Goal: Task Accomplishment & Management: Manage account settings

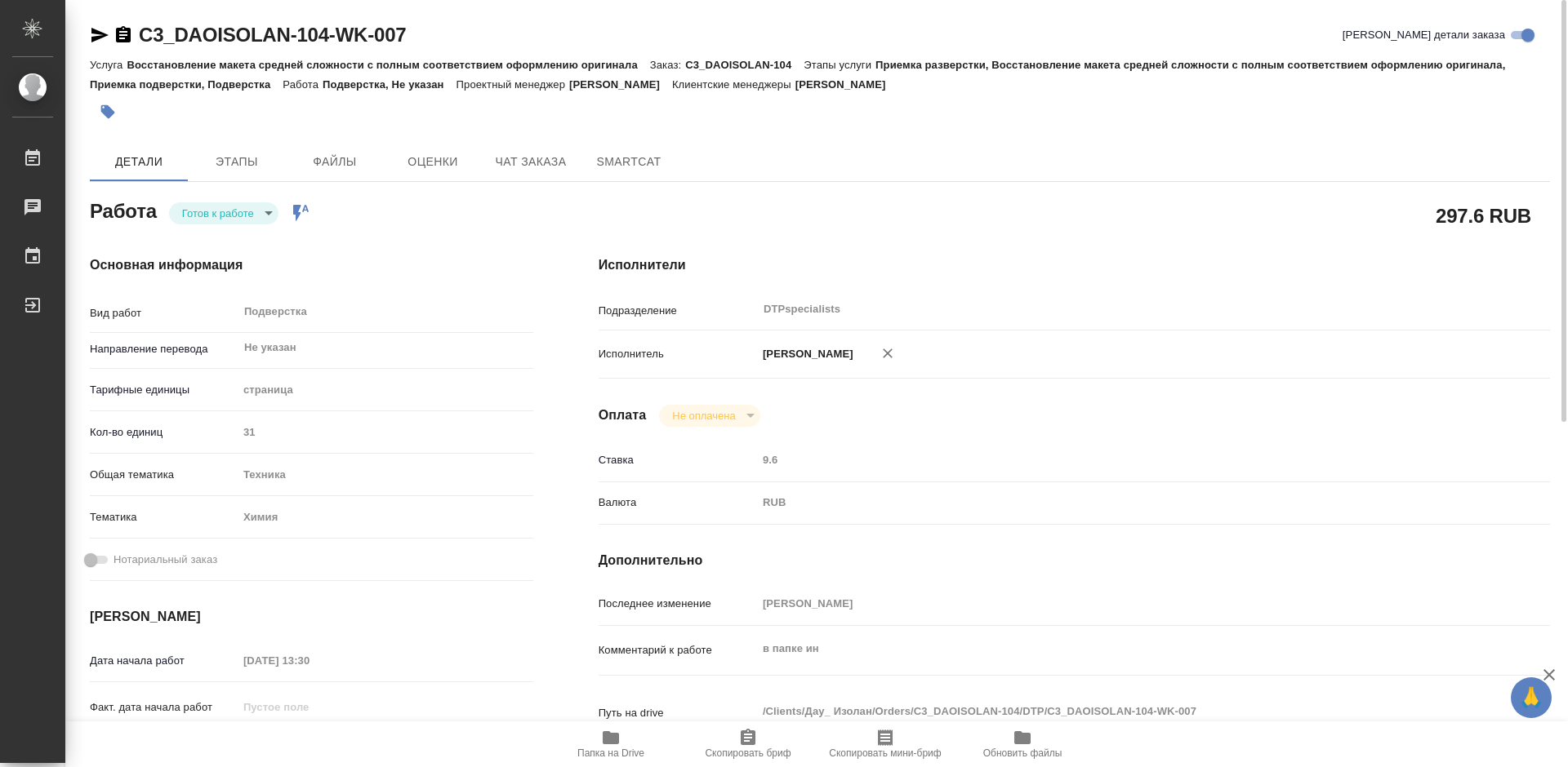
click at [222, 205] on body "🙏 .cls-1 fill:#fff; AWATERA Работы 0 Чаты График Выйти C3_DAOISOLAN-104-WK-007 …" at bounding box center [784, 383] width 1568 height 767
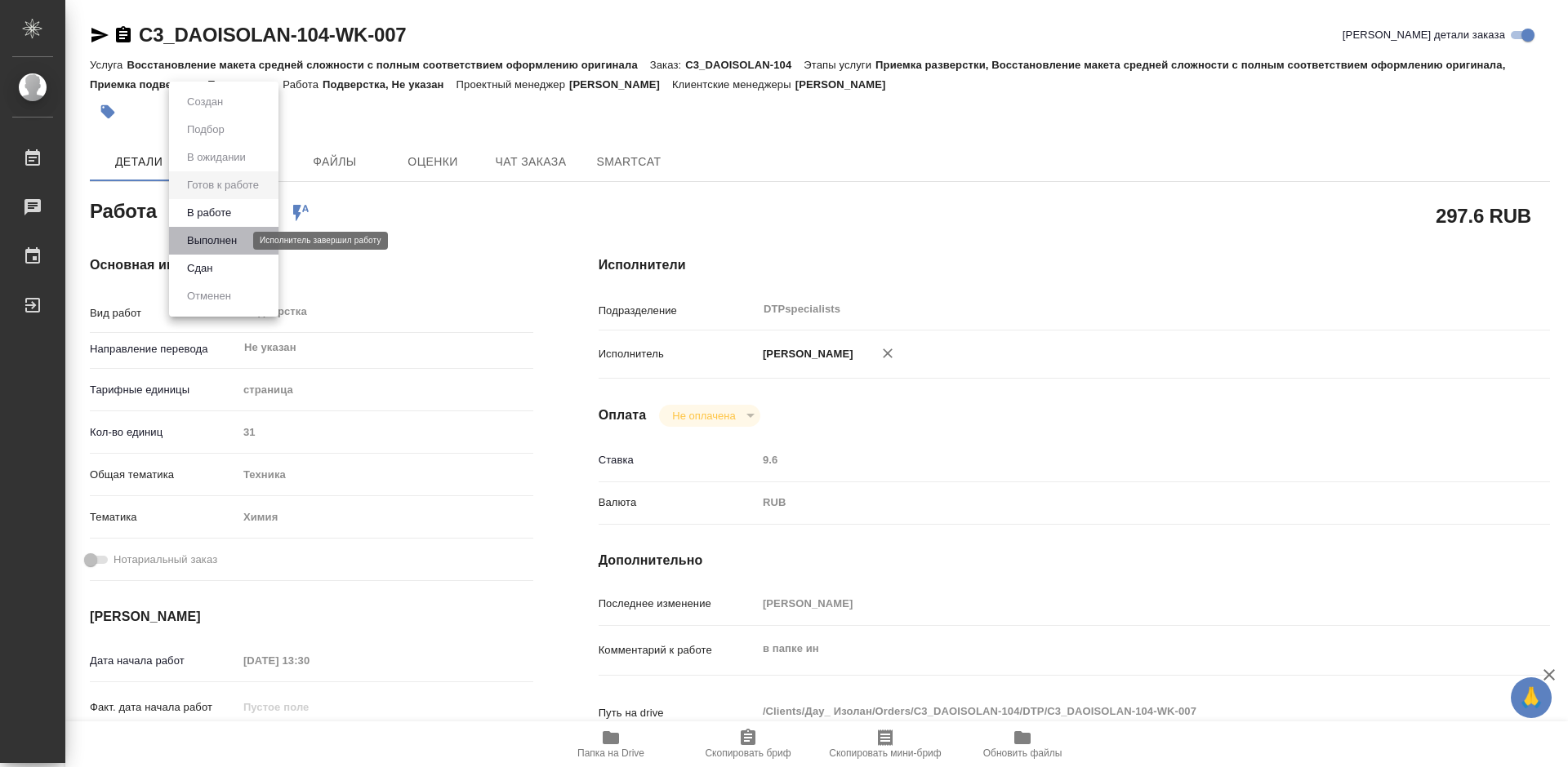
click at [215, 239] on button "Выполнен" at bounding box center [212, 241] width 60 height 18
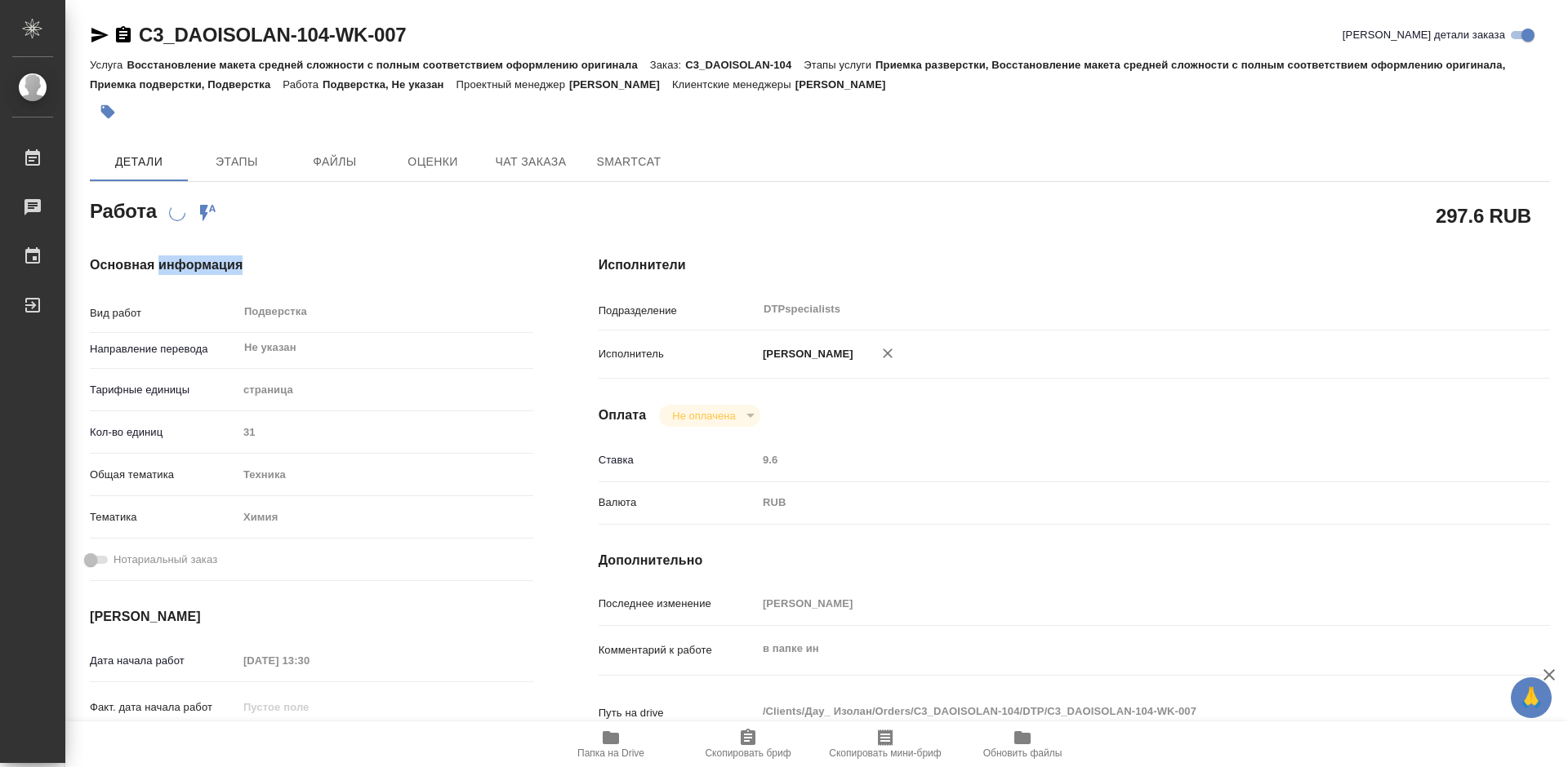
click at [215, 239] on div "Основная информация Вид работ Подверстка x ​ Направление перевода Не указан ​ Т…" at bounding box center [311, 571] width 509 height 697
click at [614, 749] on span "Папка на Drive" at bounding box center [611, 753] width 67 height 11
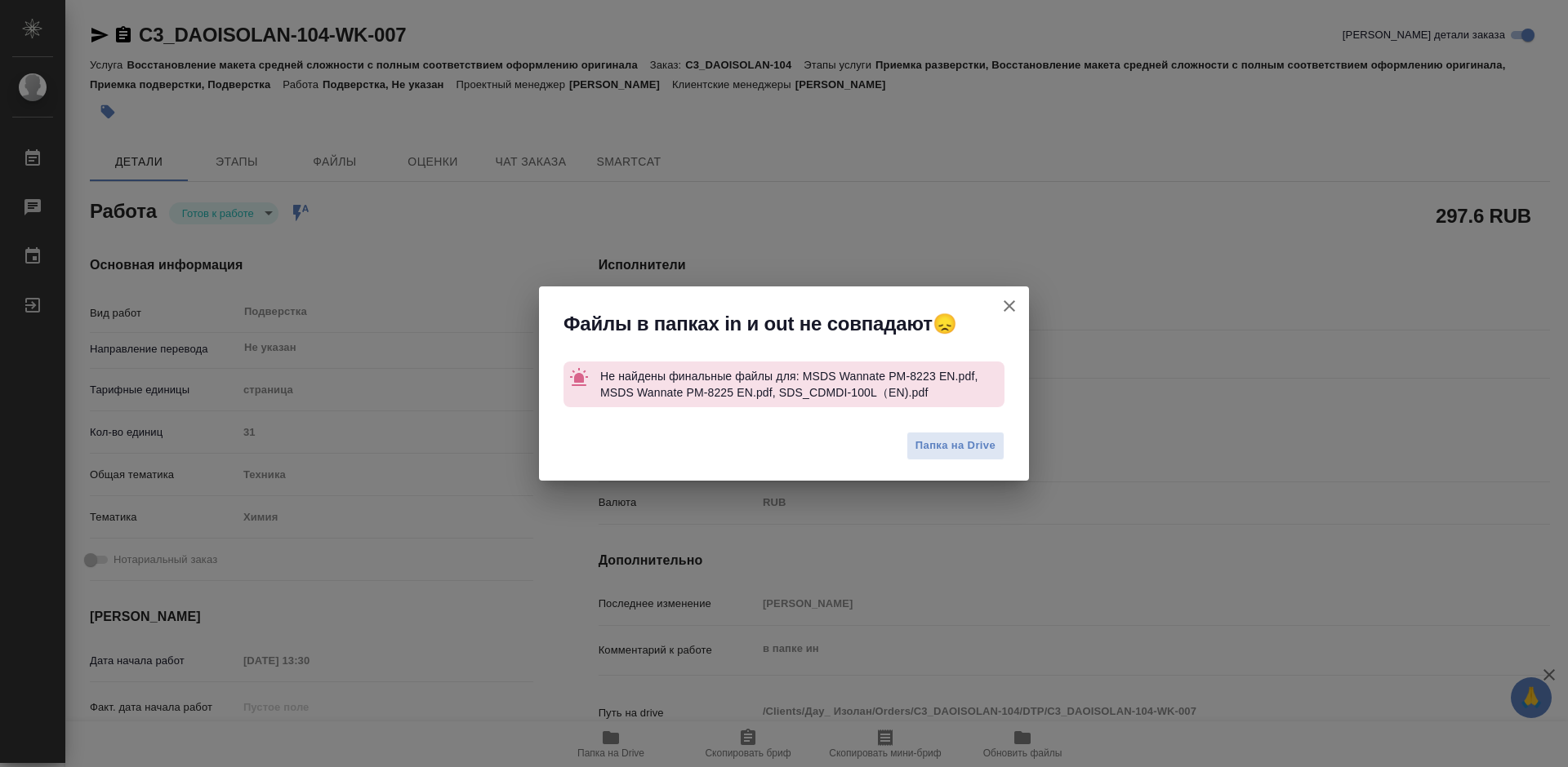
type textarea "x"
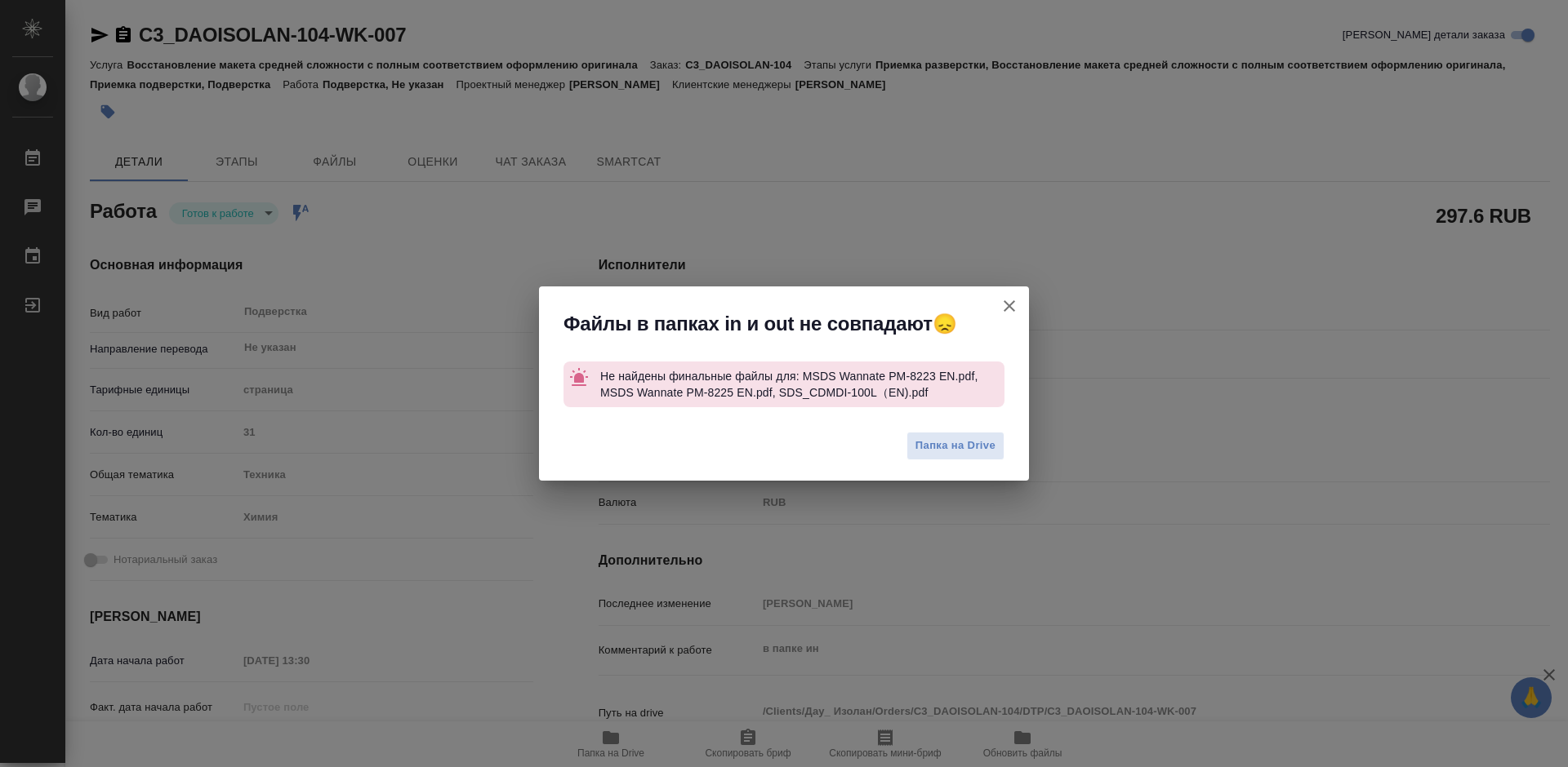
type textarea "x"
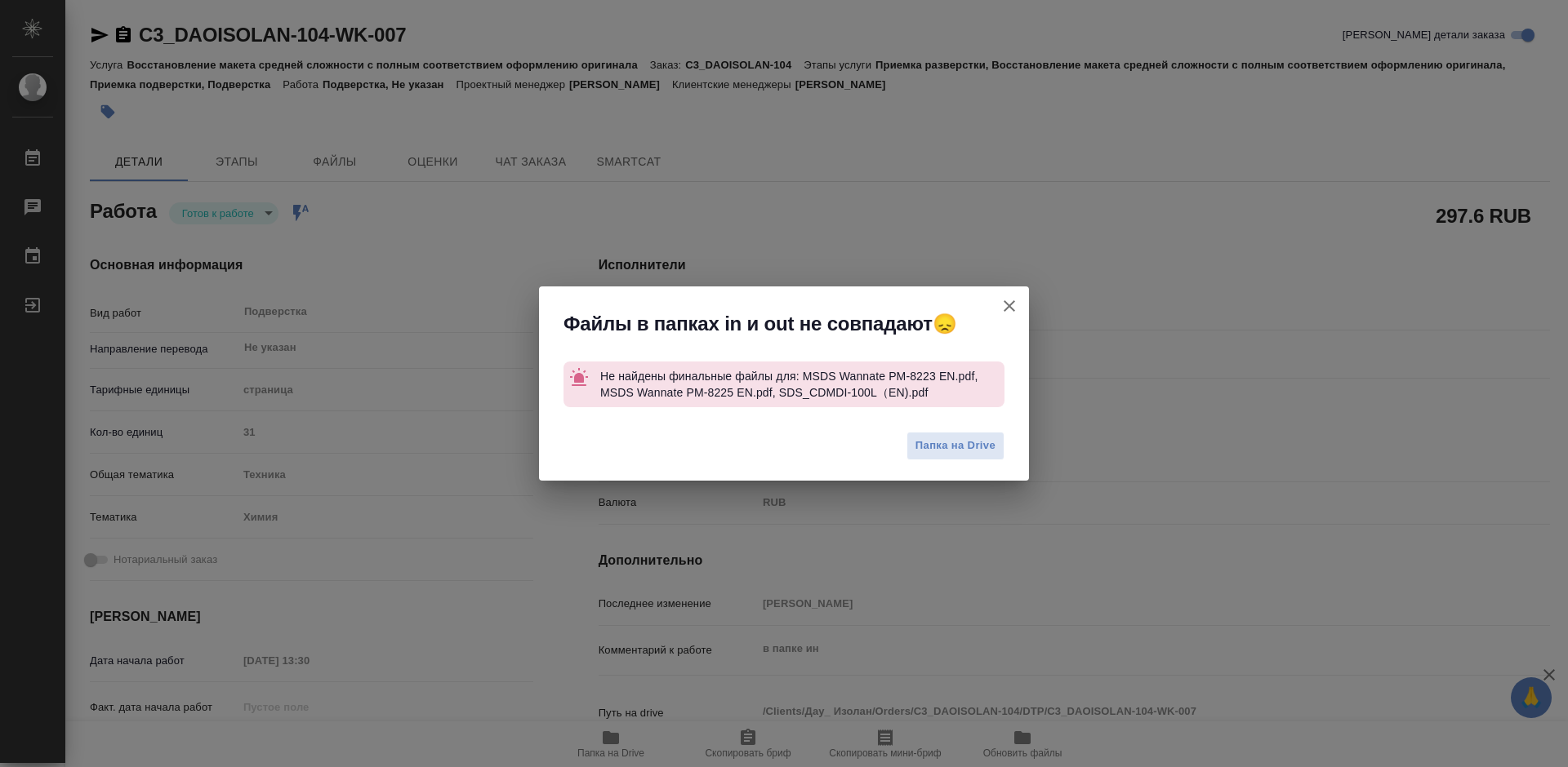
type textarea "x"
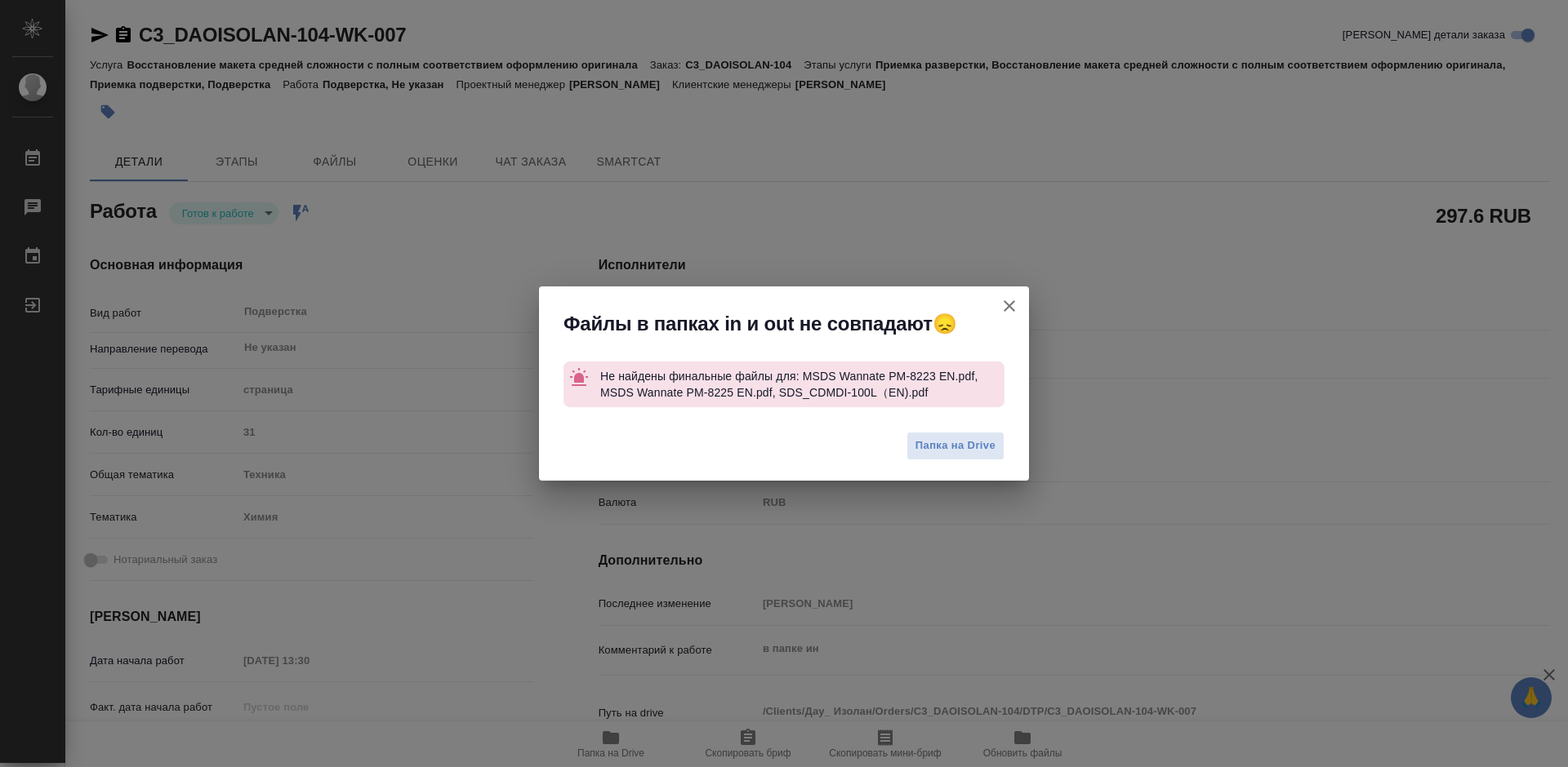
type textarea "x"
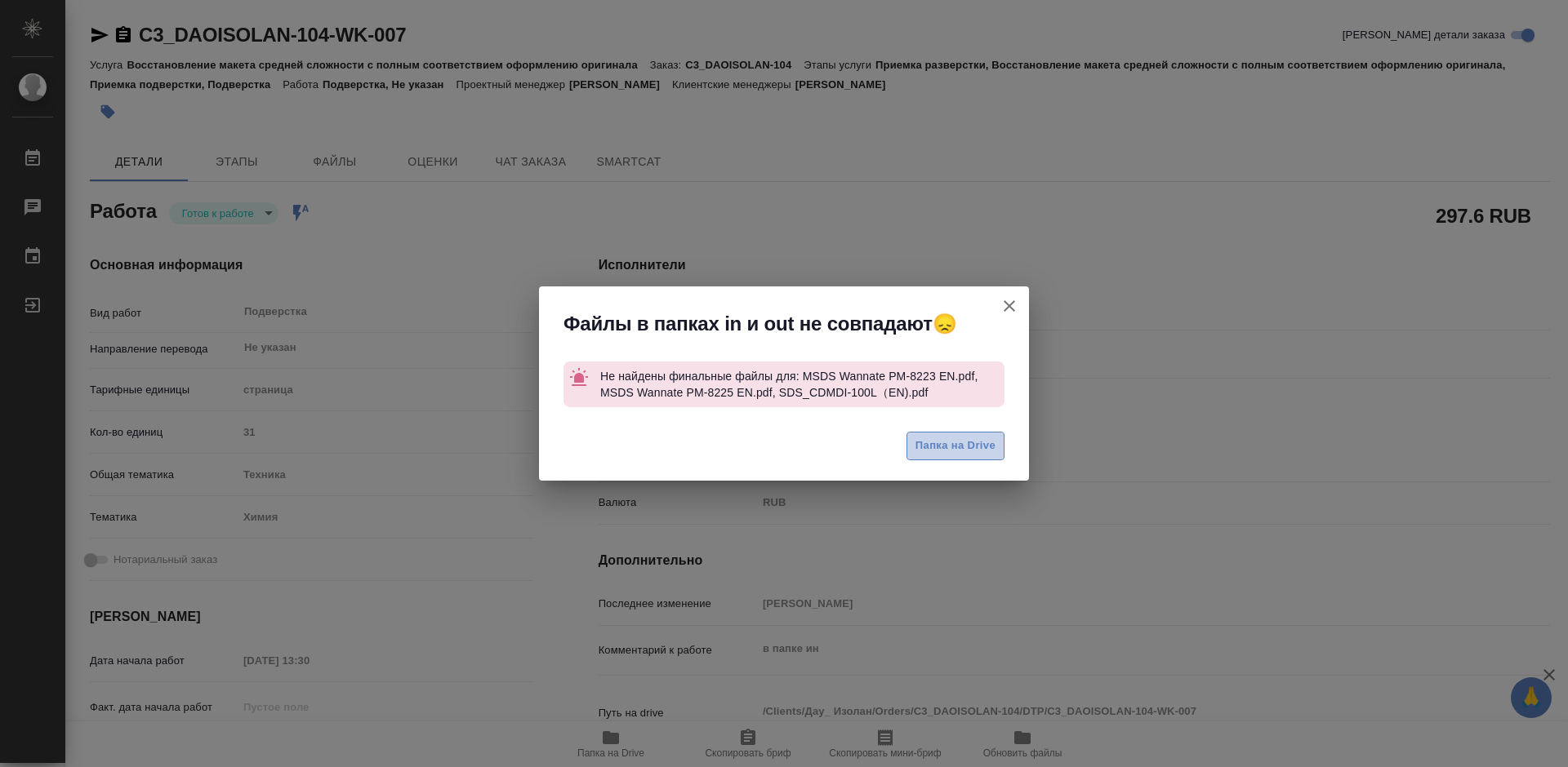
click at [933, 454] on span "Папка на Drive" at bounding box center [955, 446] width 80 height 18
click at [1004, 306] on icon "button" at bounding box center [1009, 306] width 19 height 19
type textarea "x"
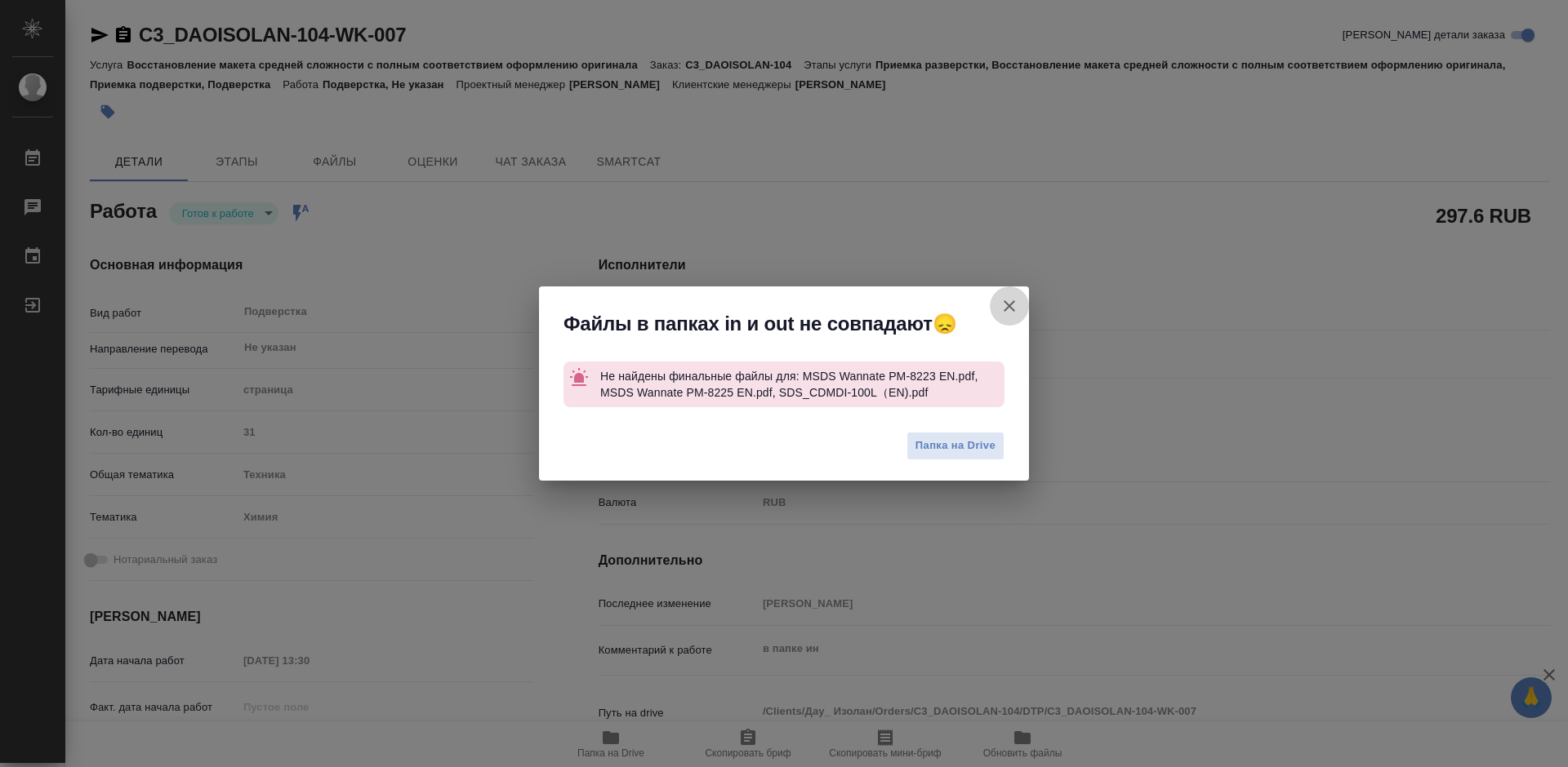
type textarea "x"
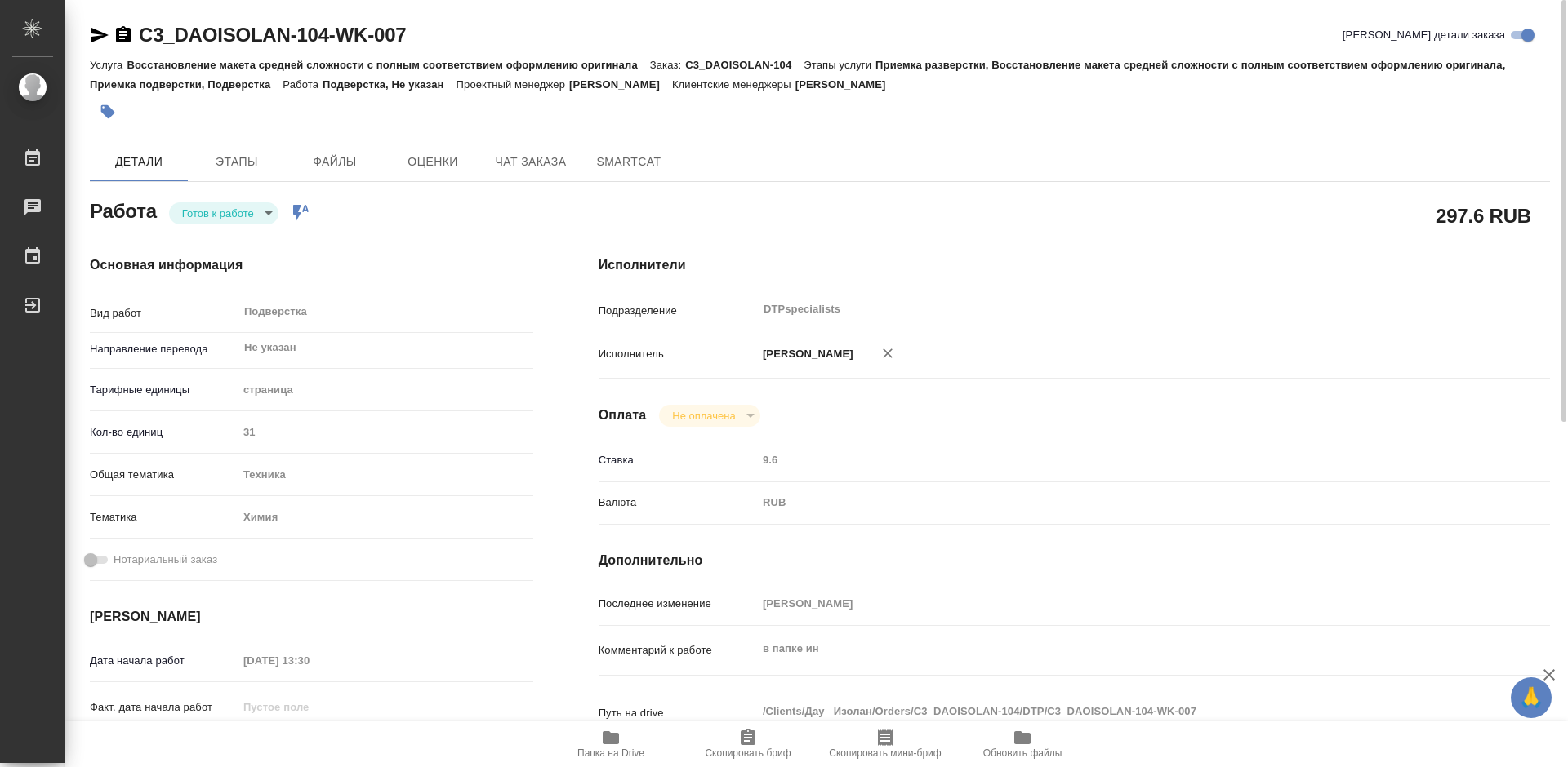
click at [231, 217] on body "🙏 .cls-1 fill:#fff; AWATERA Работы 0 Чаты График Выйти C3_DAOISOLAN-104-WK-007 …" at bounding box center [784, 383] width 1568 height 767
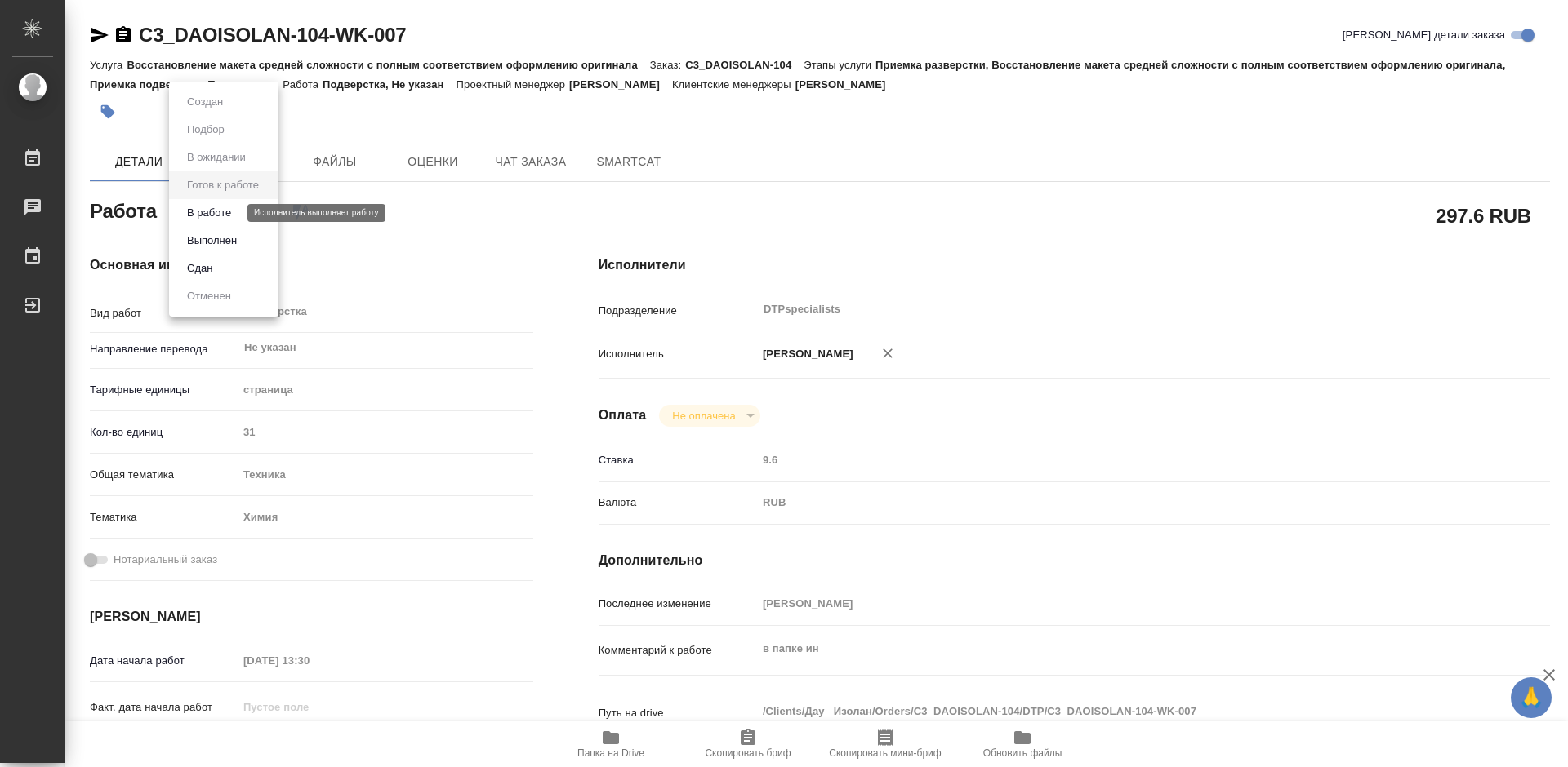
click at [207, 215] on button "В работе" at bounding box center [209, 214] width 54 height 18
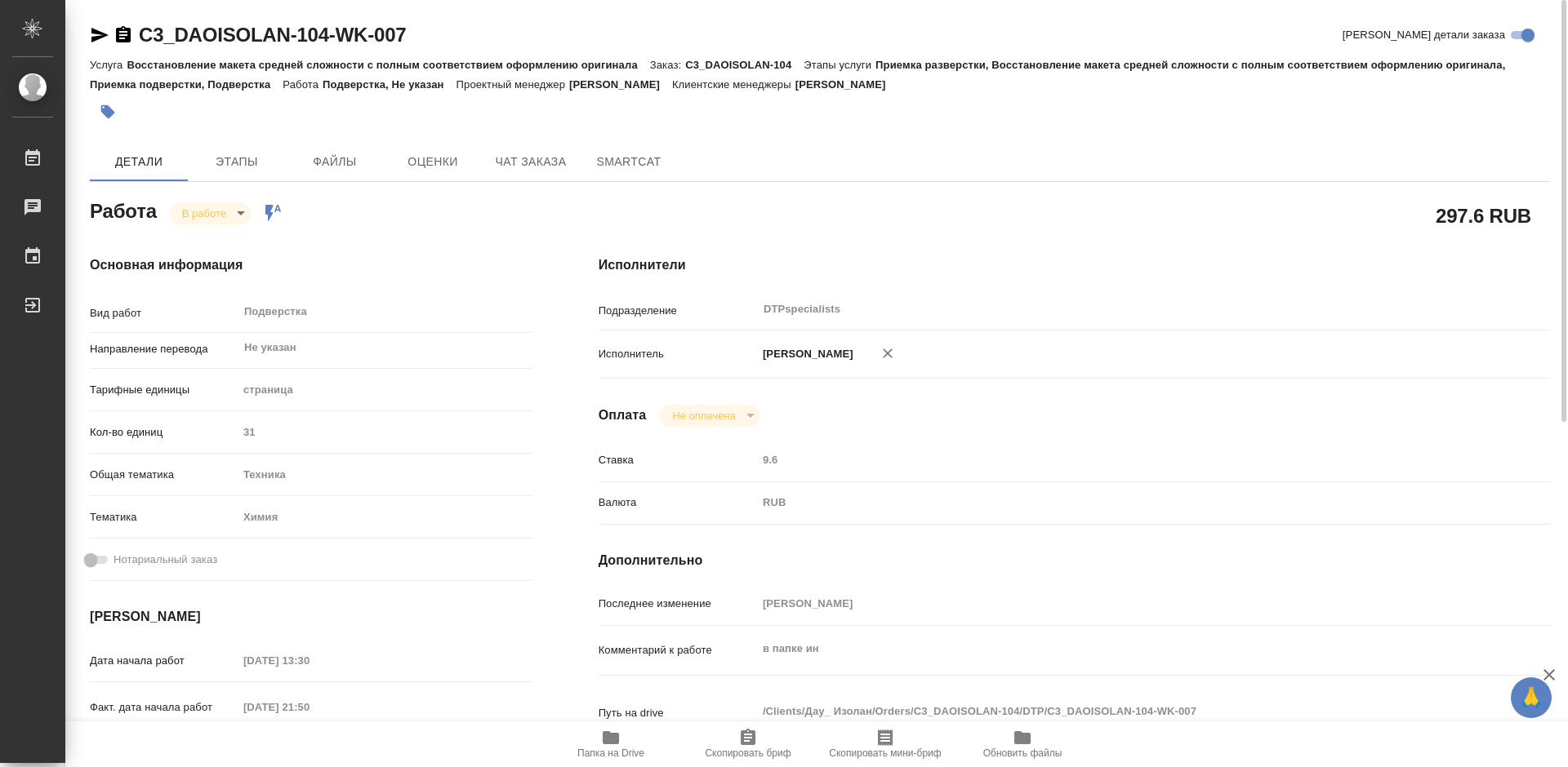
type textarea "x"
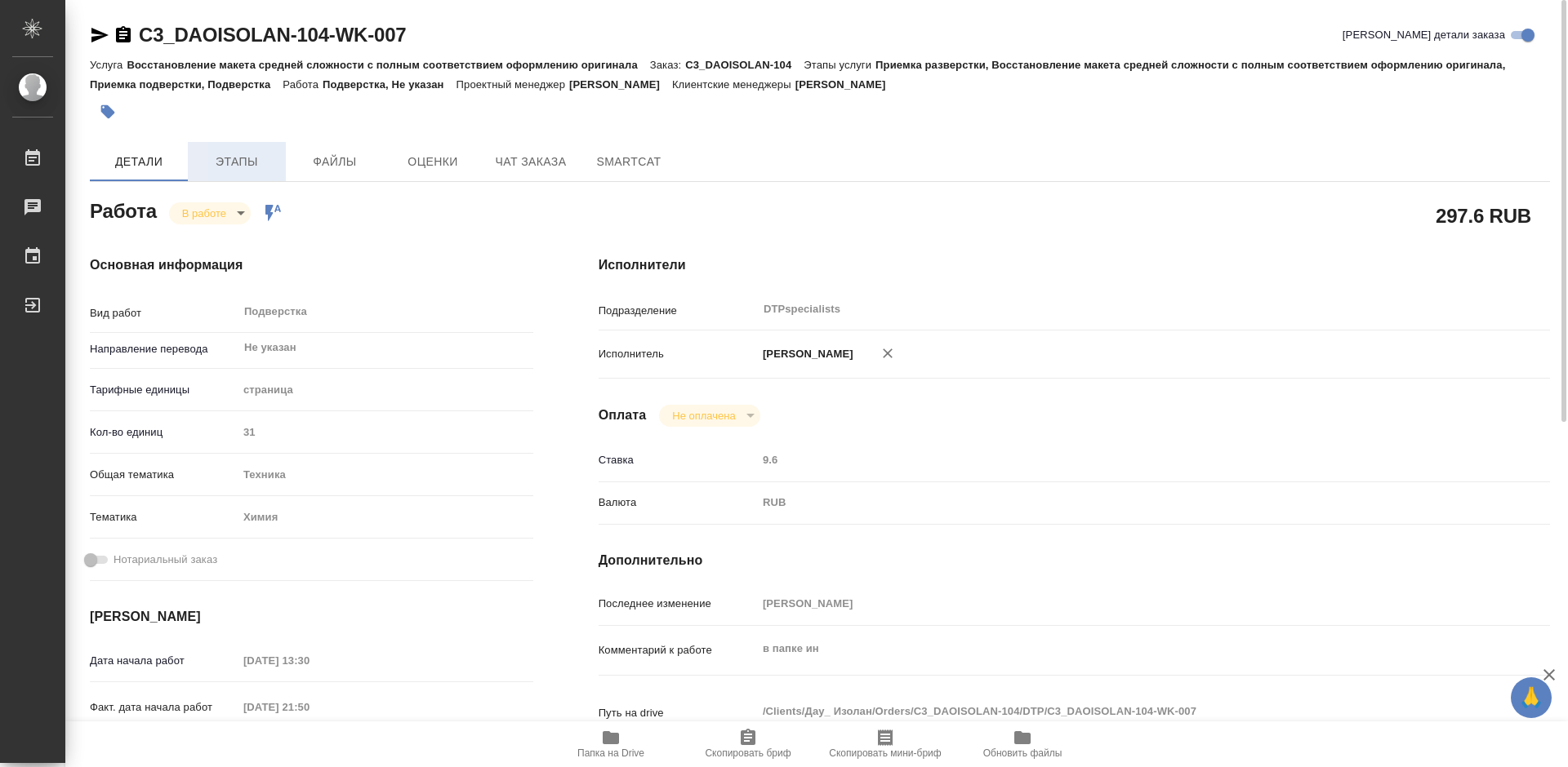
type textarea "x"
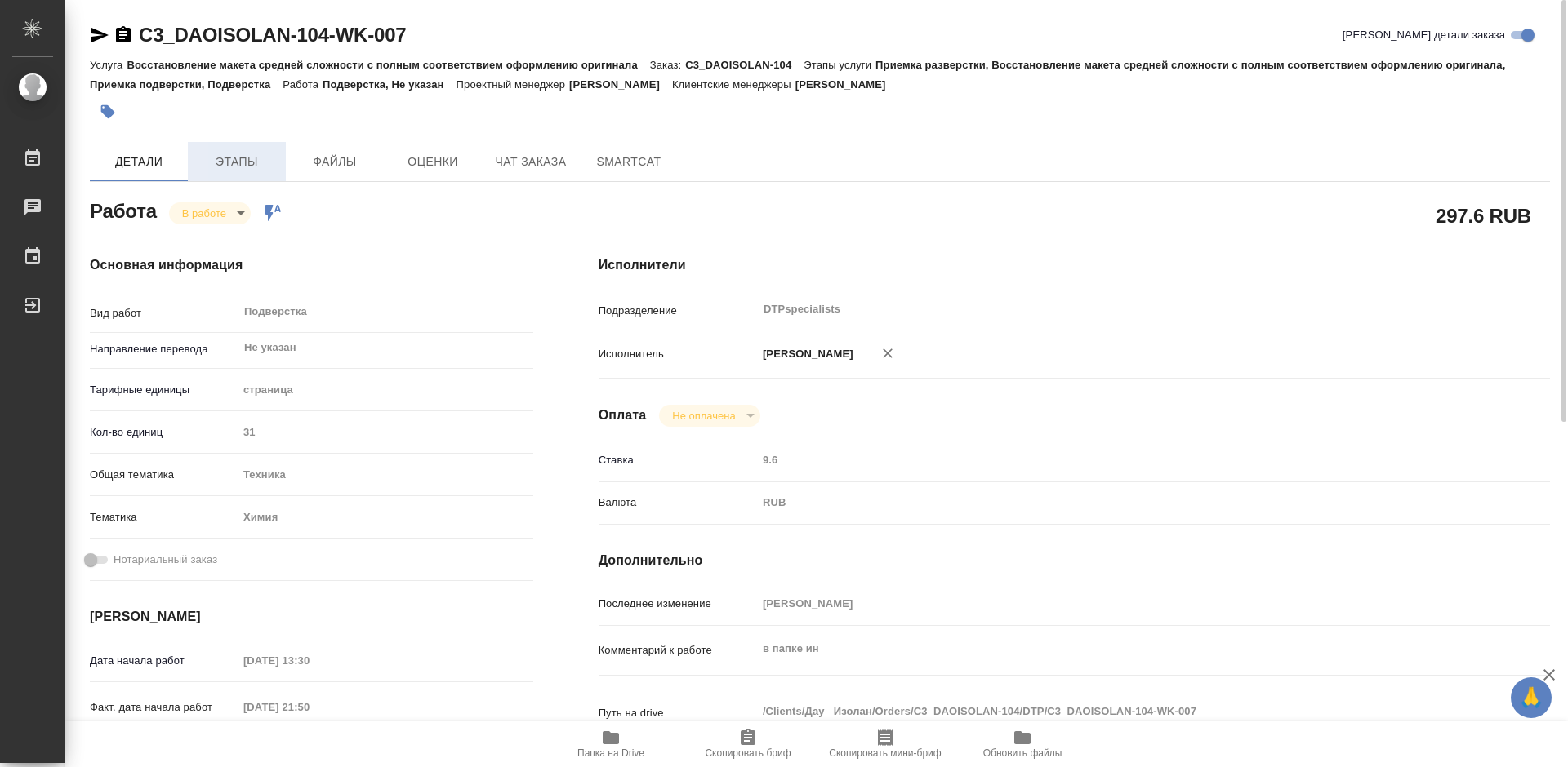
click at [230, 160] on span "Этапы" at bounding box center [237, 162] width 78 height 20
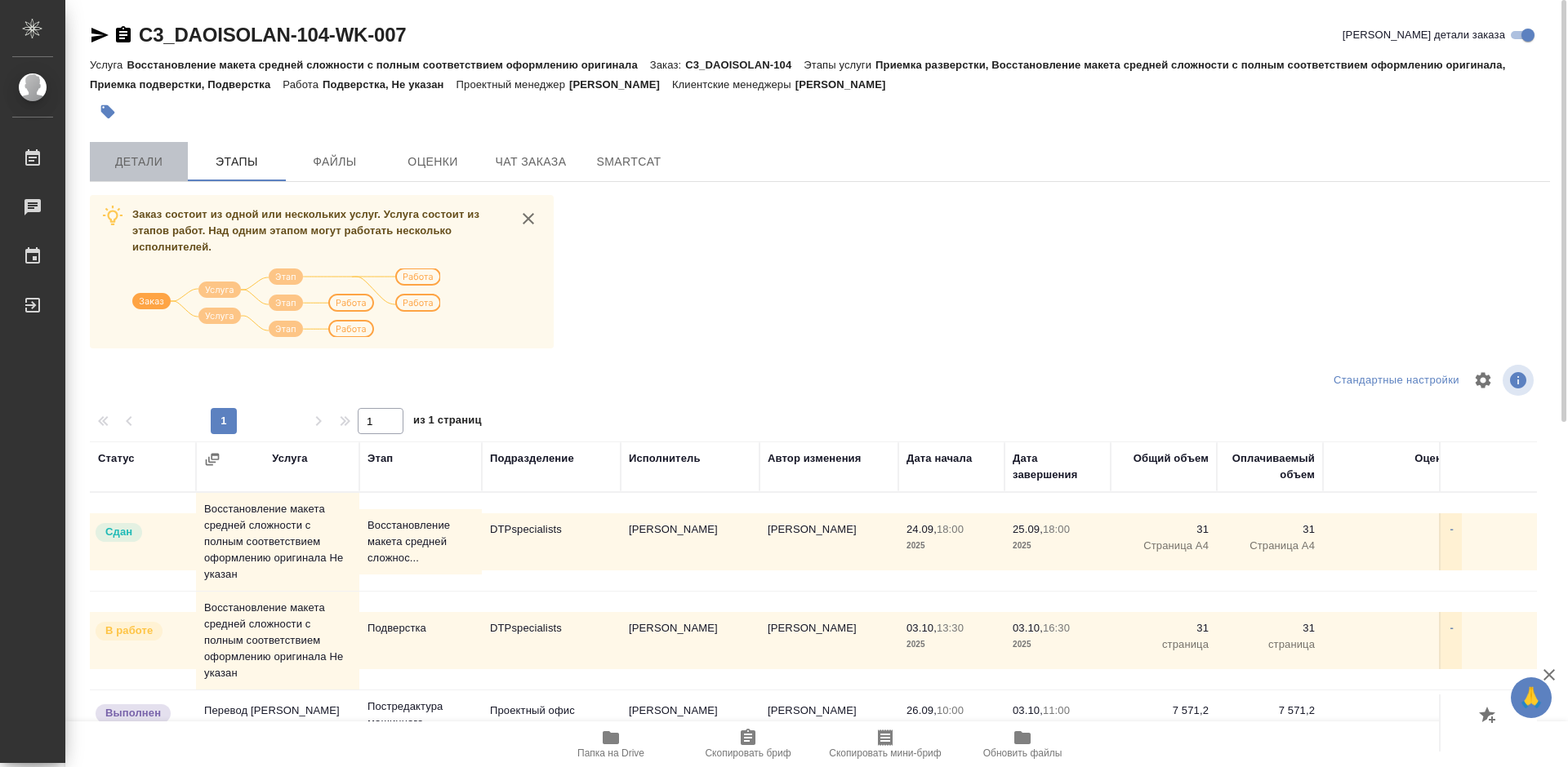
click at [141, 155] on span "Детали" at bounding box center [138, 162] width 78 height 20
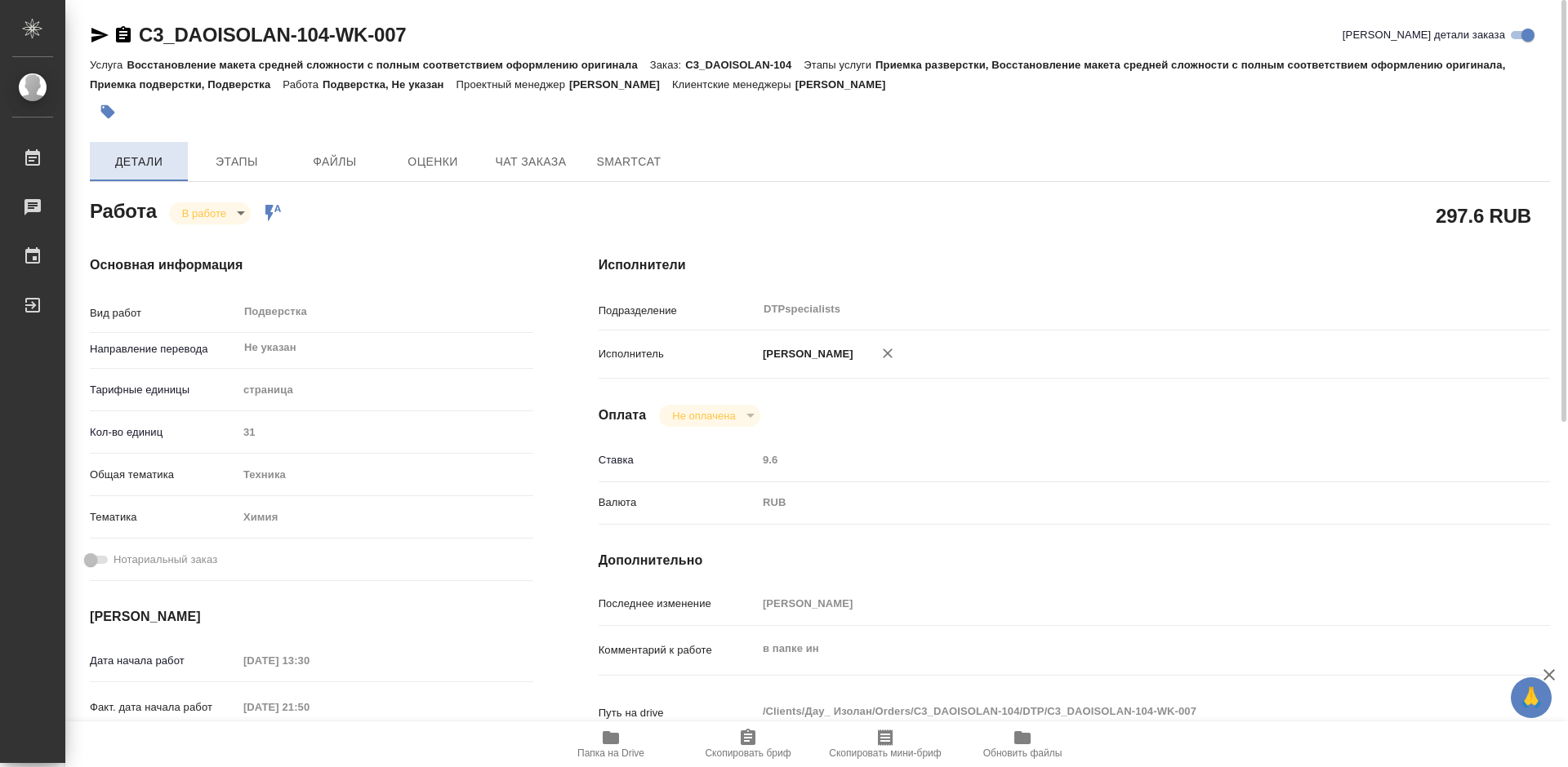
type textarea "x"
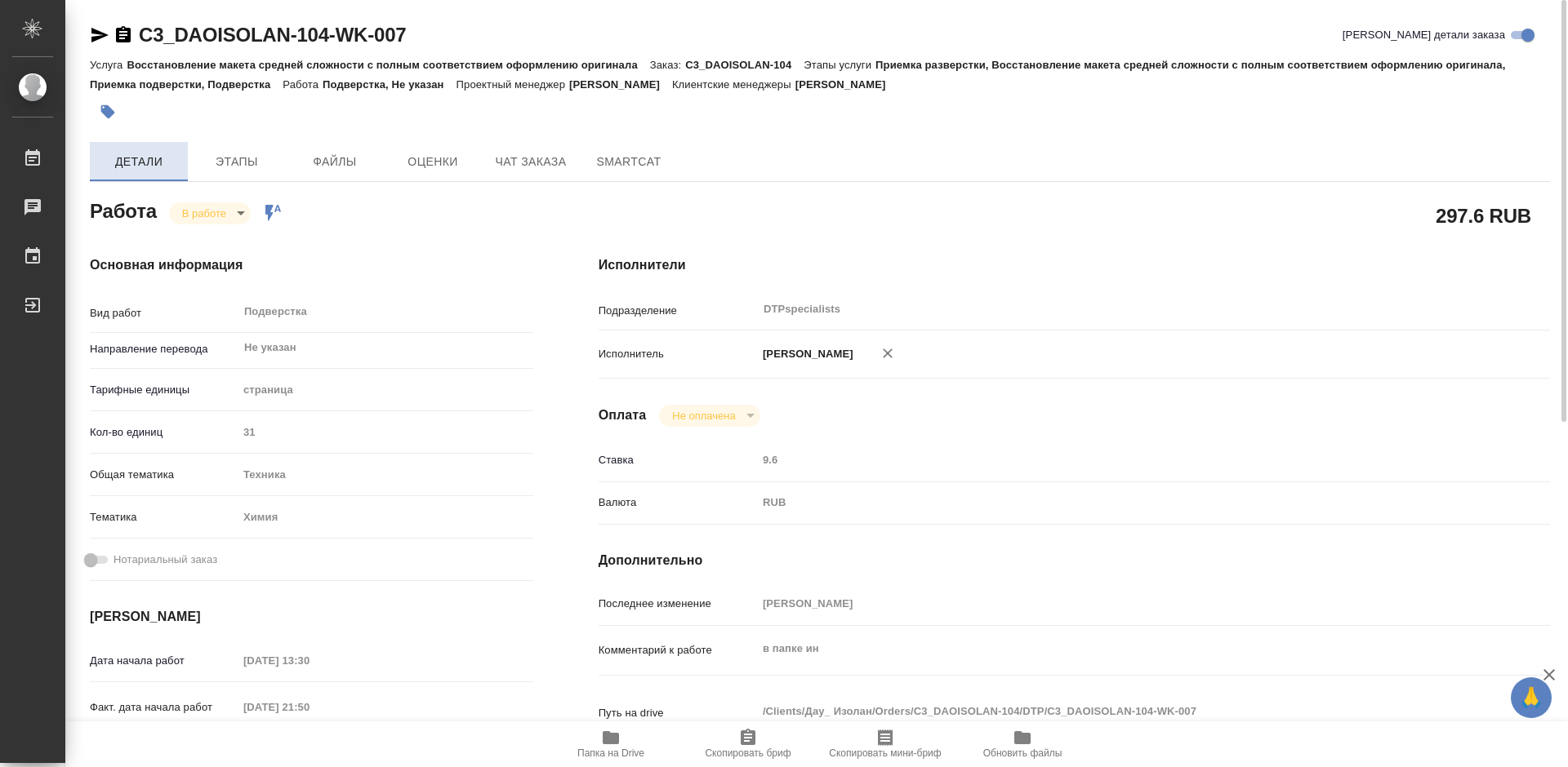
type textarea "x"
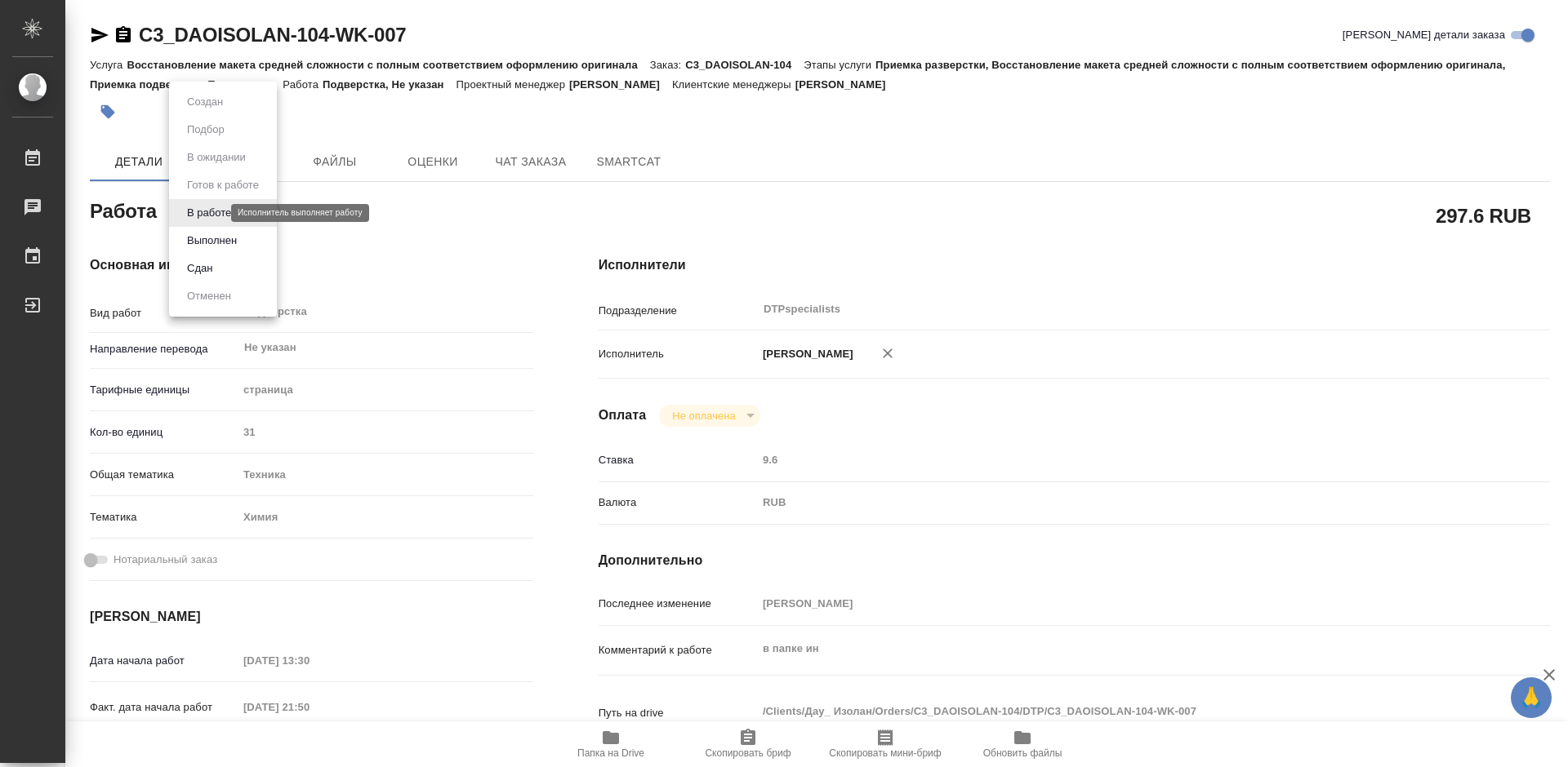
click at [194, 213] on body "🙏 .cls-1 fill:#fff; AWATERA Работы 0 Чаты График Выйти C3_DAOISOLAN-104-WK-007 …" at bounding box center [784, 383] width 1568 height 767
click at [205, 238] on button "Выполнен" at bounding box center [212, 241] width 60 height 18
type textarea "x"
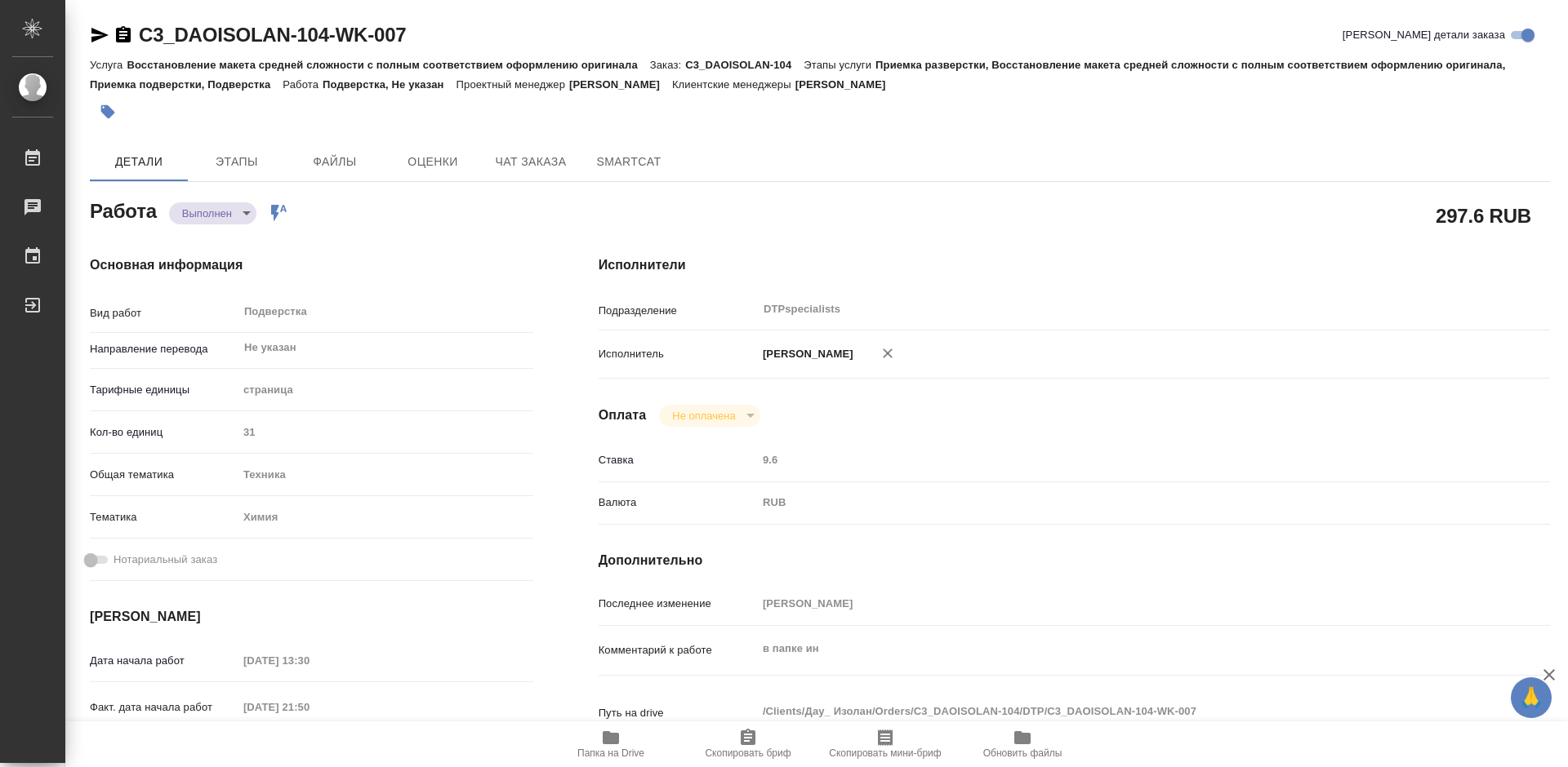
type textarea "x"
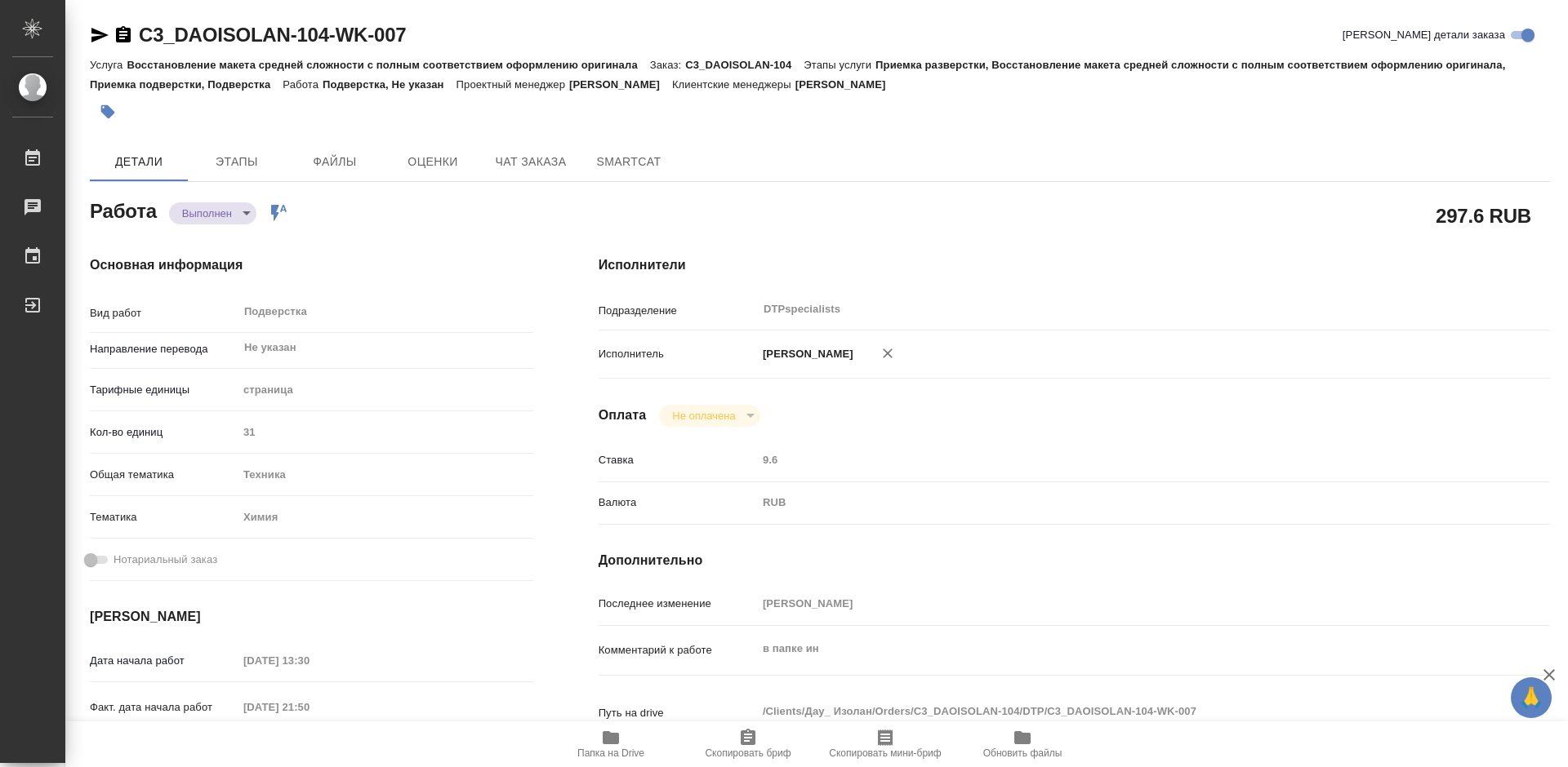
type textarea "x"
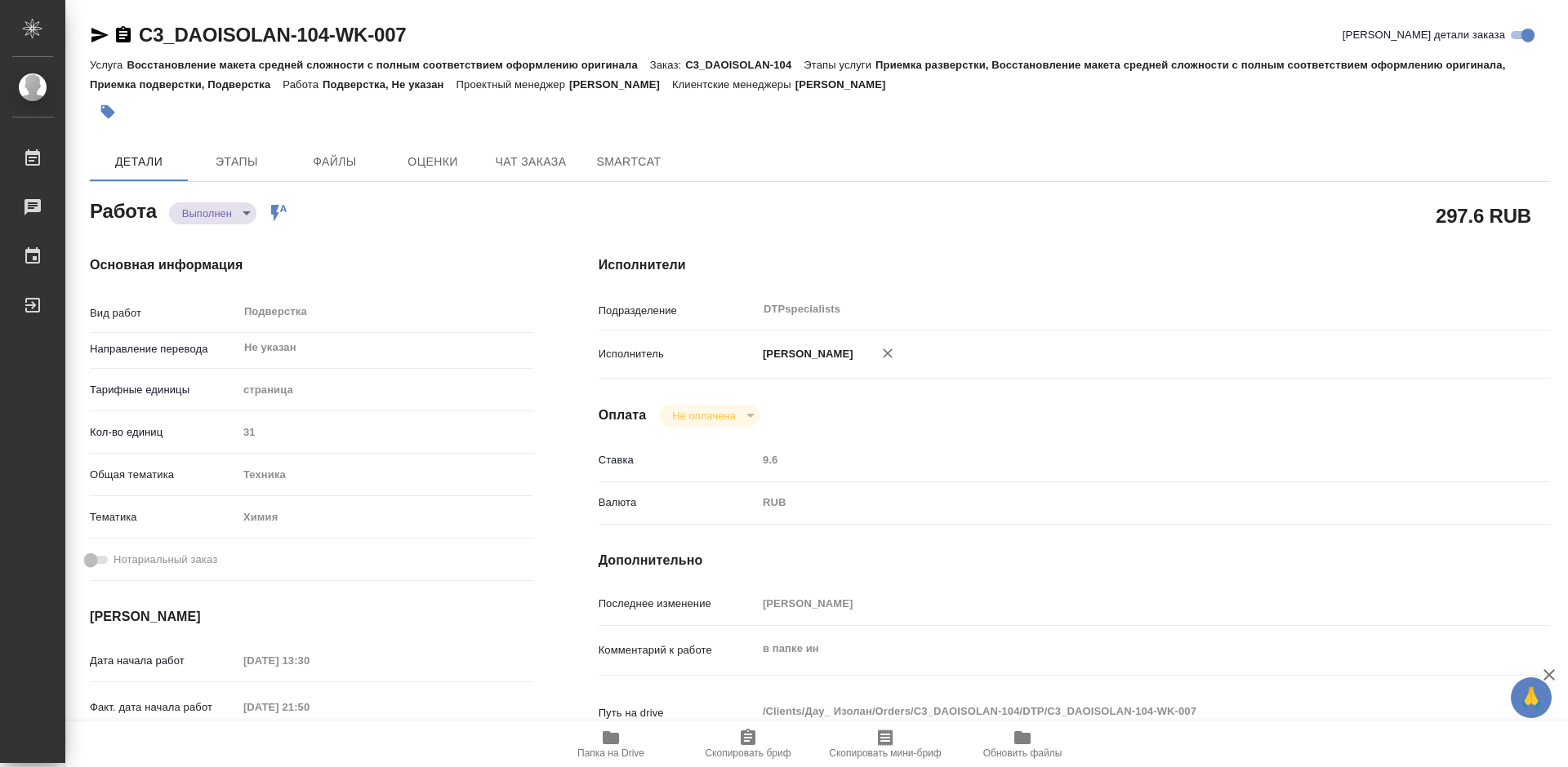
type textarea "x"
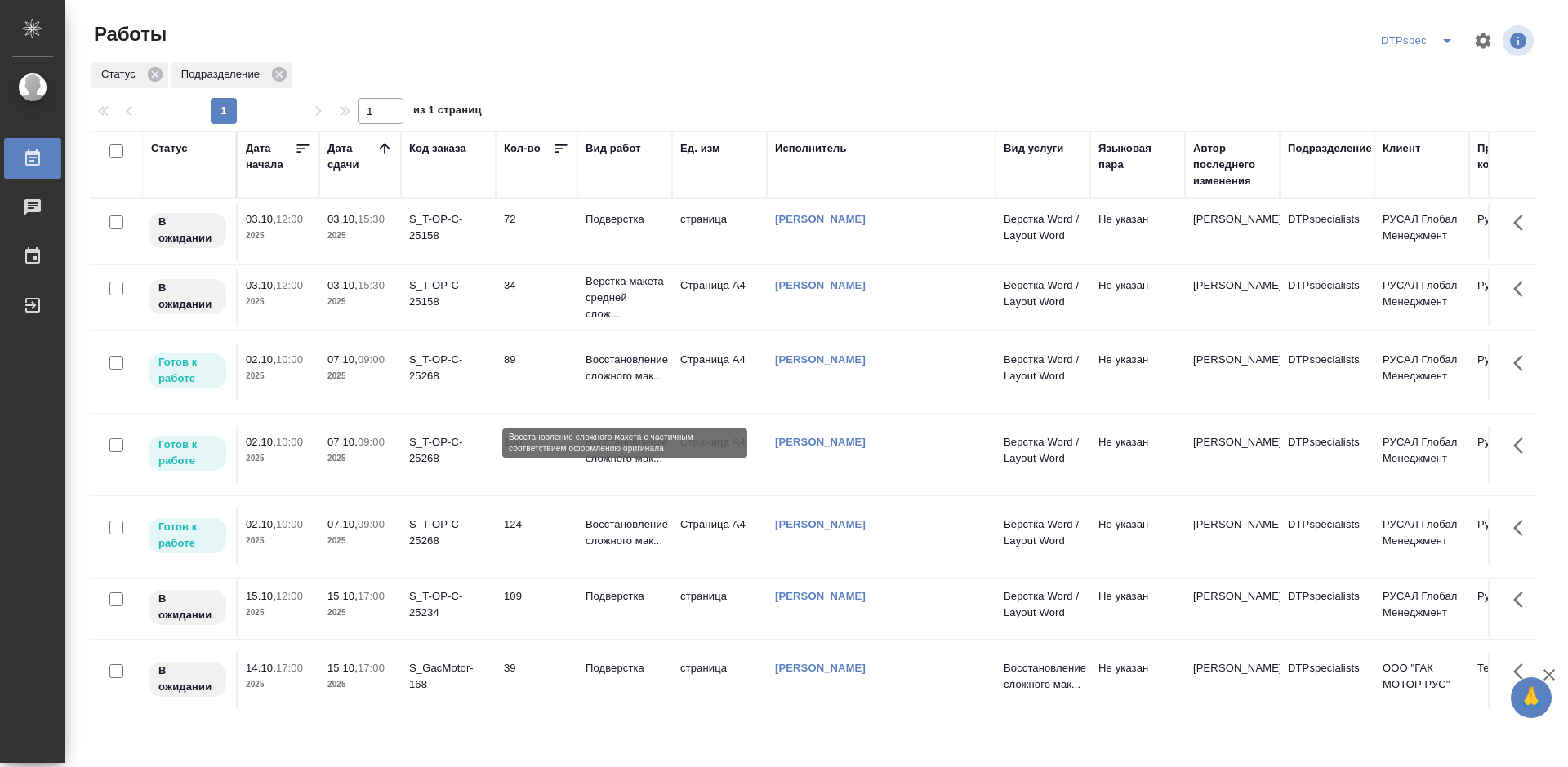
click at [622, 385] on p "Восстановление сложного мак..." at bounding box center [625, 367] width 78 height 32
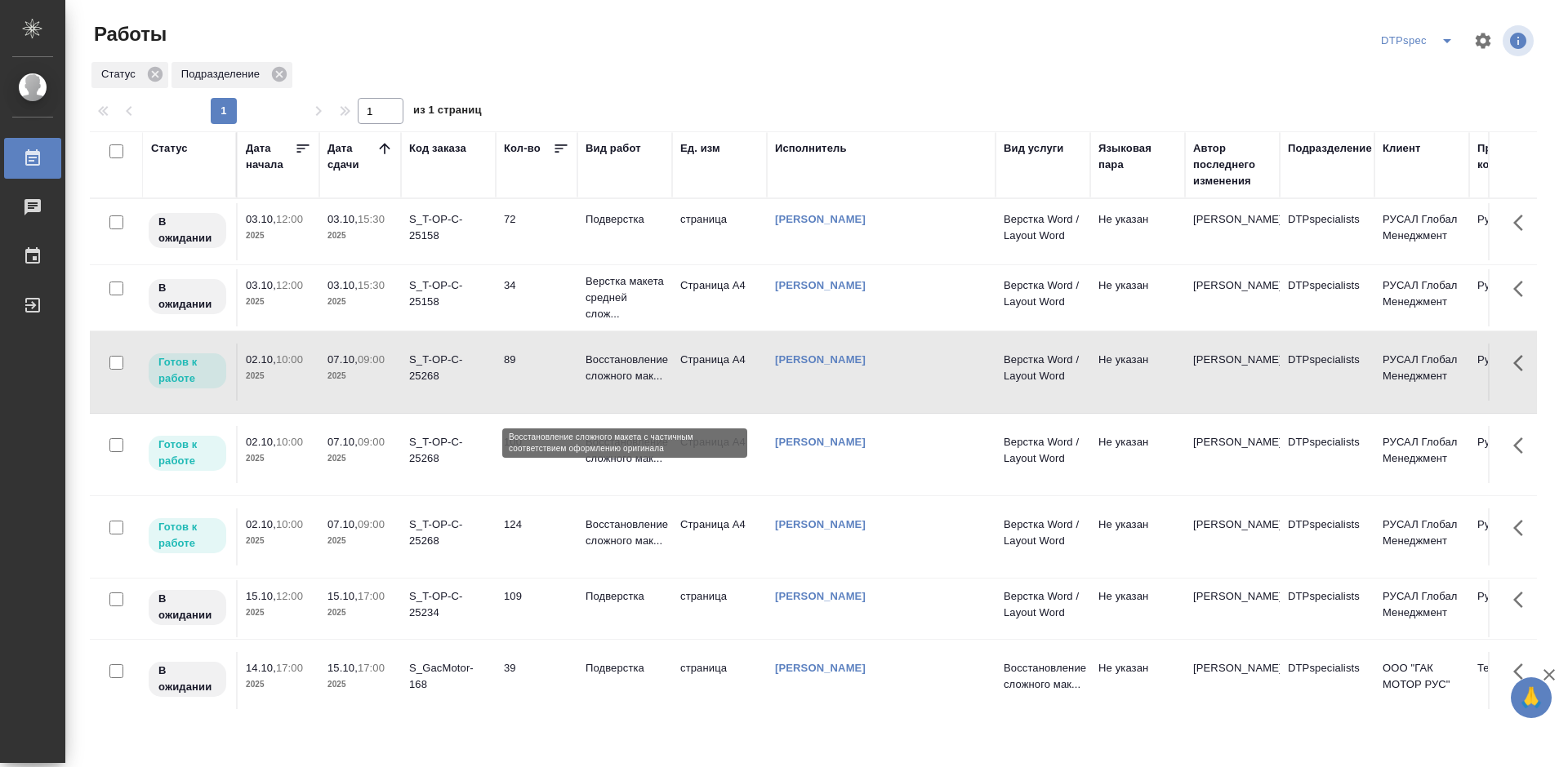
click at [622, 385] on p "Восстановление сложного мак..." at bounding box center [625, 367] width 78 height 32
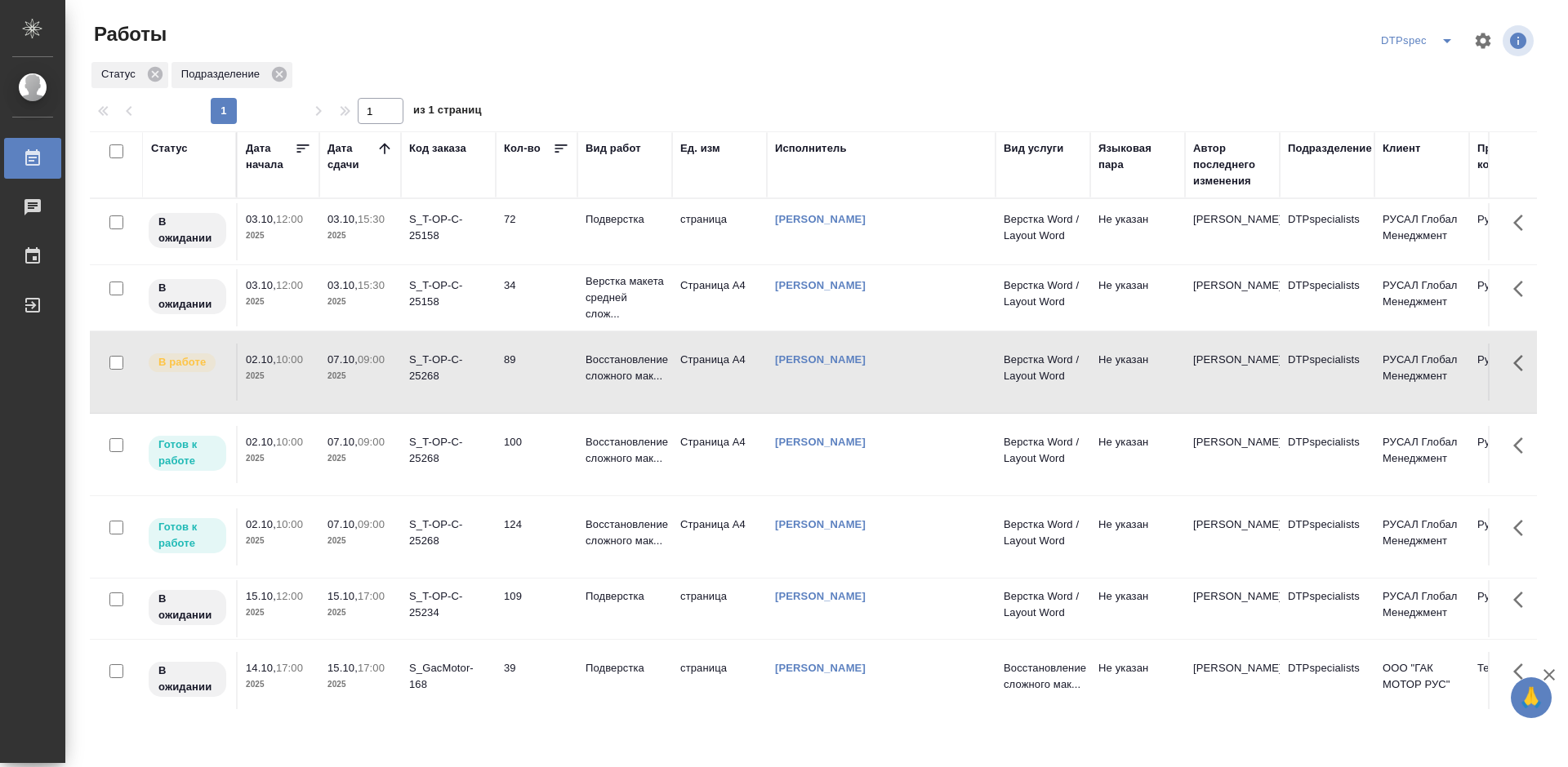
click at [176, 180] on div "Статус" at bounding box center [189, 165] width 76 height 49
click at [167, 145] on div "Статус" at bounding box center [170, 149] width 37 height 17
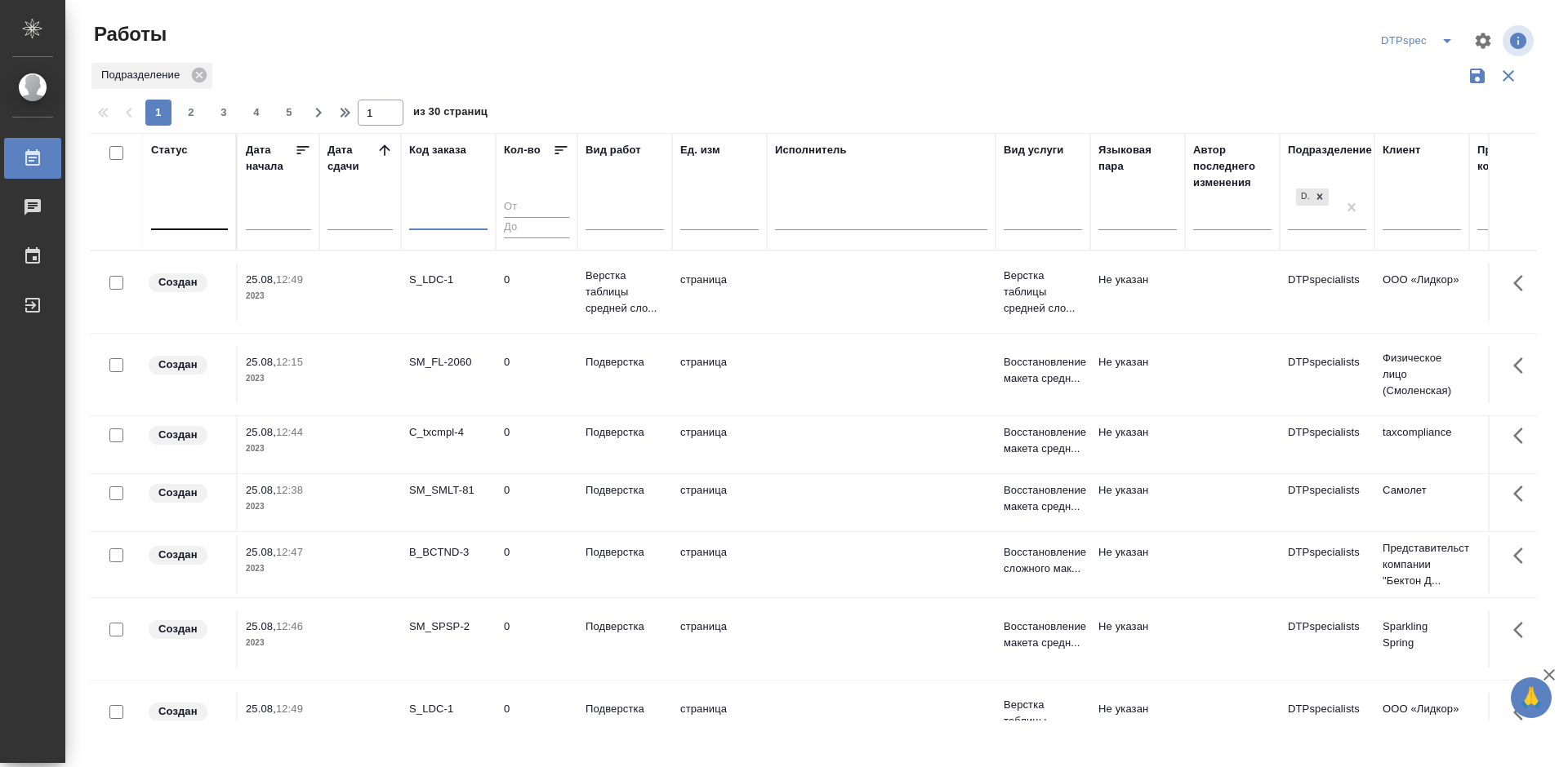
click at [422, 211] on input "text" at bounding box center [448, 219] width 78 height 20
paste input "C3_DAOISOLAN-"
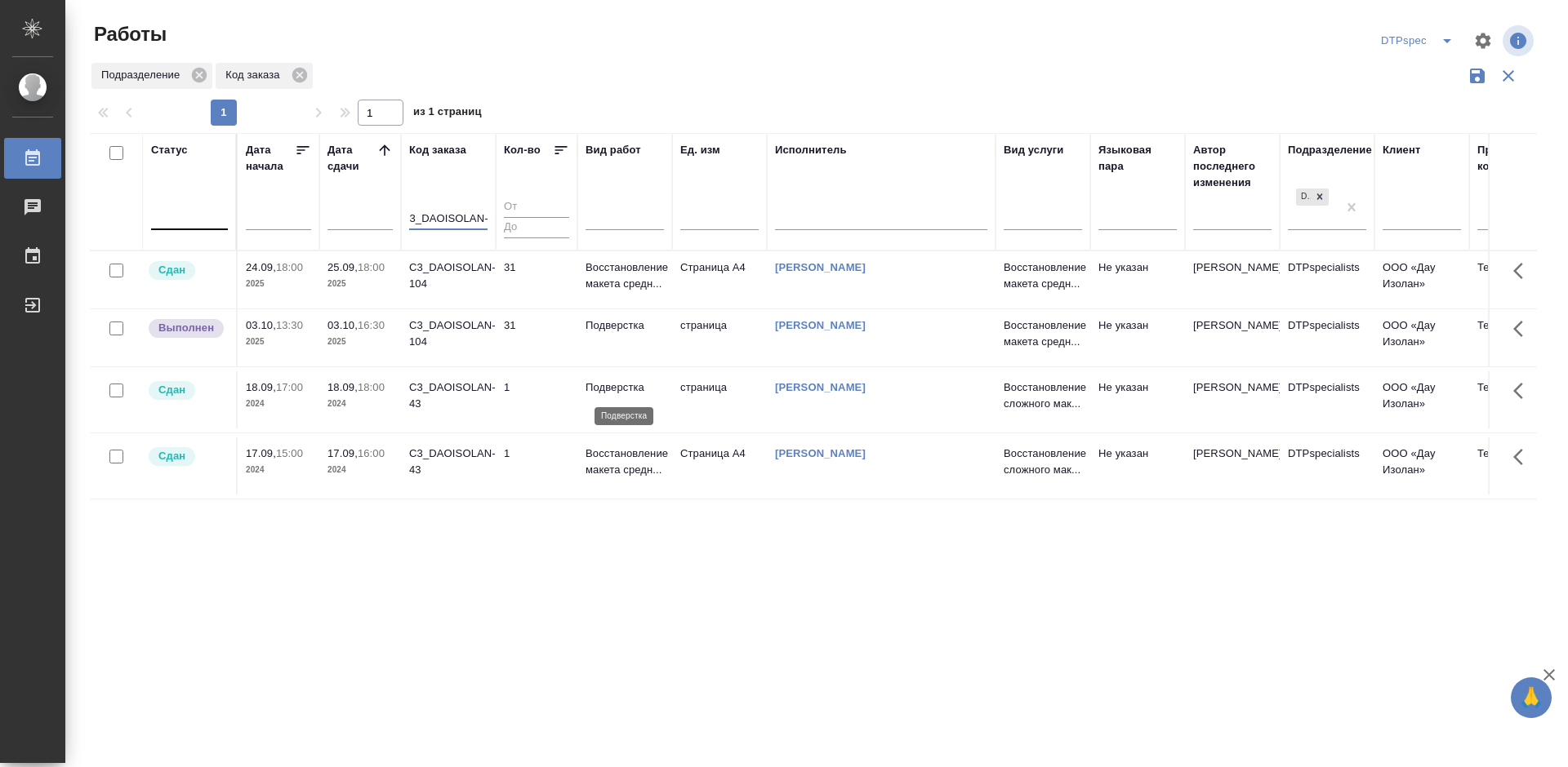
type input "C3_DAOISOLAN-"
click at [602, 391] on p "Подверстка" at bounding box center [625, 388] width 78 height 17
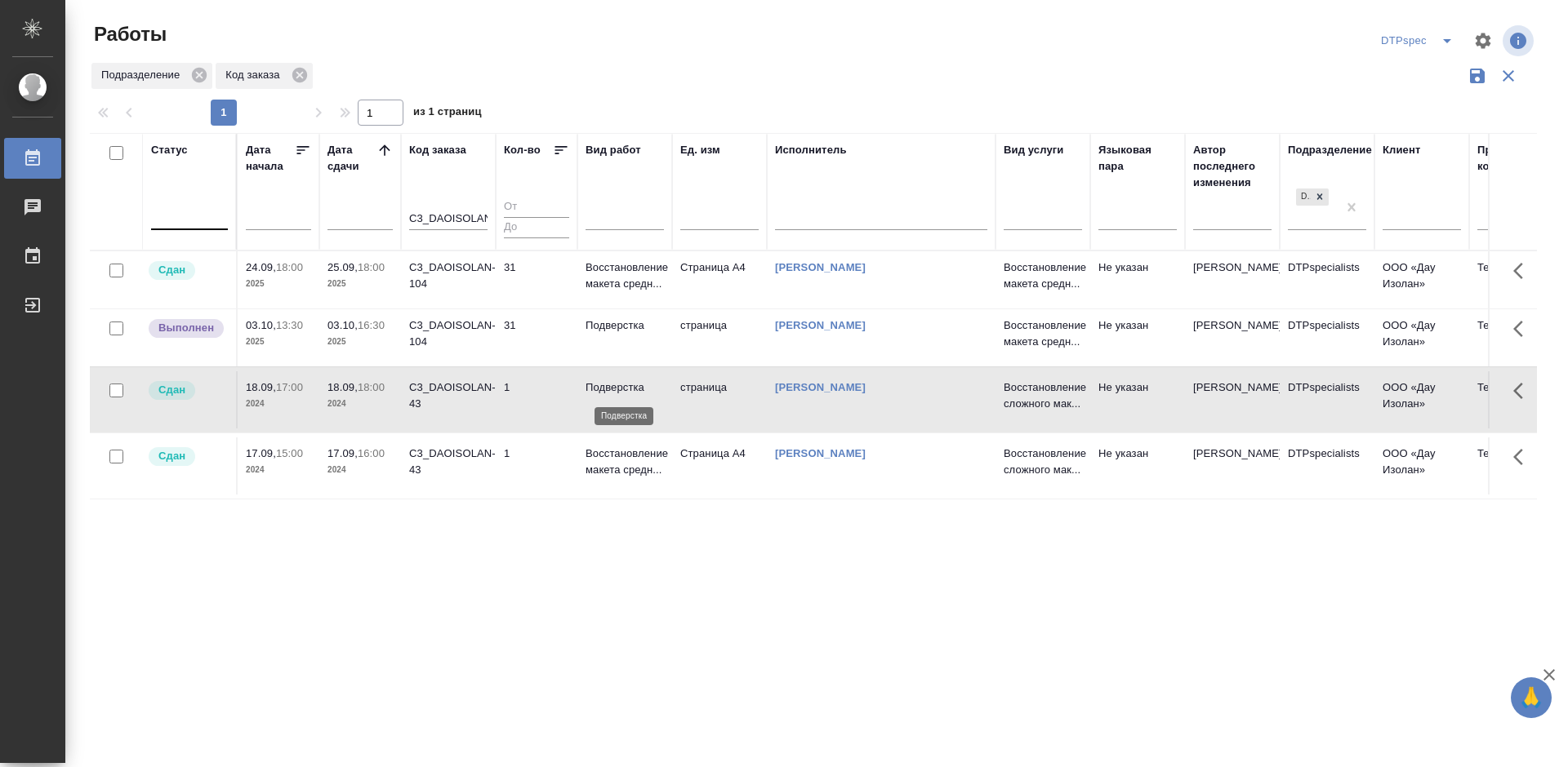
click at [602, 391] on p "Подверстка" at bounding box center [625, 388] width 78 height 17
click at [458, 326] on div "C3_DAOISOLAN-104" at bounding box center [448, 333] width 78 height 32
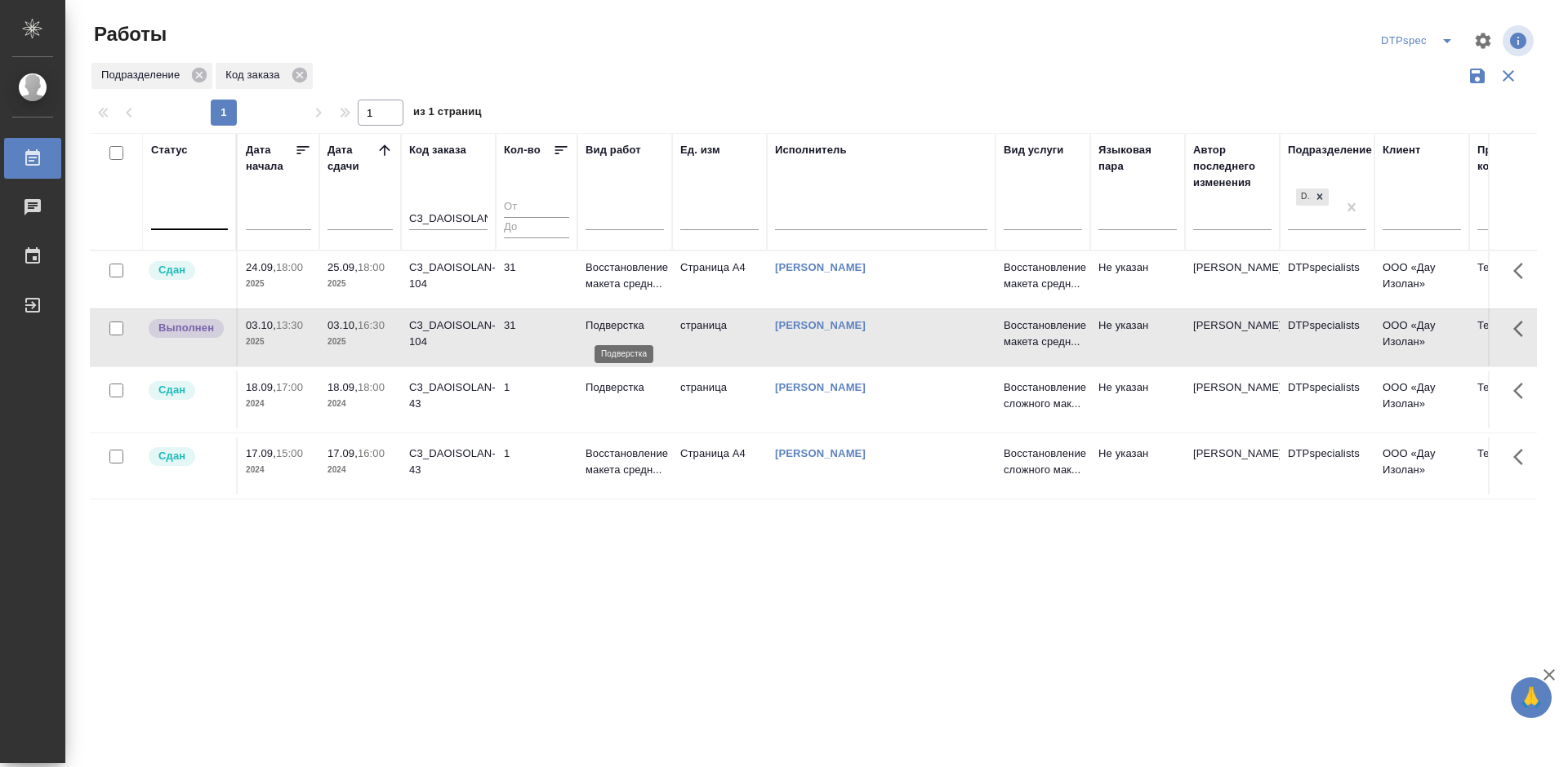
click at [623, 324] on p "Подверстка" at bounding box center [625, 326] width 78 height 17
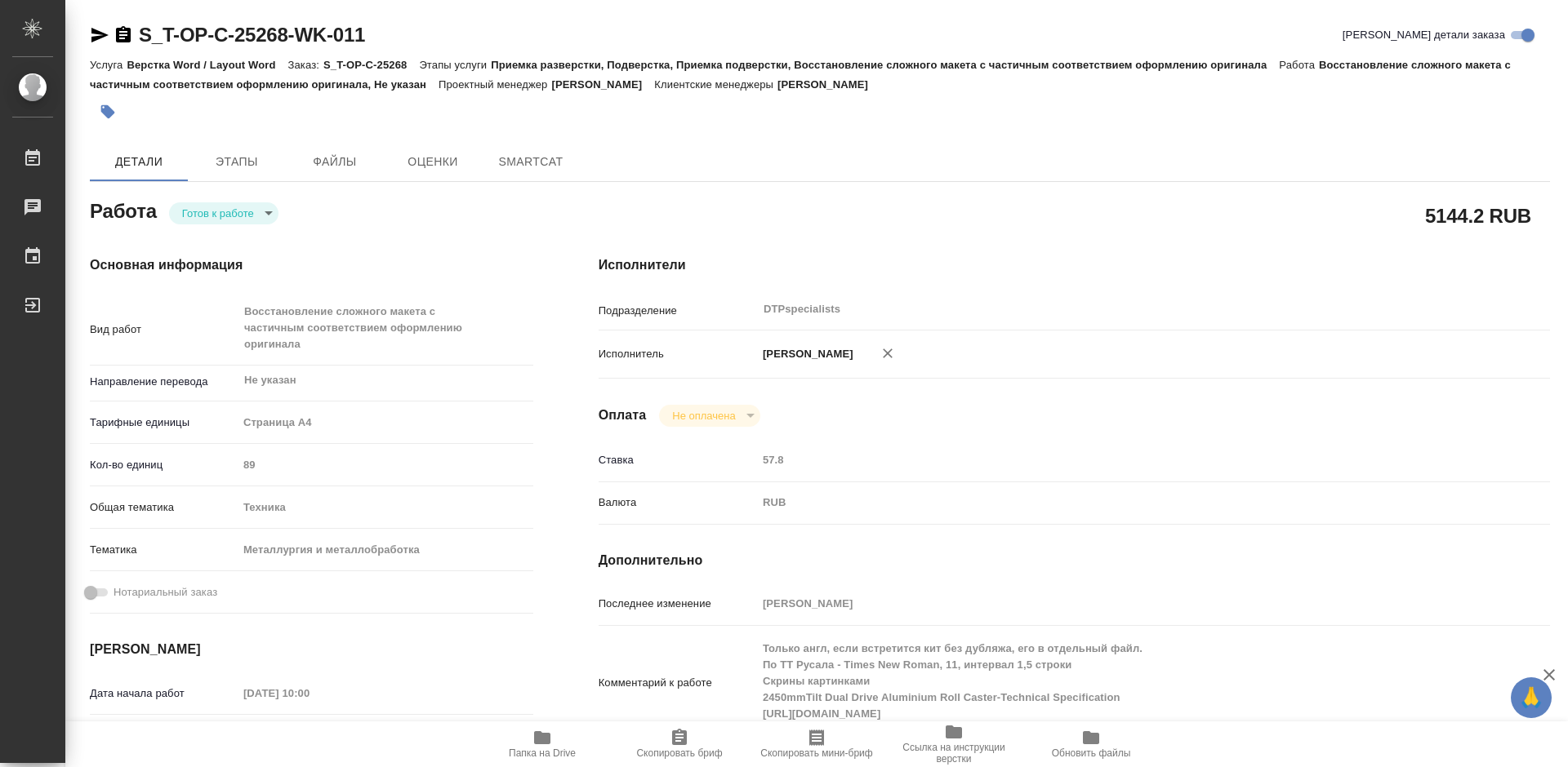
type textarea "x"
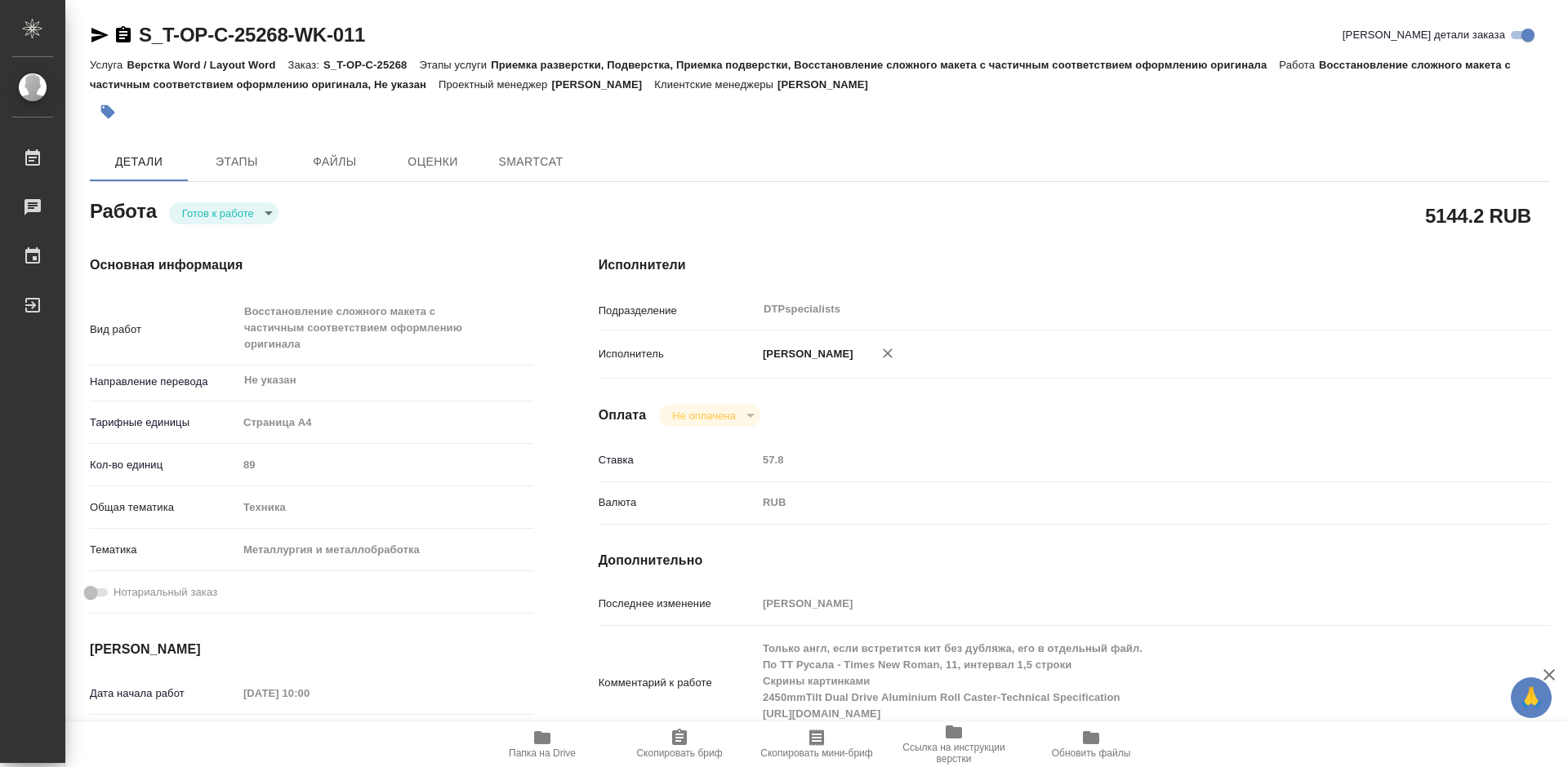
type textarea "x"
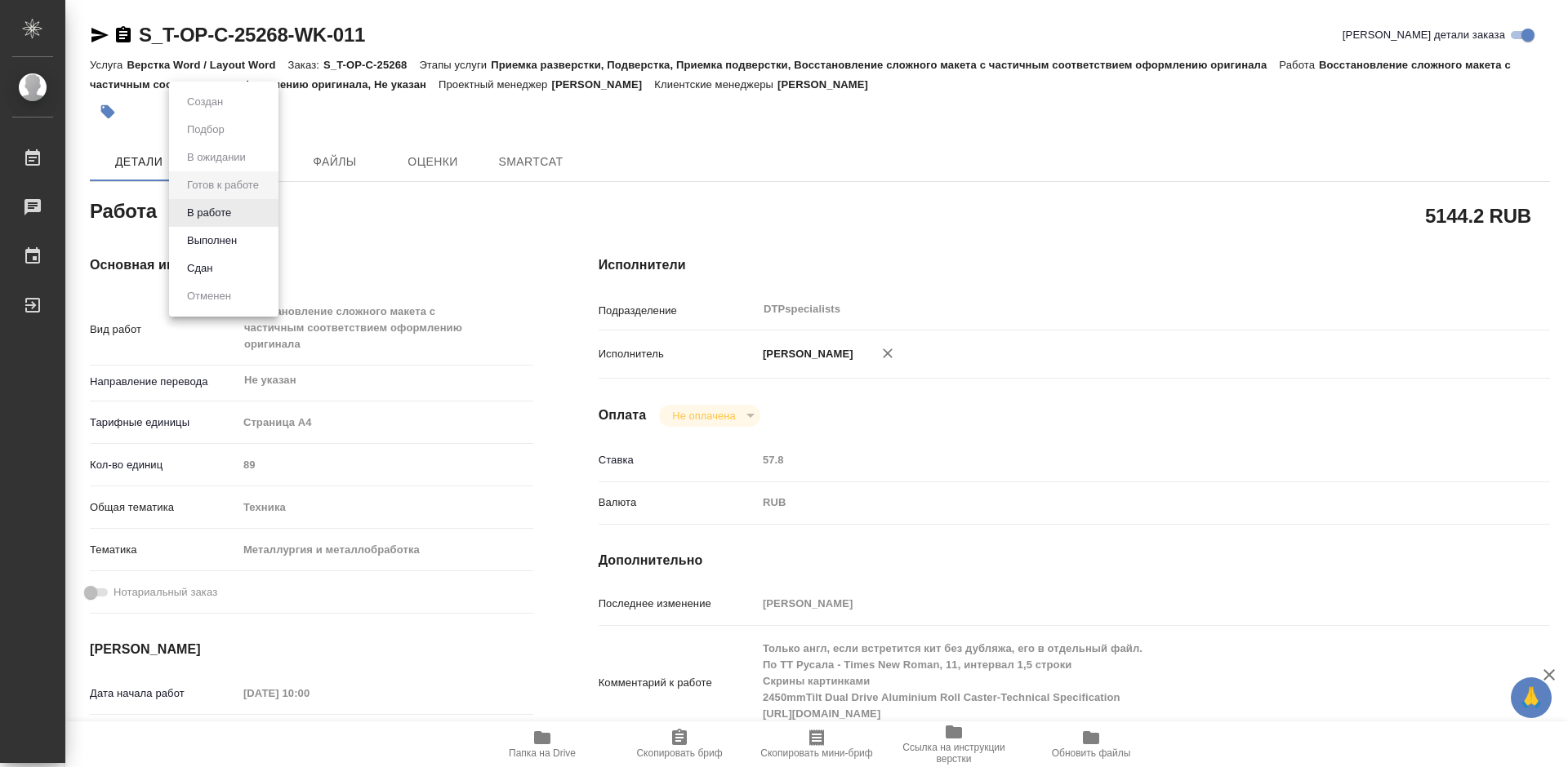
click at [224, 215] on body "🙏 .cls-1 fill:#fff; AWATERA Работы Чаты График Выйти S_T-OP-C-25268-WK-011 Крат…" at bounding box center [784, 383] width 1568 height 767
type textarea "x"
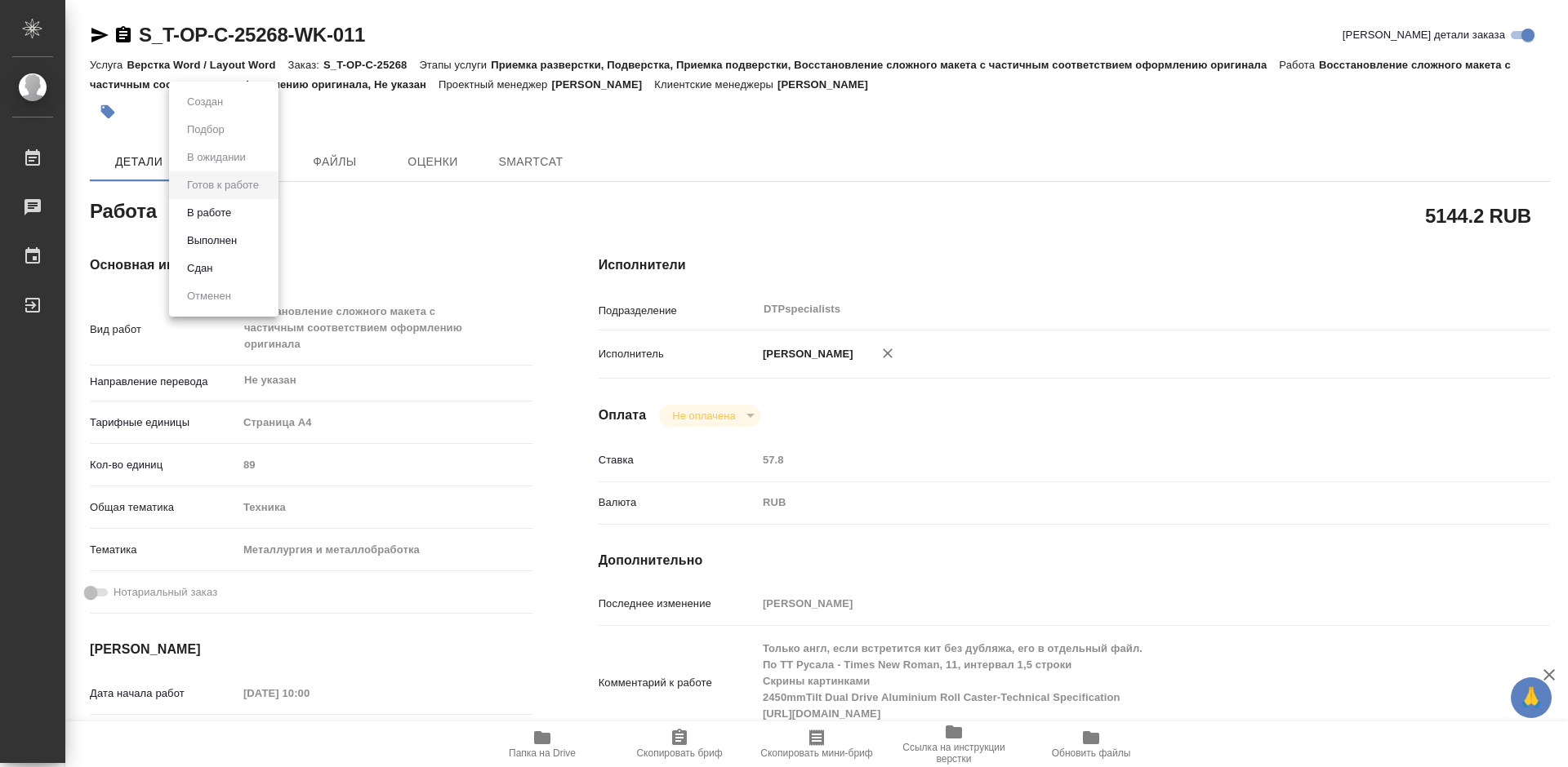
type textarea "x"
click at [216, 212] on button "В работе" at bounding box center [209, 214] width 54 height 18
type textarea "x"
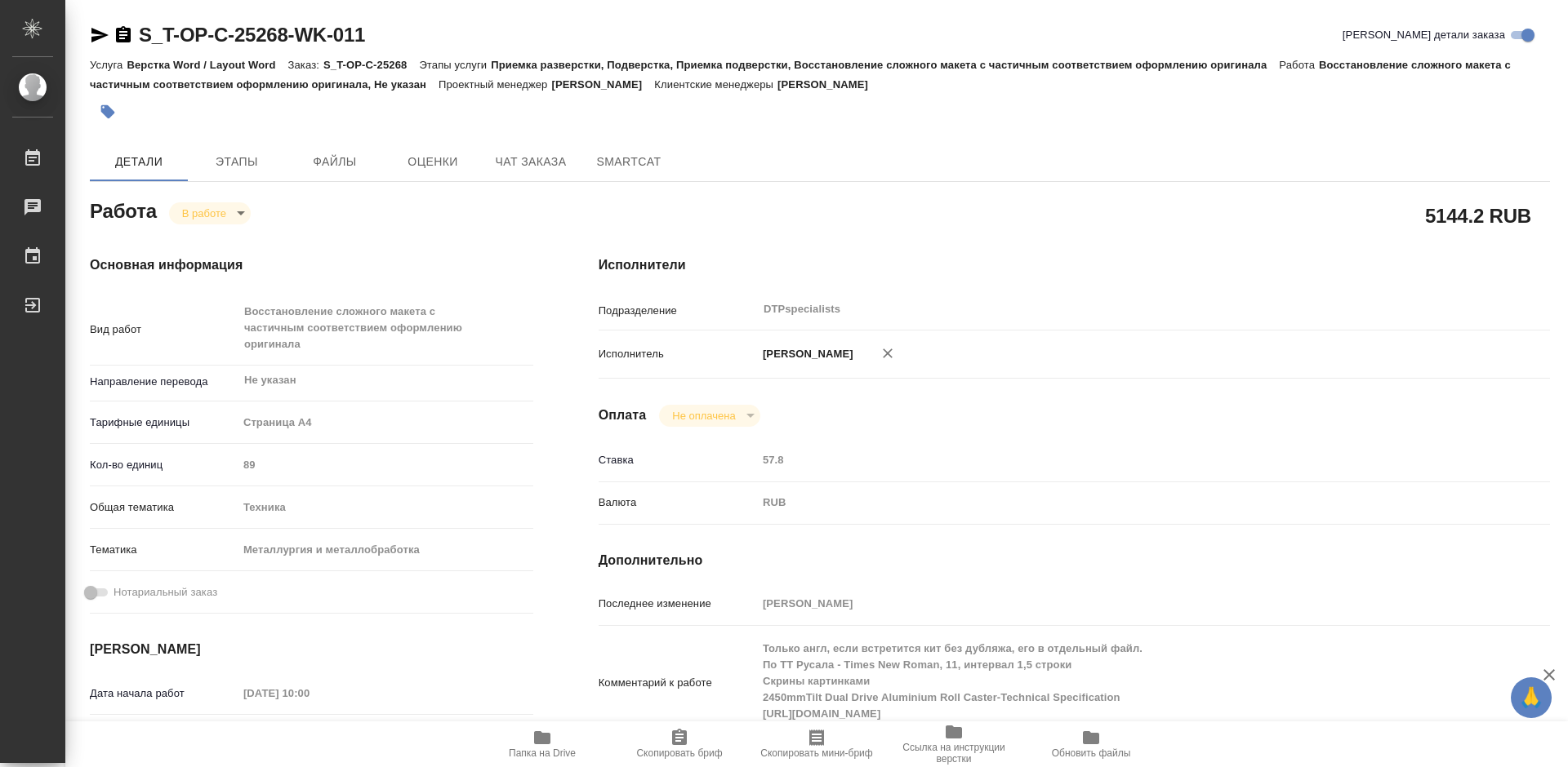
type textarea "x"
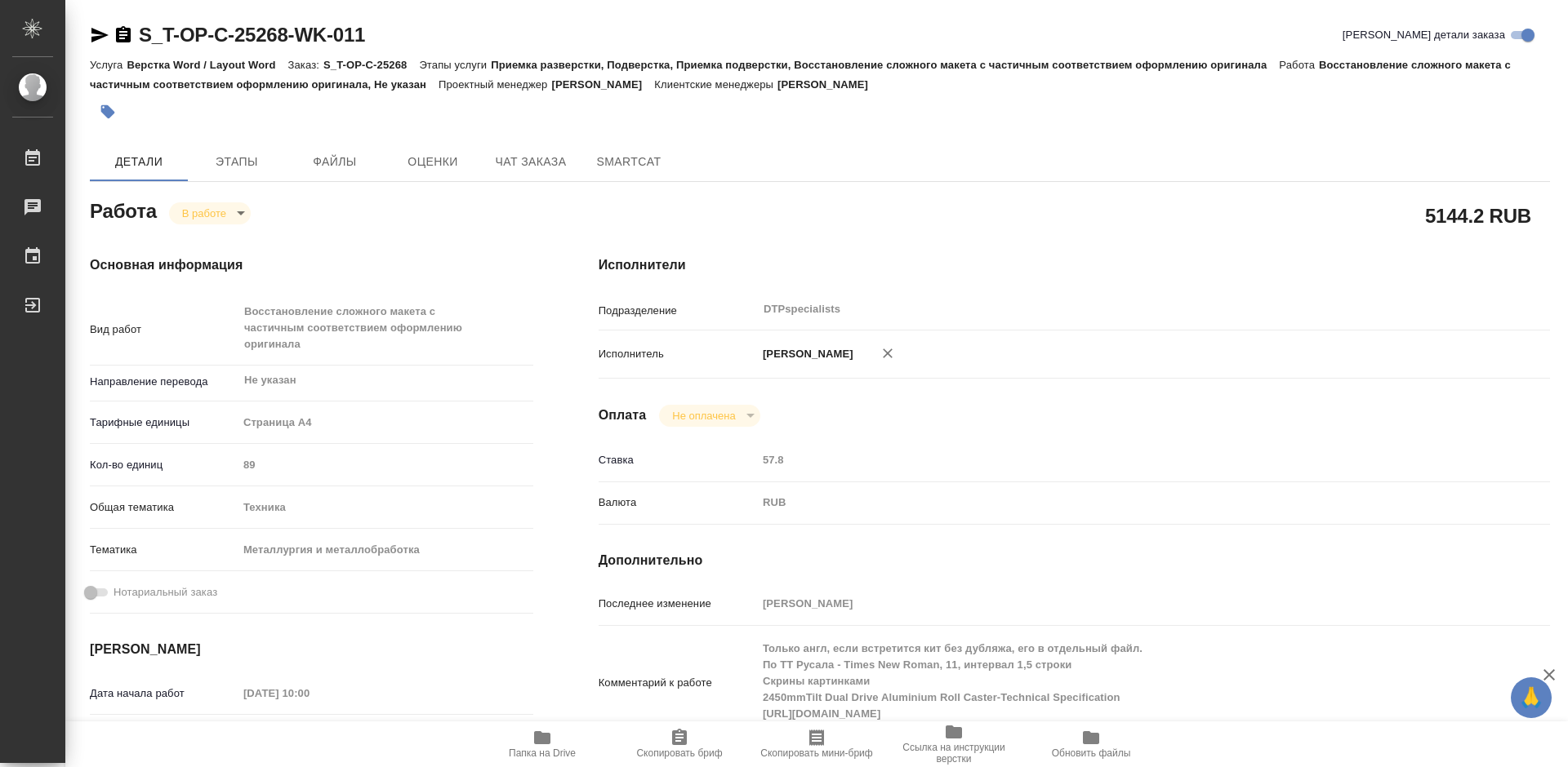
type textarea "x"
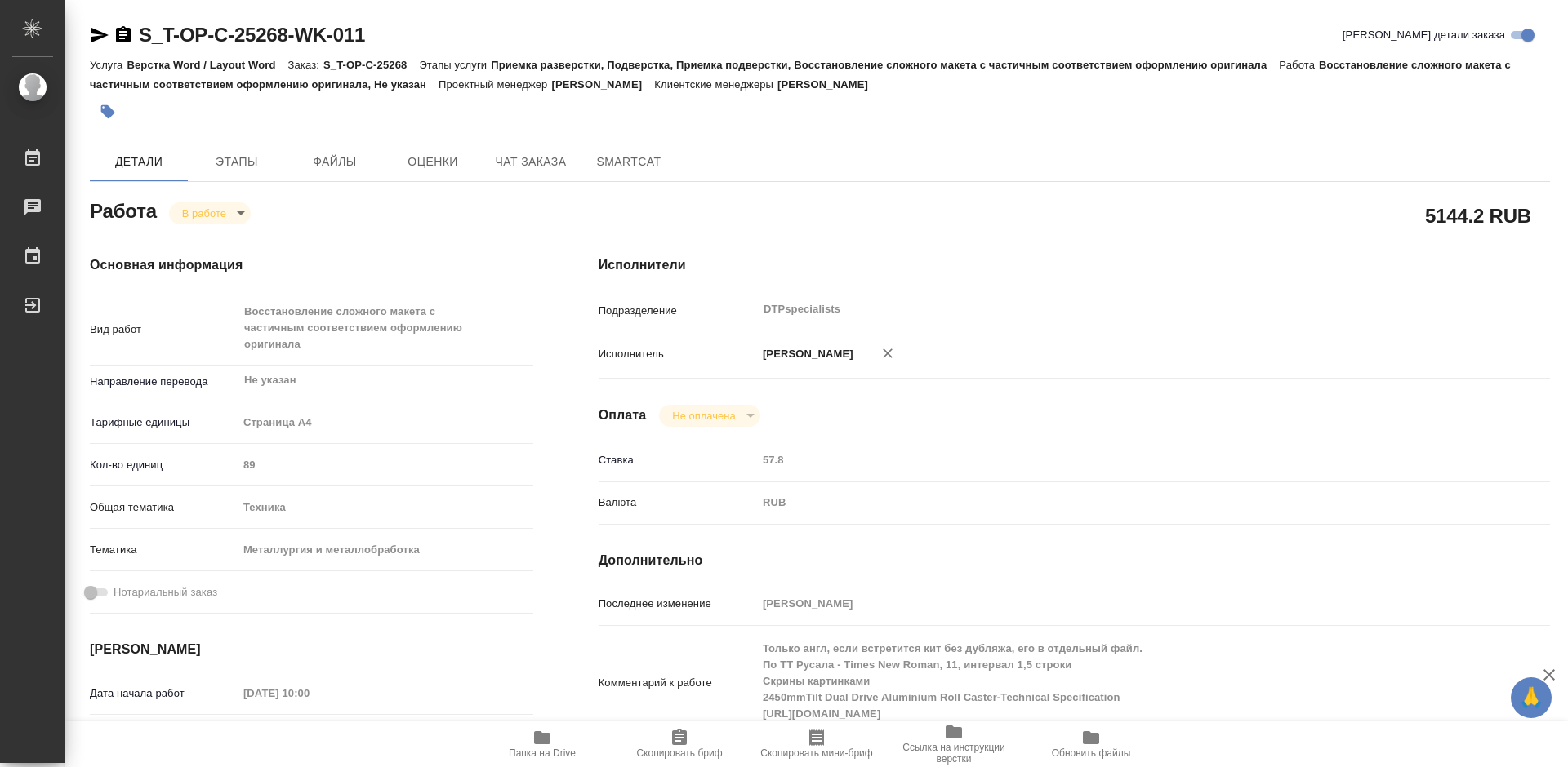
type textarea "x"
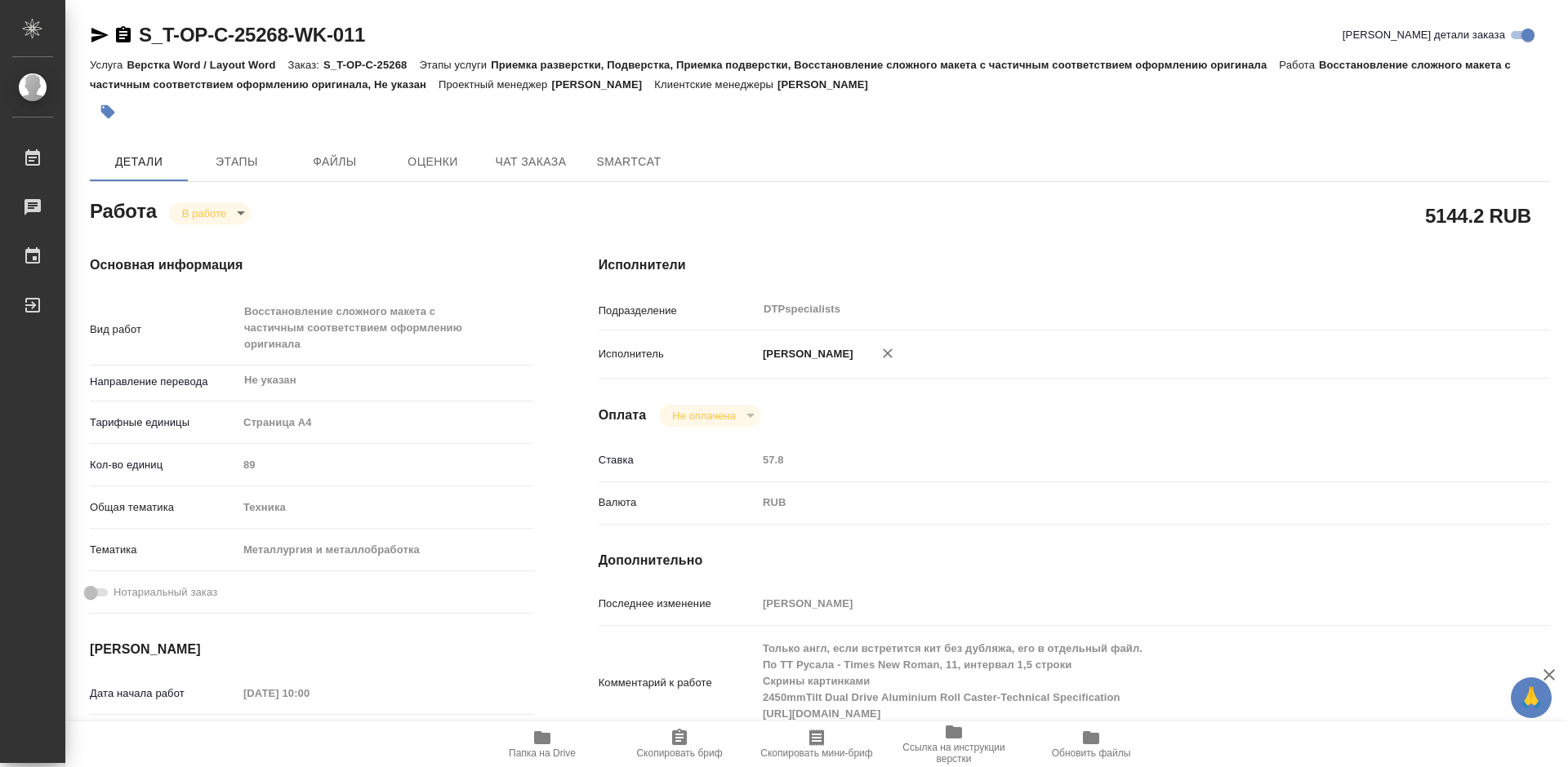
type textarea "x"
click at [118, 39] on icon "button" at bounding box center [123, 34] width 15 height 17
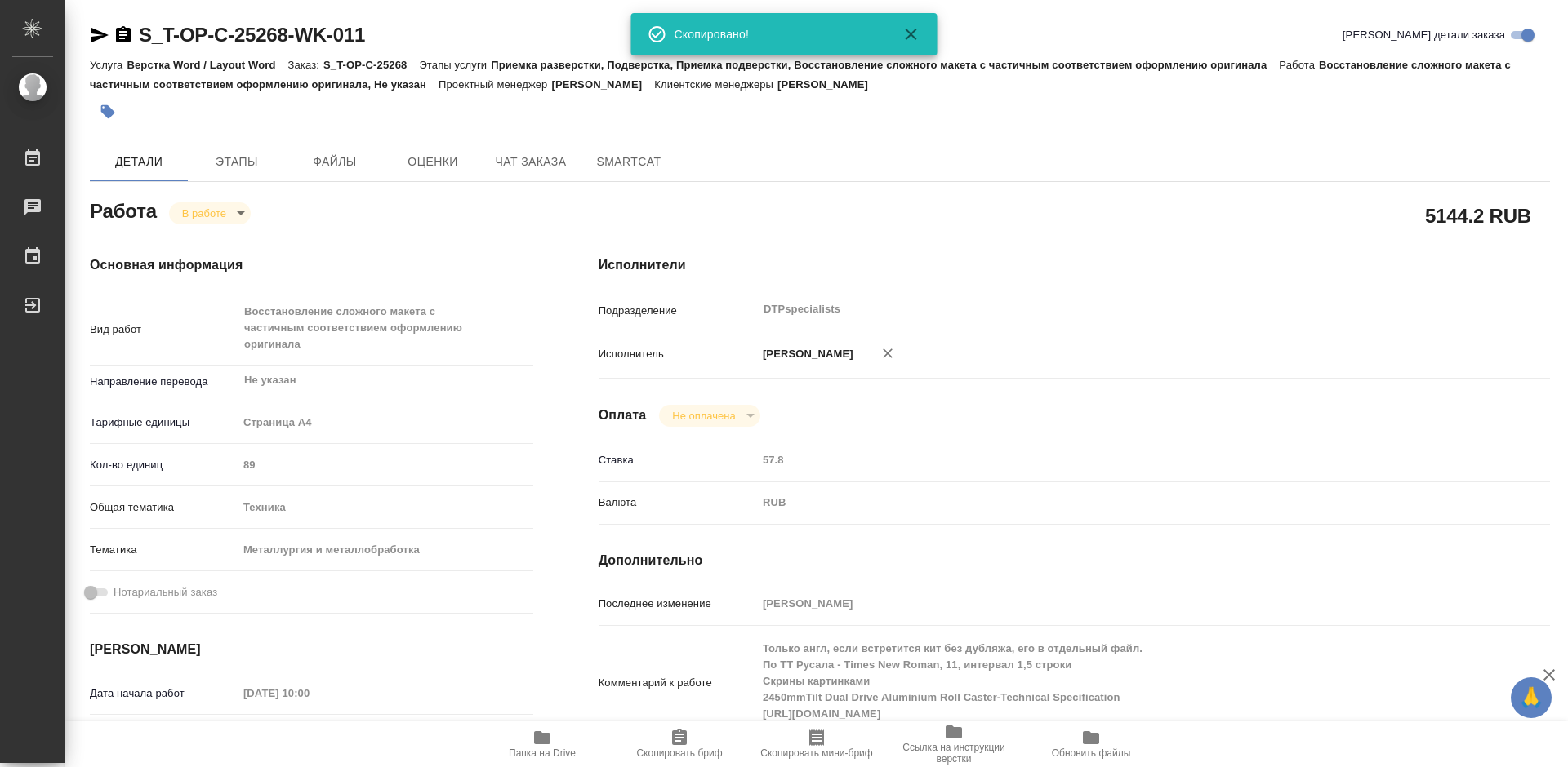
type textarea "x"
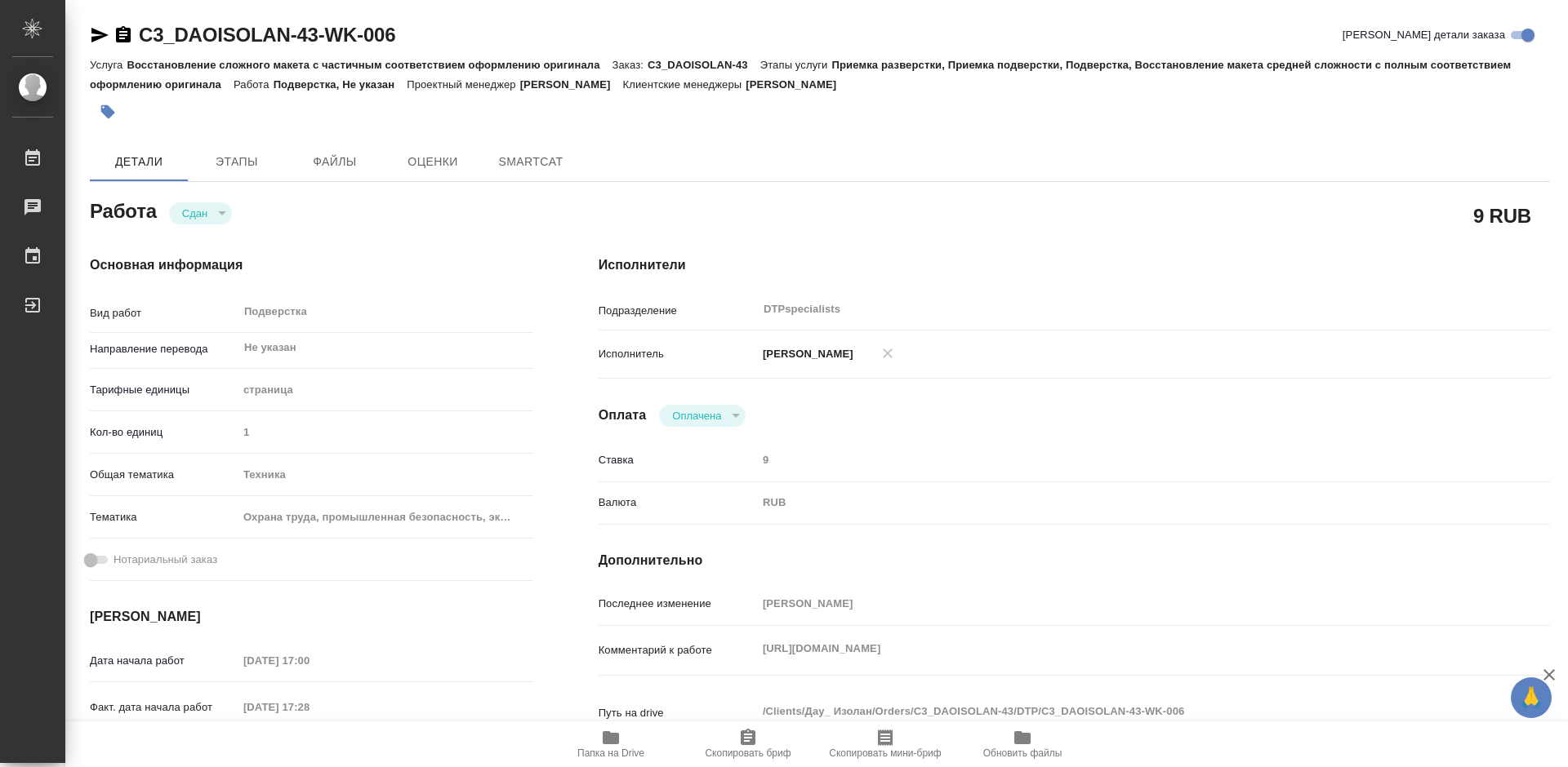
type textarea "x"
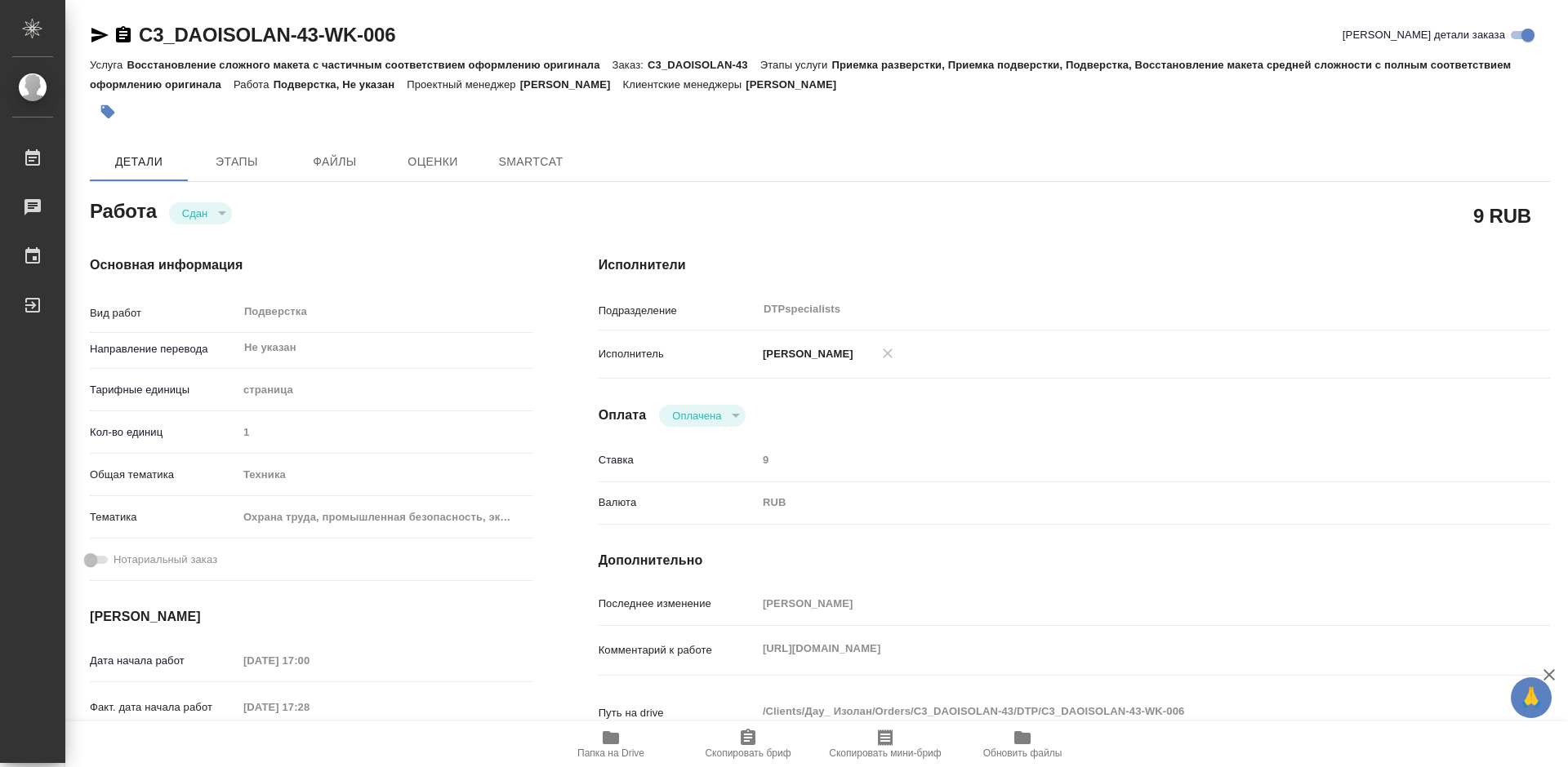
type textarea "x"
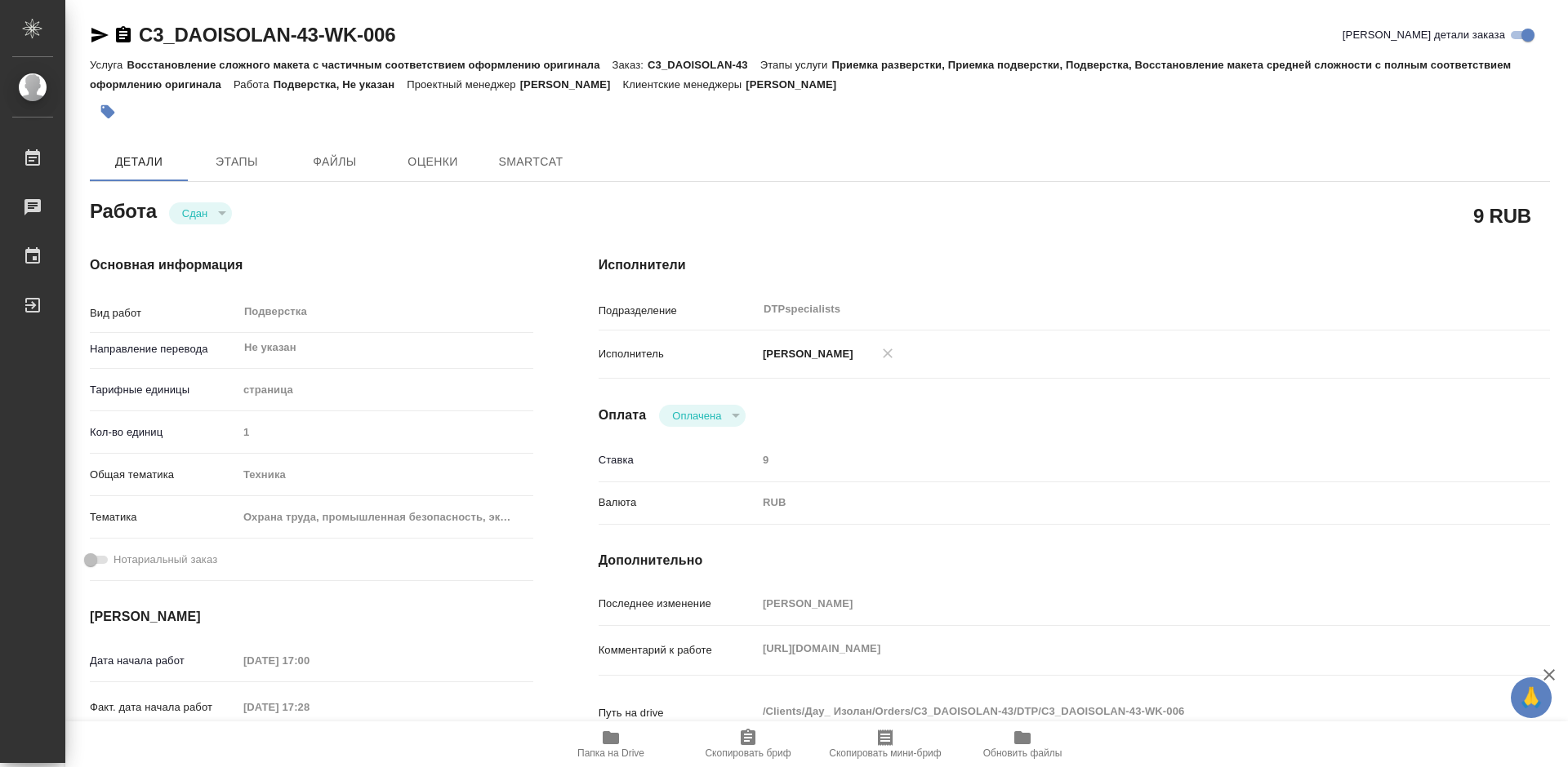
type textarea "x"
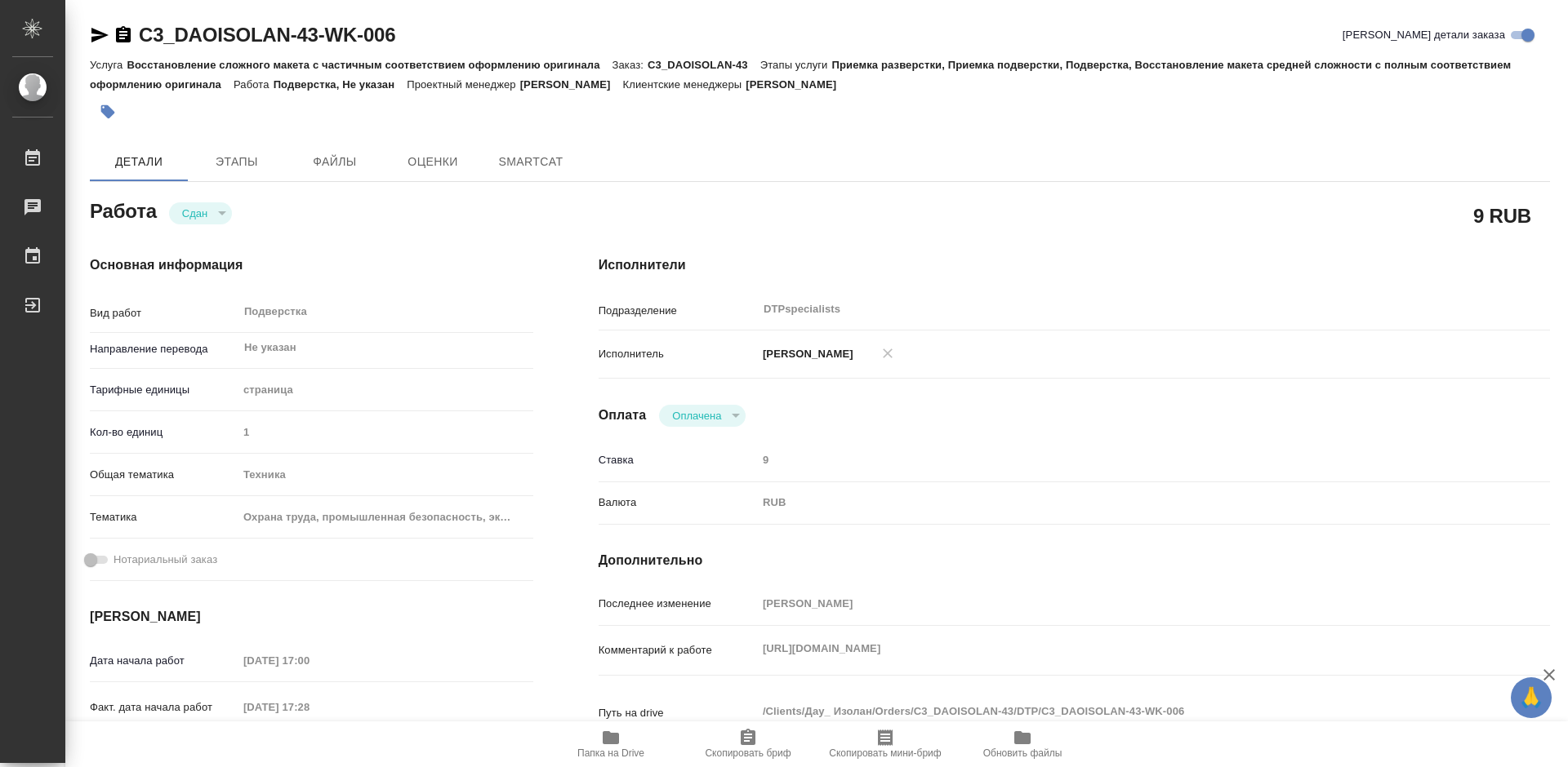
type textarea "x"
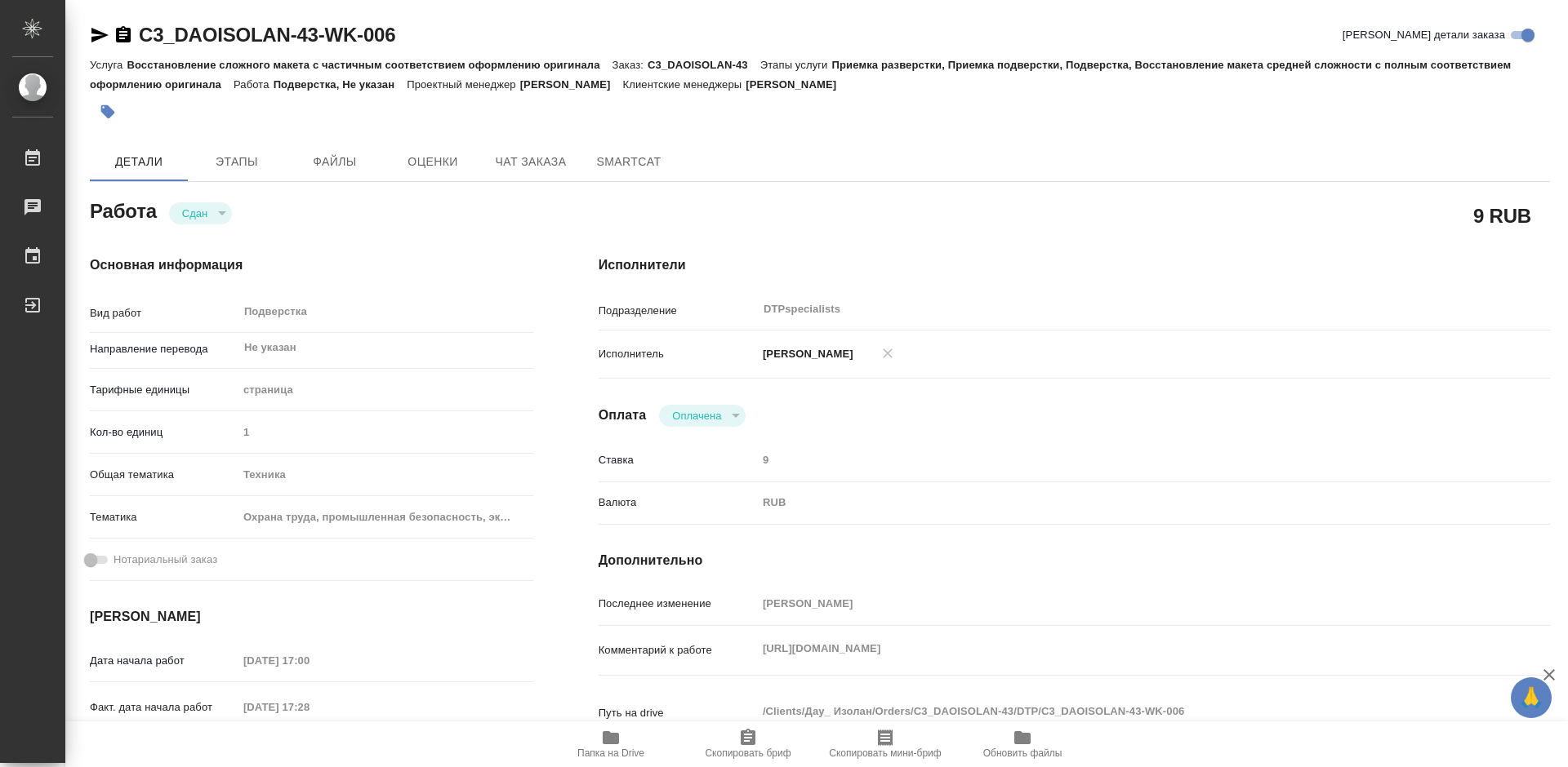
type textarea "x"
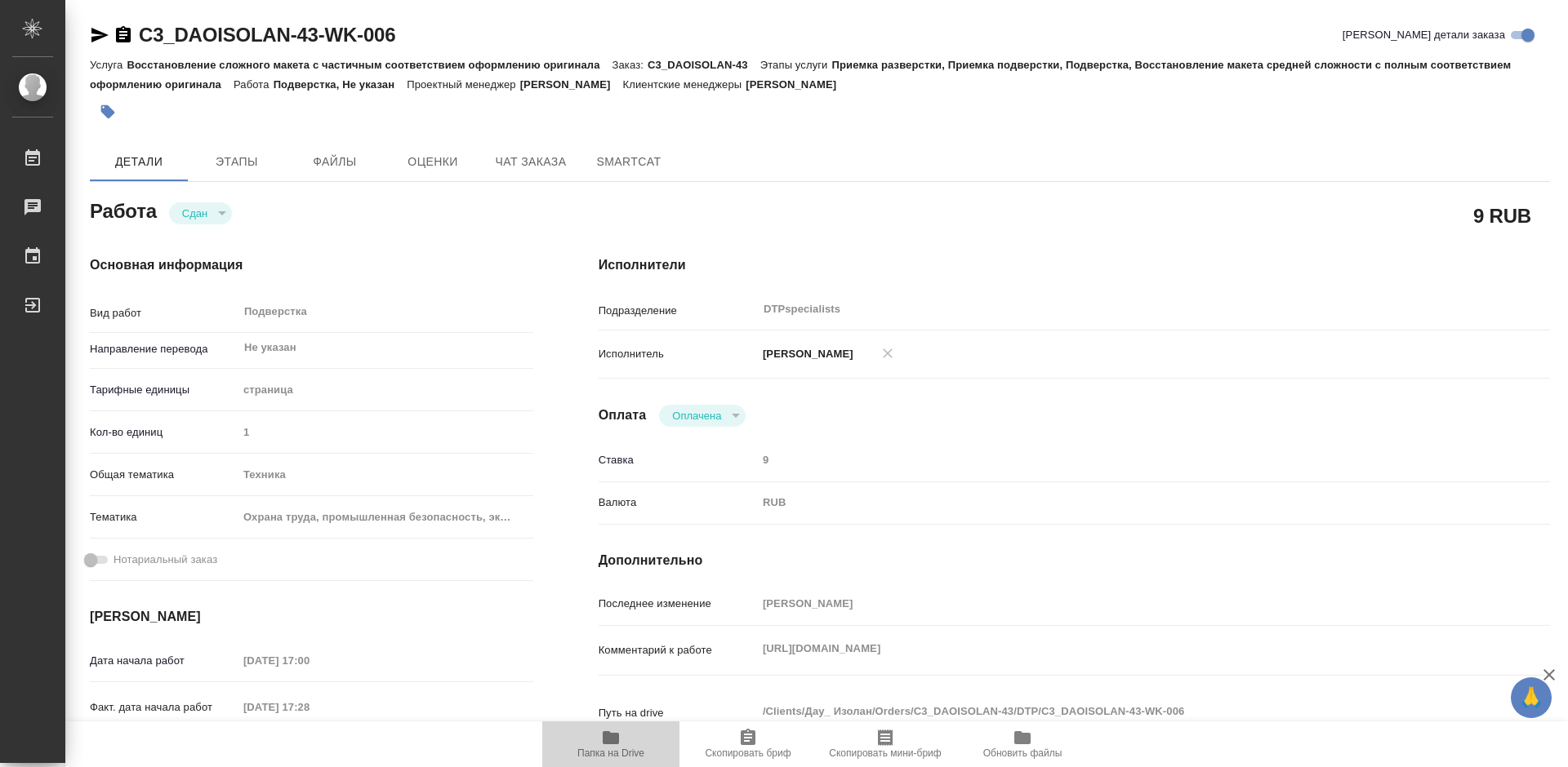
click at [616, 750] on span "Папка на Drive" at bounding box center [611, 753] width 67 height 11
type textarea "x"
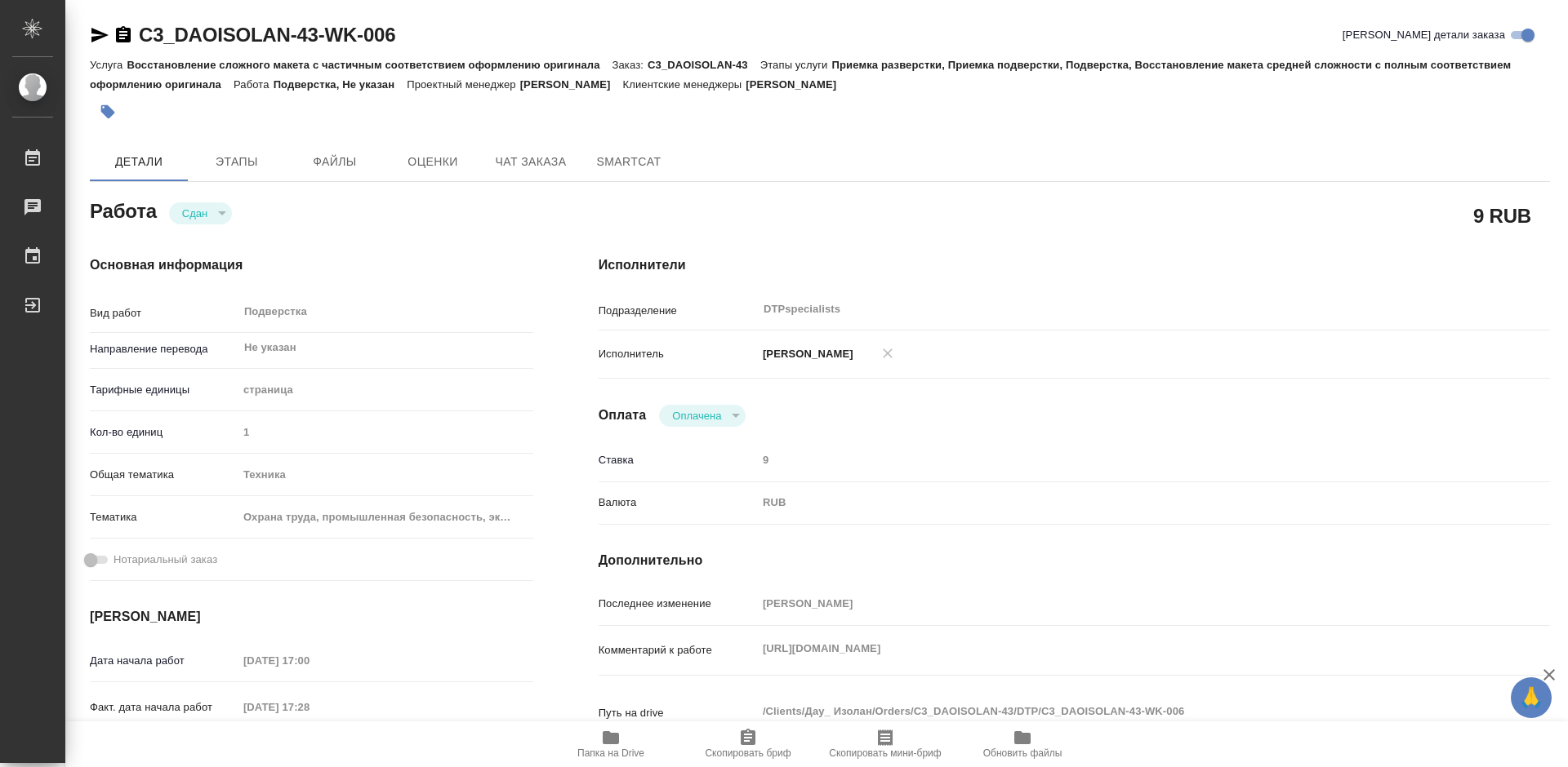
type textarea "x"
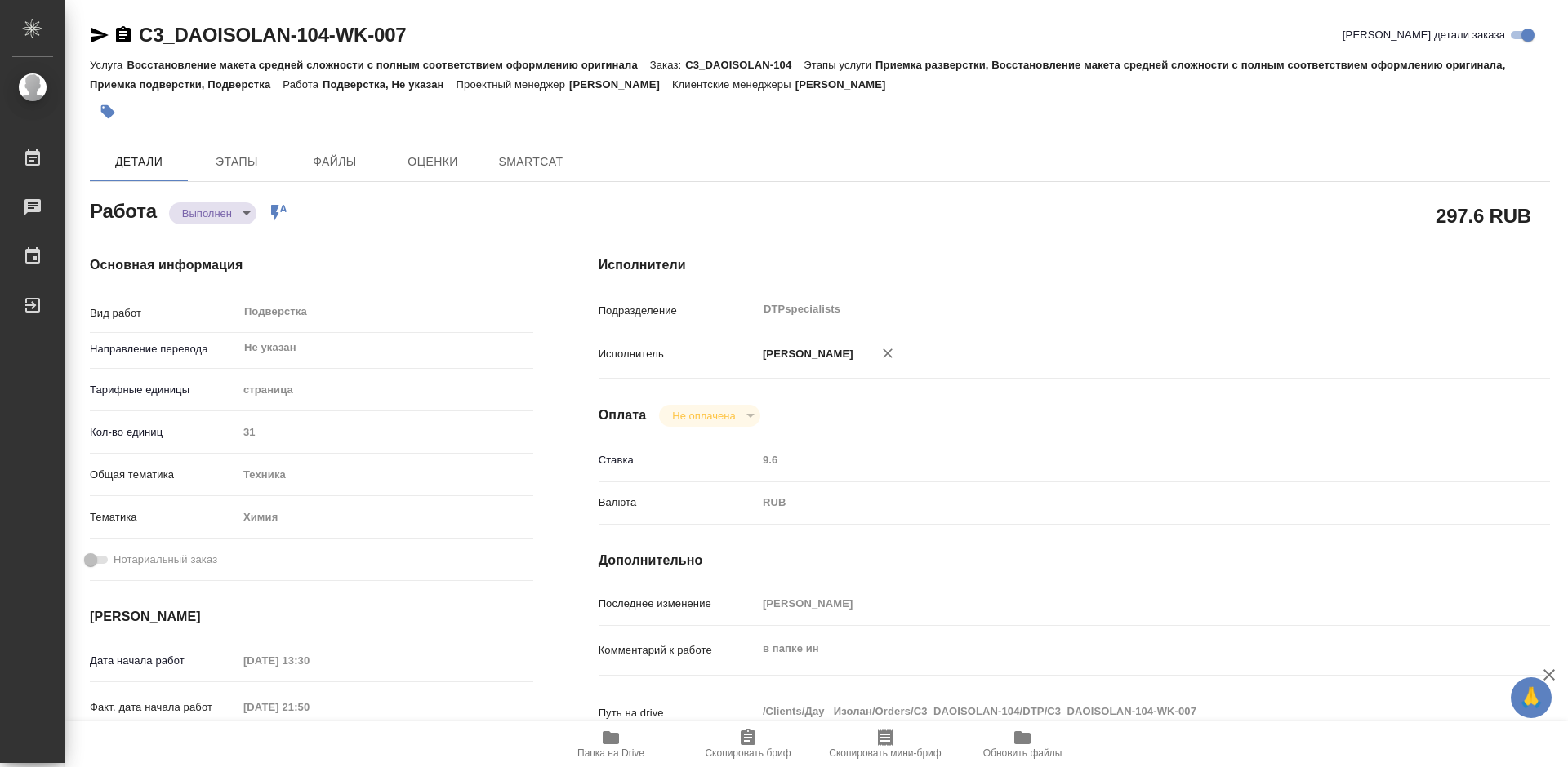
type textarea "x"
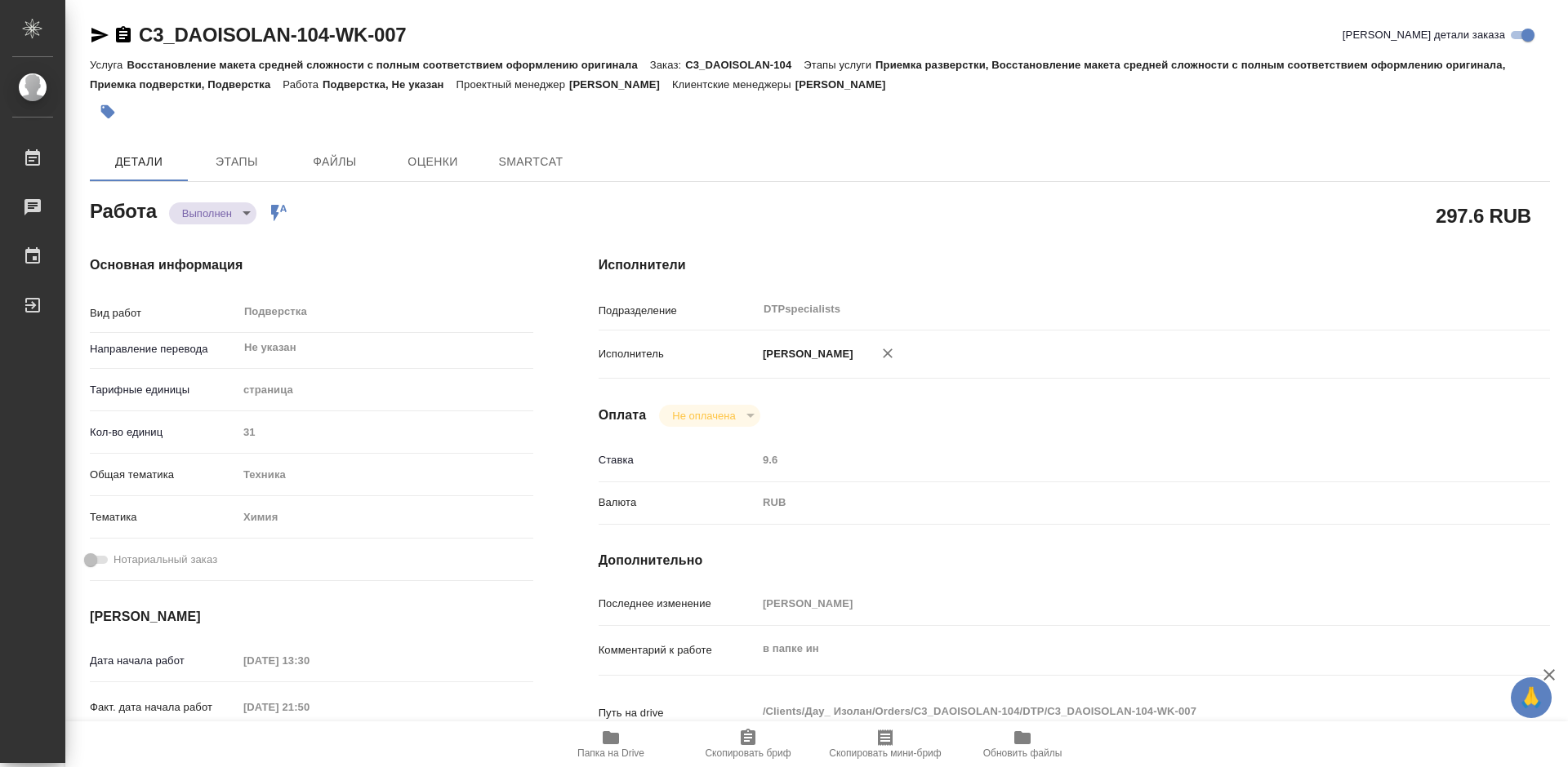
type textarea "x"
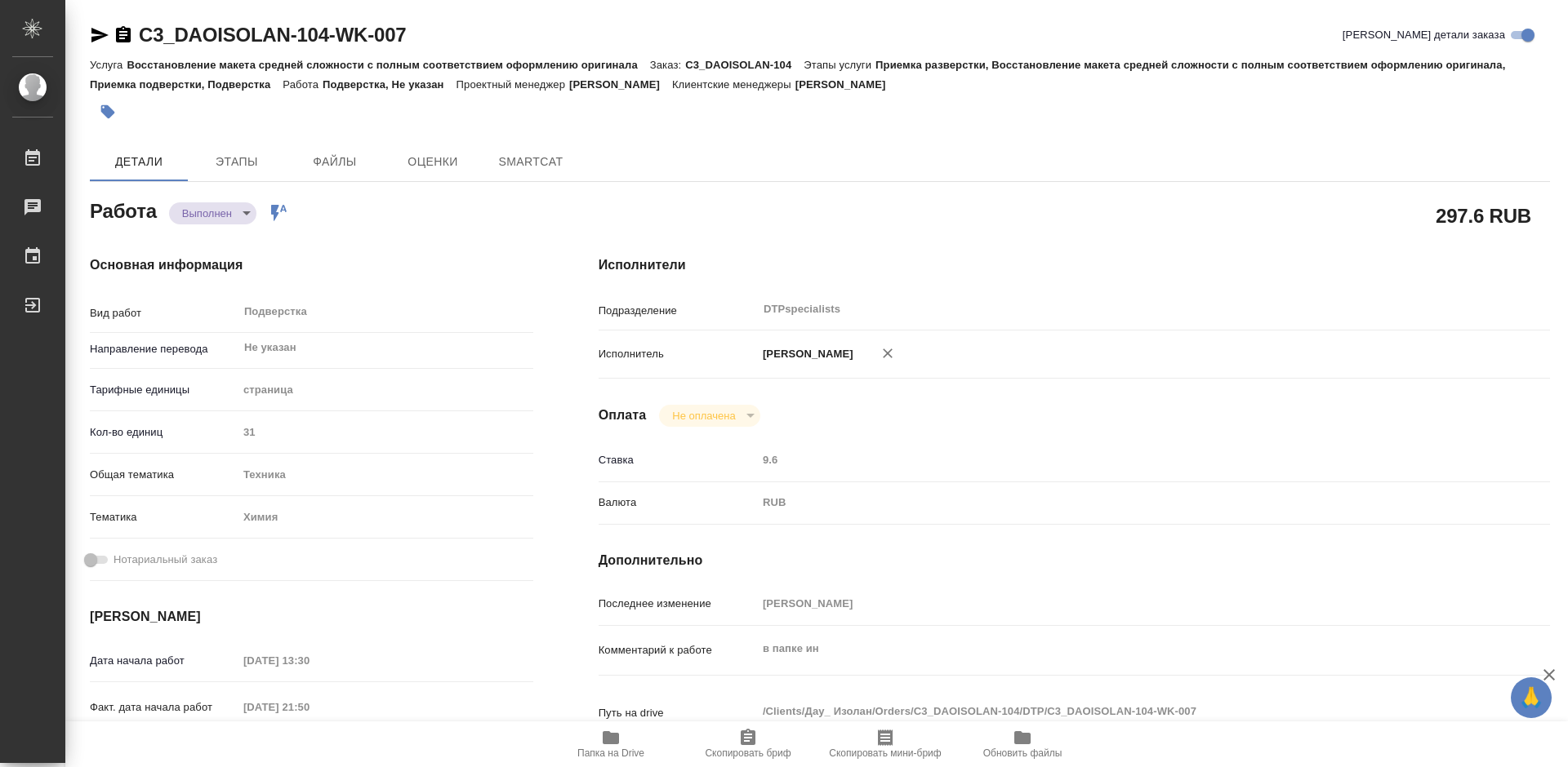
type textarea "x"
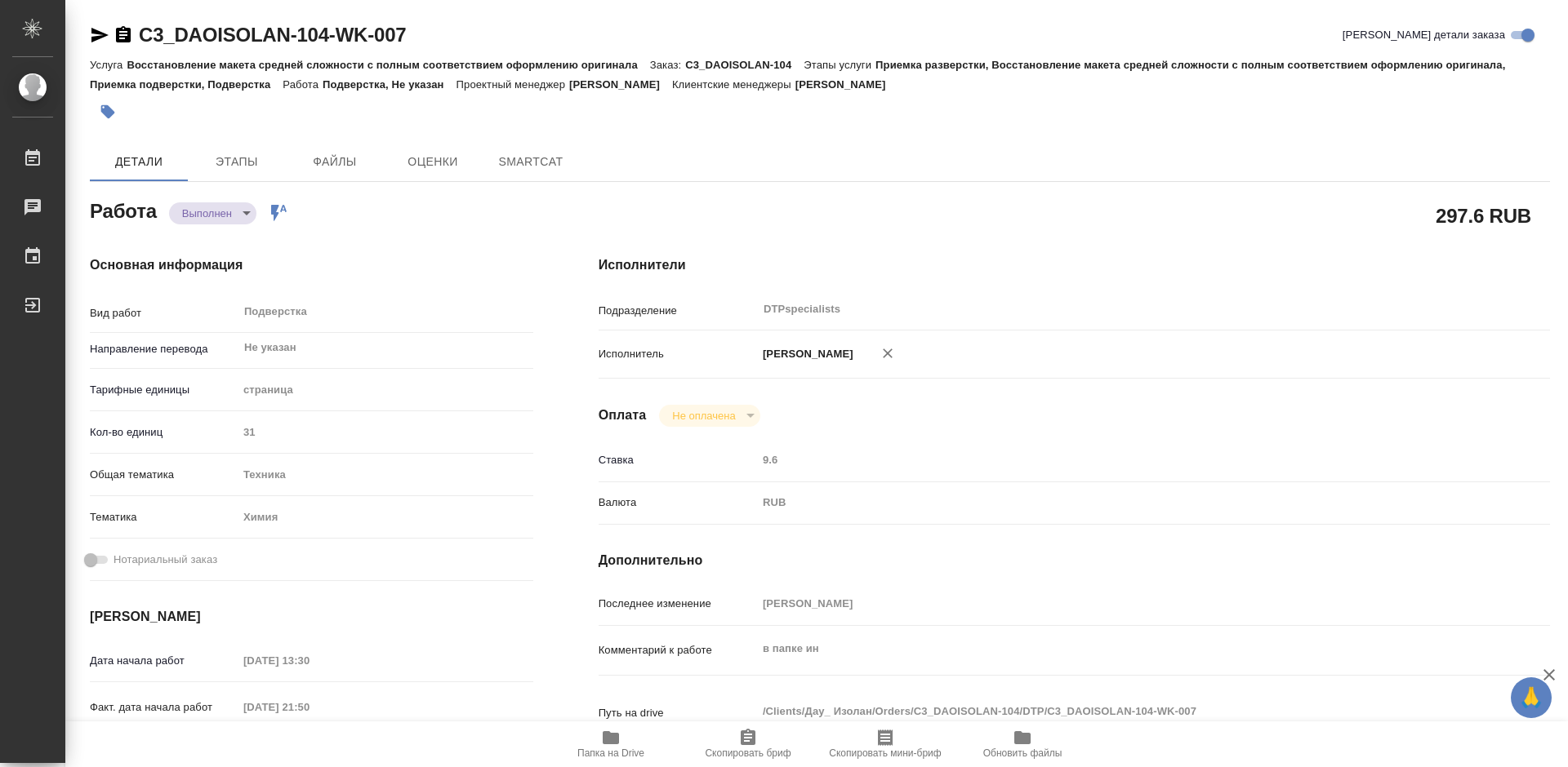
type textarea "x"
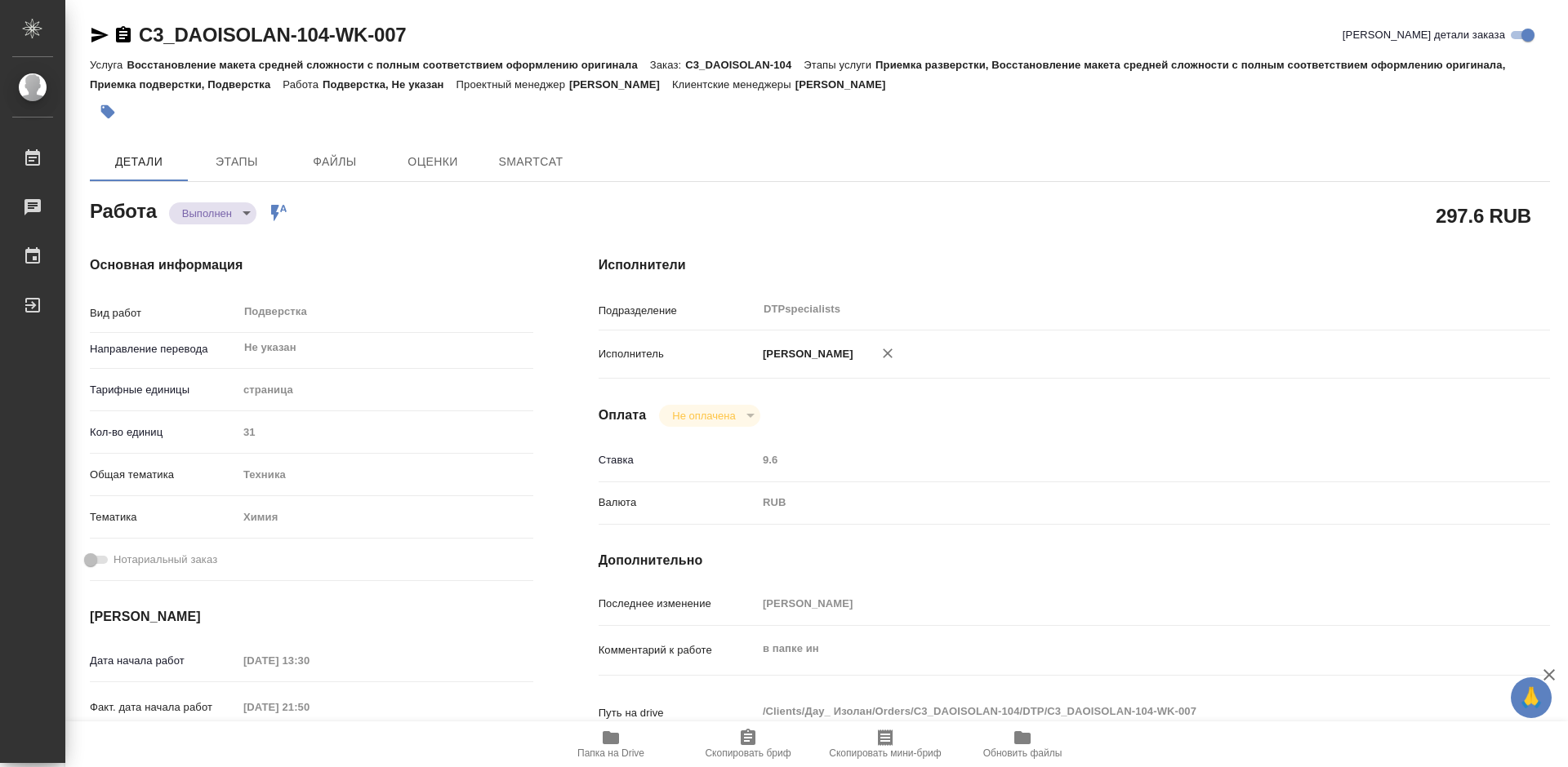
type textarea "x"
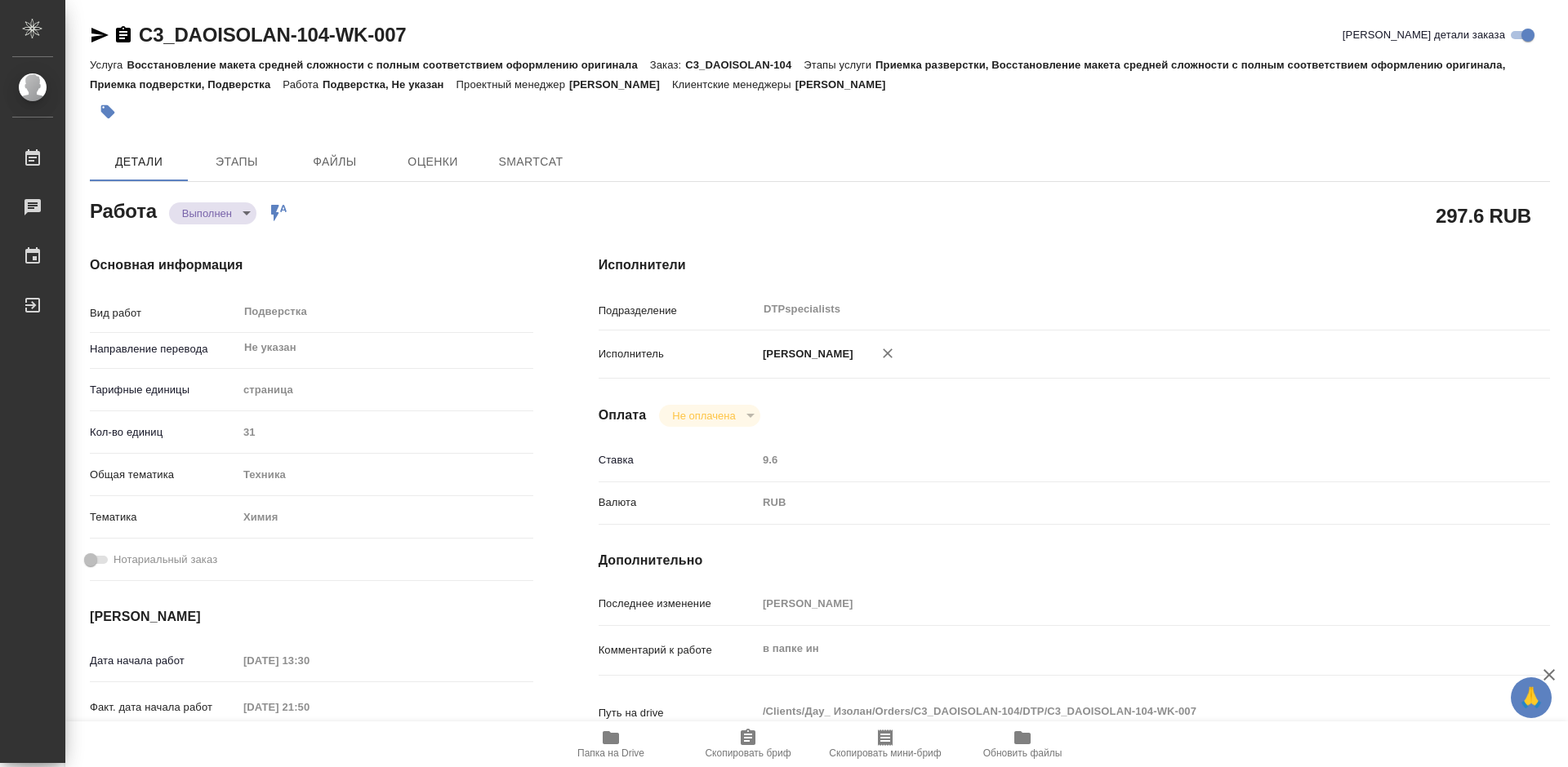
type textarea "x"
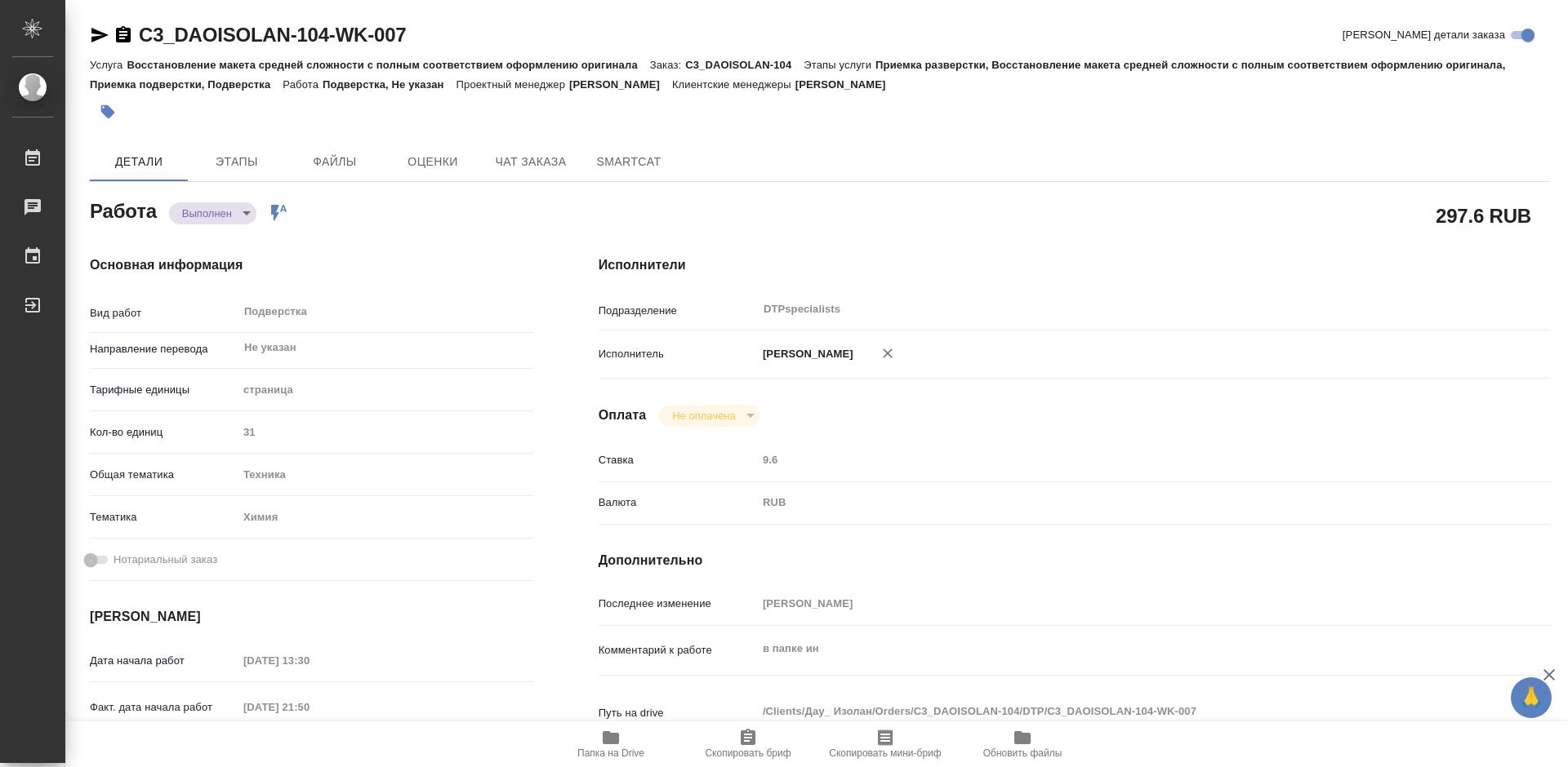
type textarea "x"
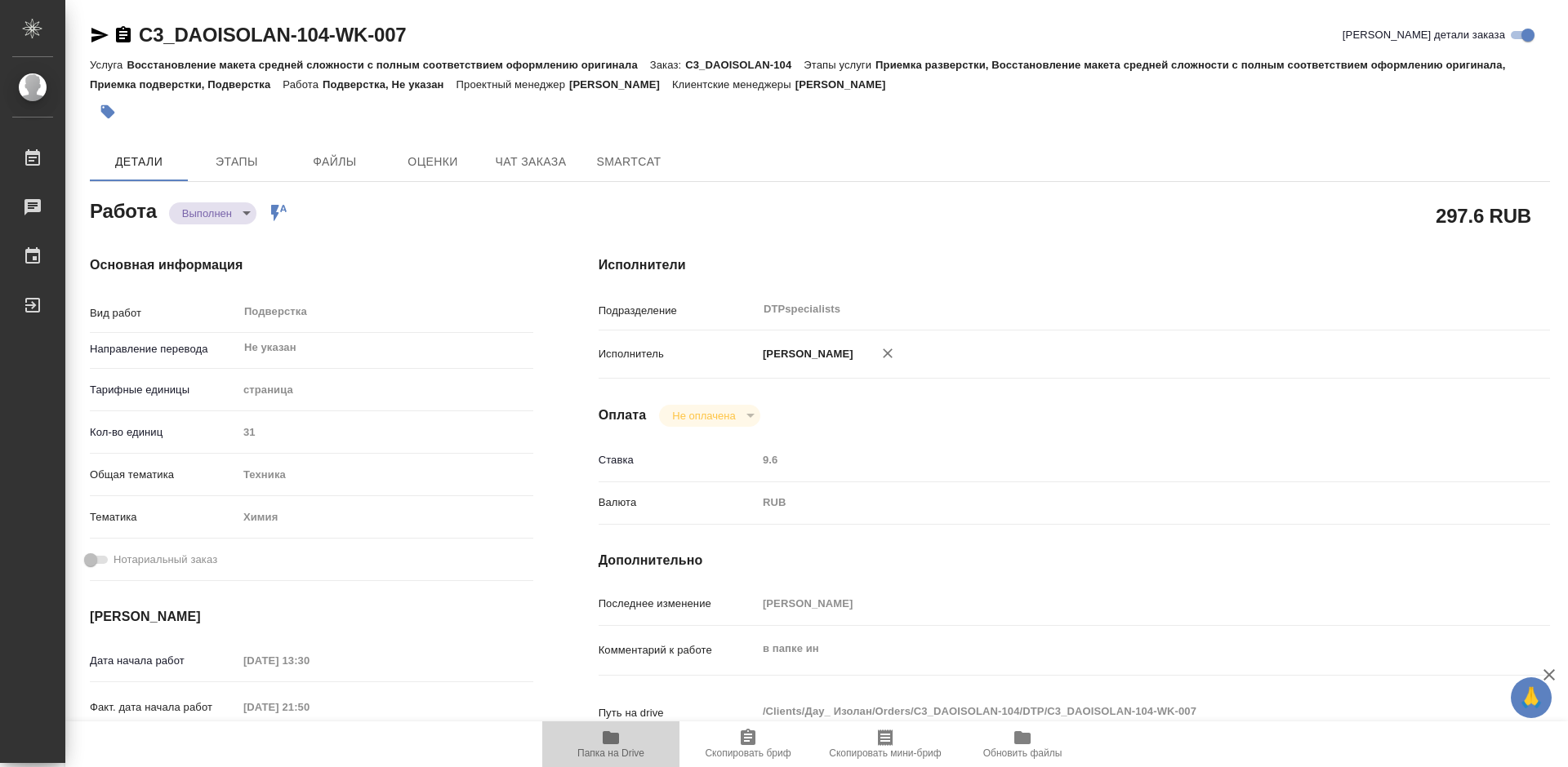
type textarea "x"
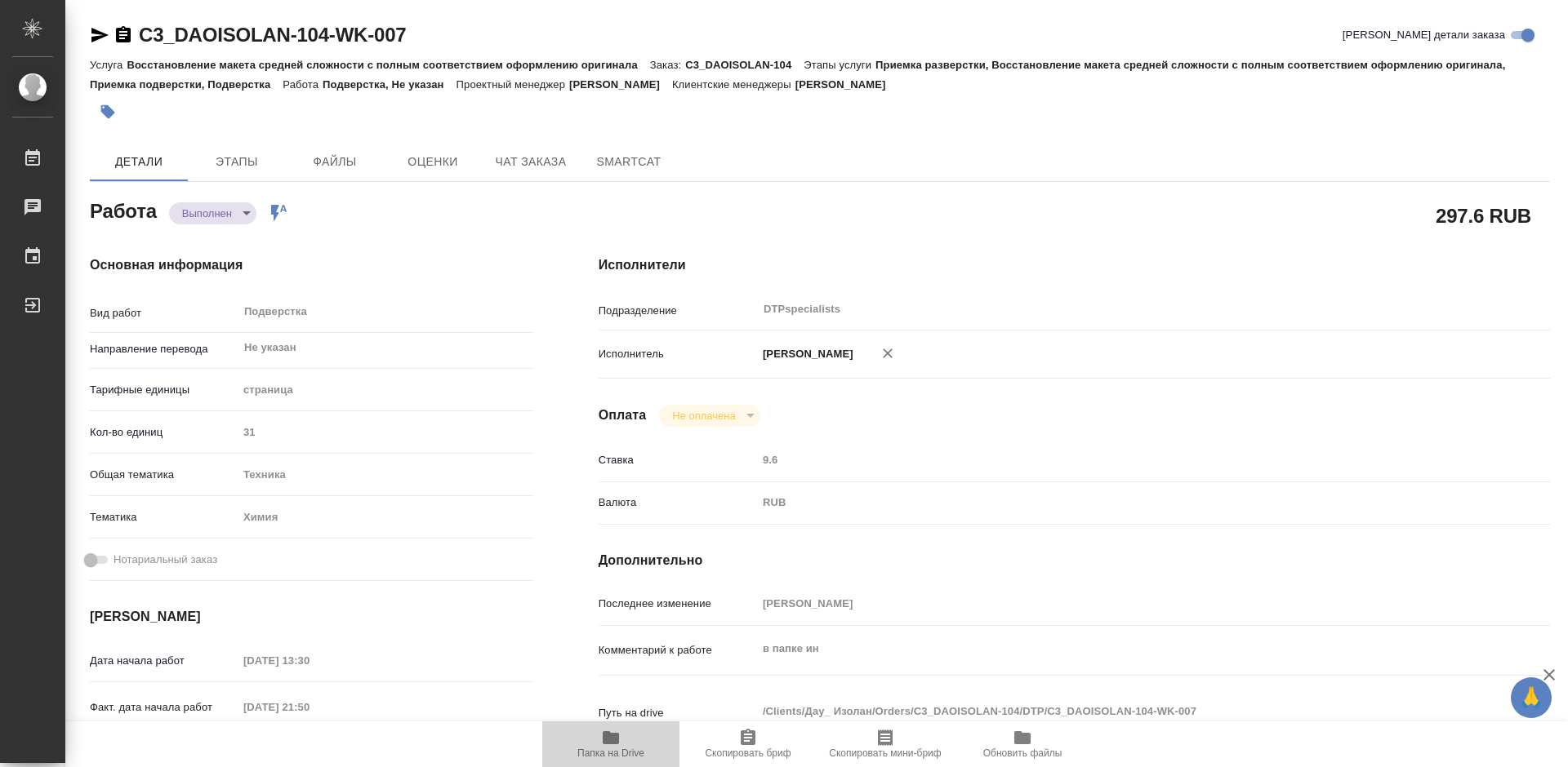
click at [612, 739] on icon "button" at bounding box center [611, 738] width 17 height 13
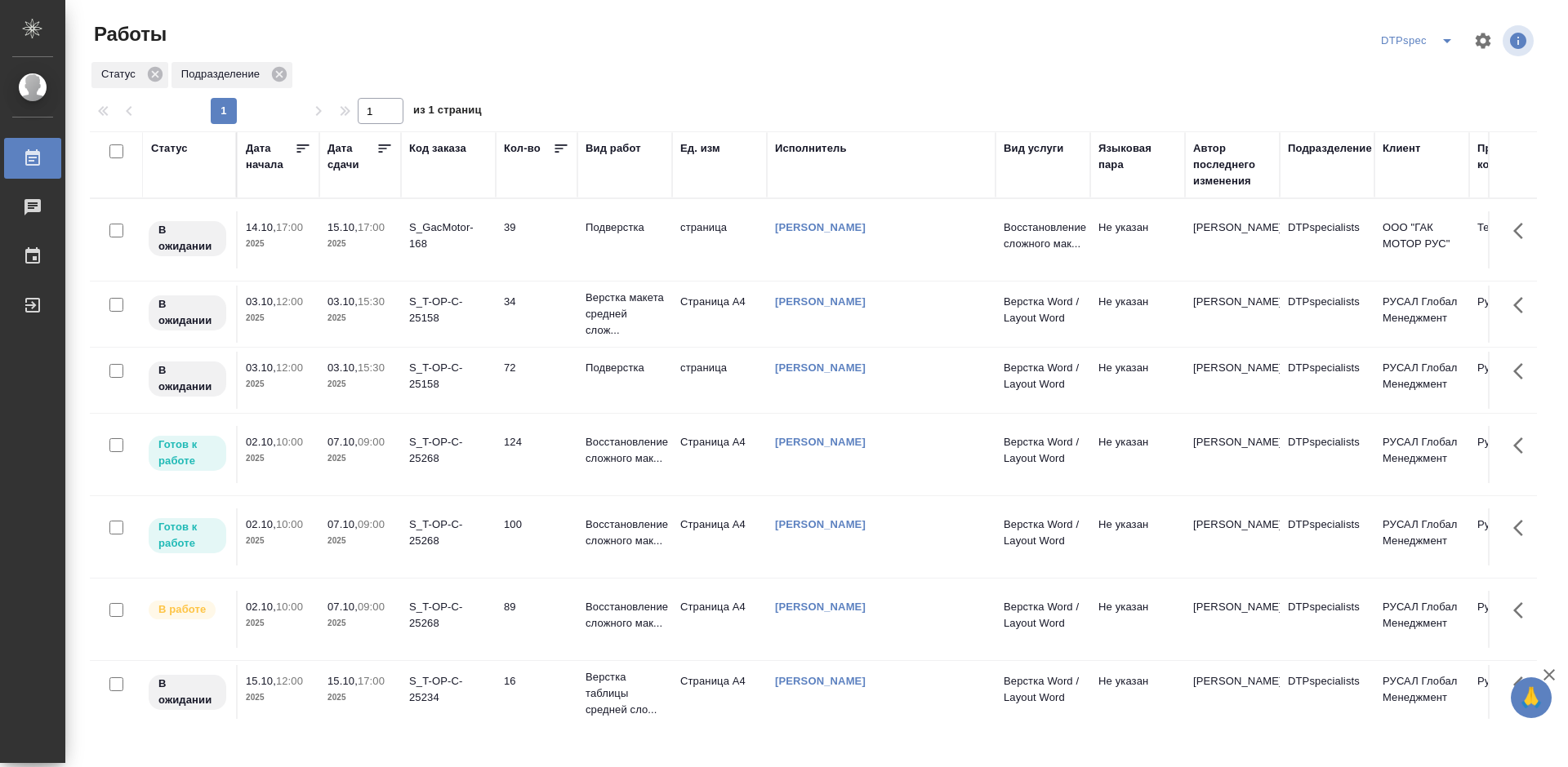
click at [383, 144] on icon at bounding box center [385, 149] width 17 height 17
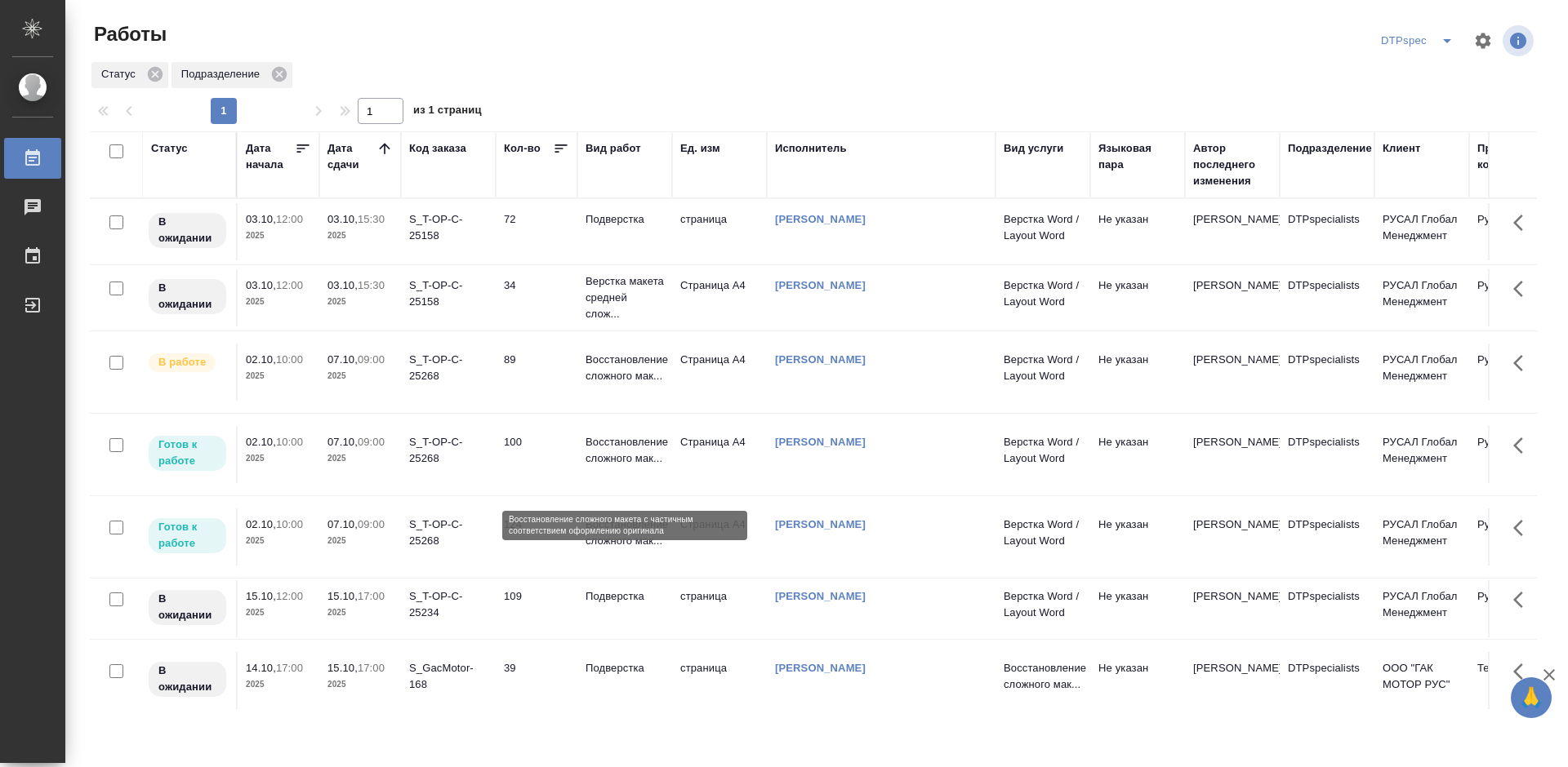
click at [630, 467] on p "Восстановление сложного мак..." at bounding box center [625, 450] width 78 height 32
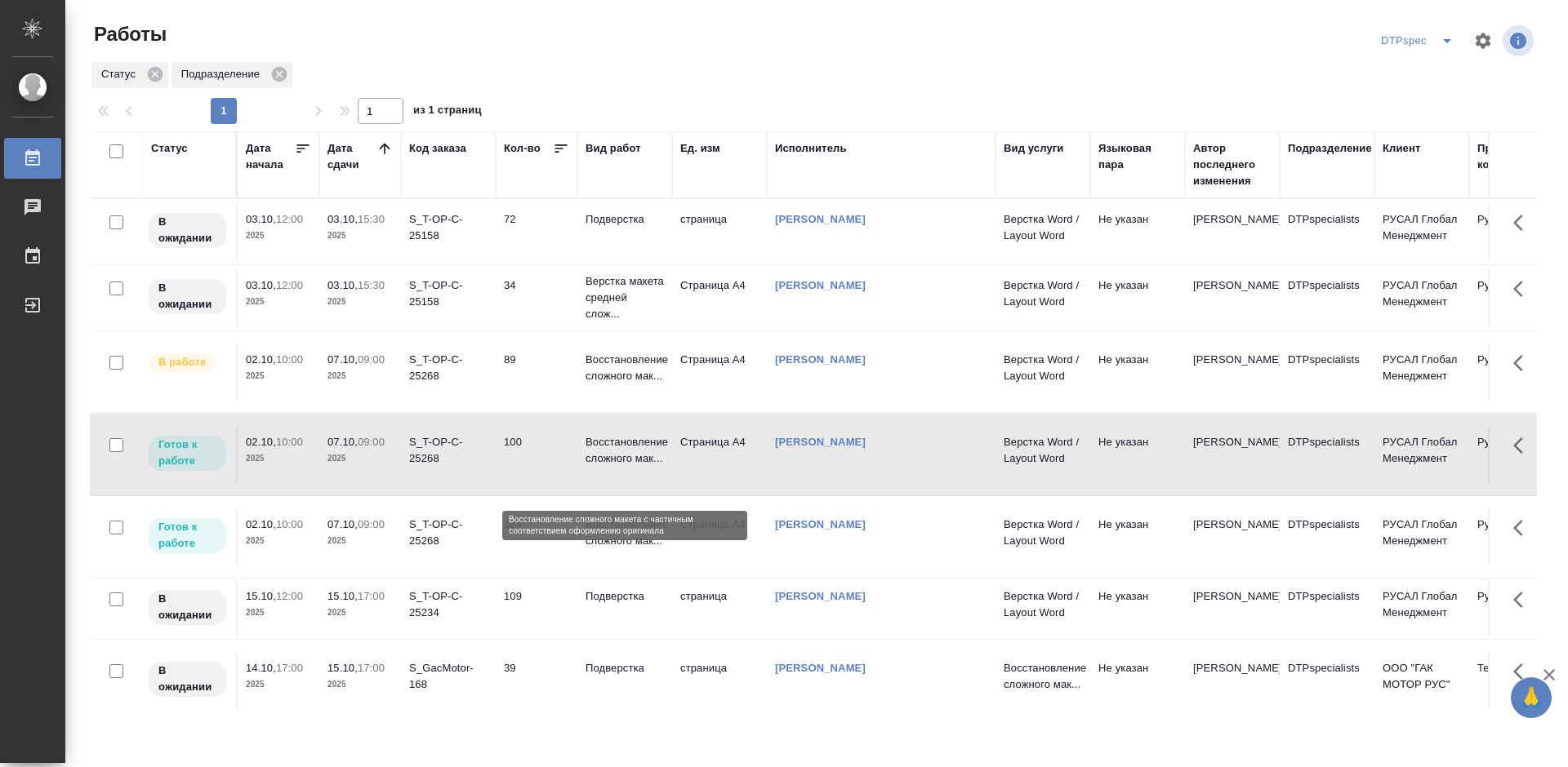
click at [630, 467] on p "Восстановление сложного мак..." at bounding box center [625, 450] width 78 height 32
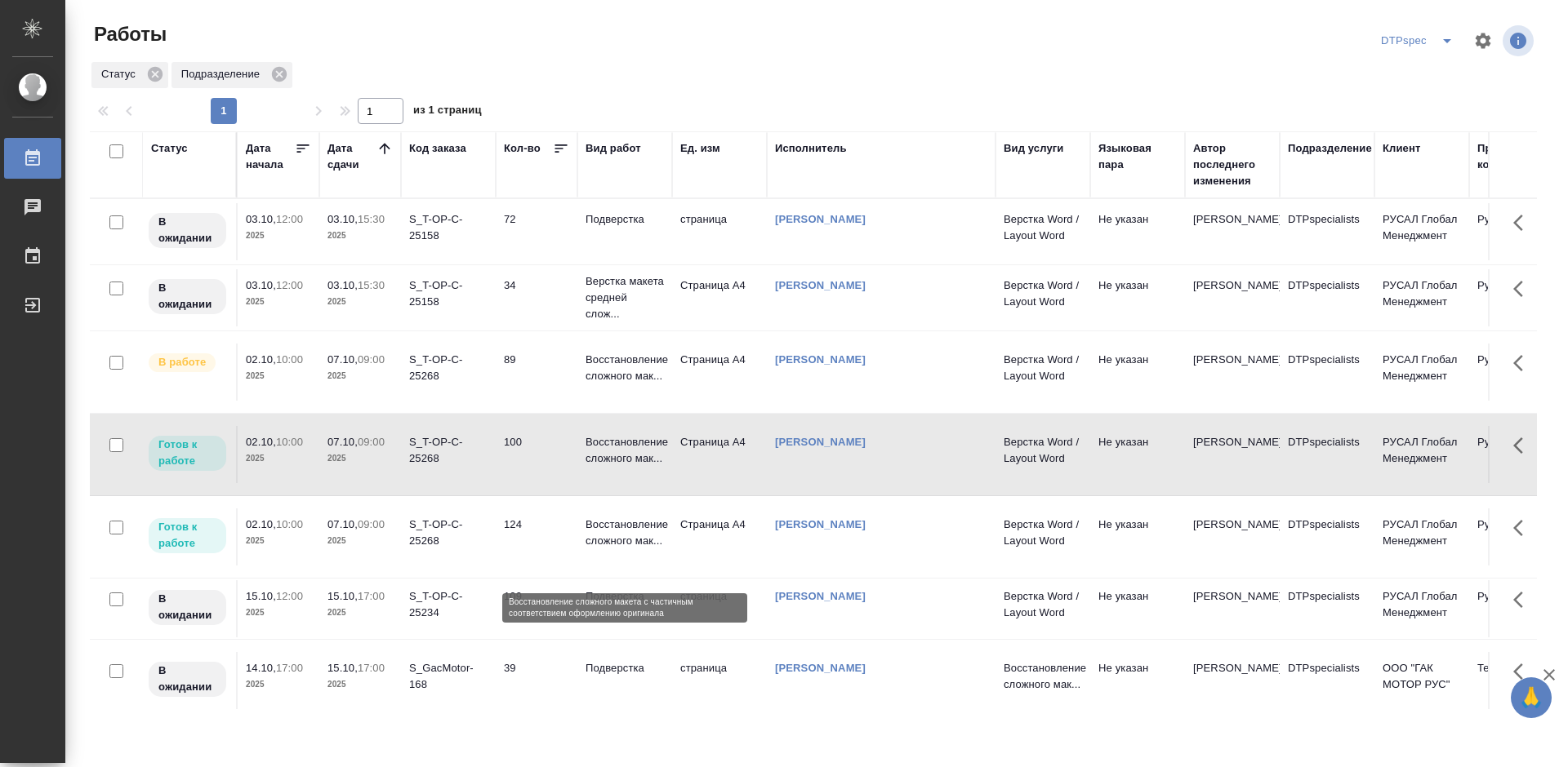
click at [614, 550] on p "Восстановление сложного мак..." at bounding box center [625, 532] width 78 height 32
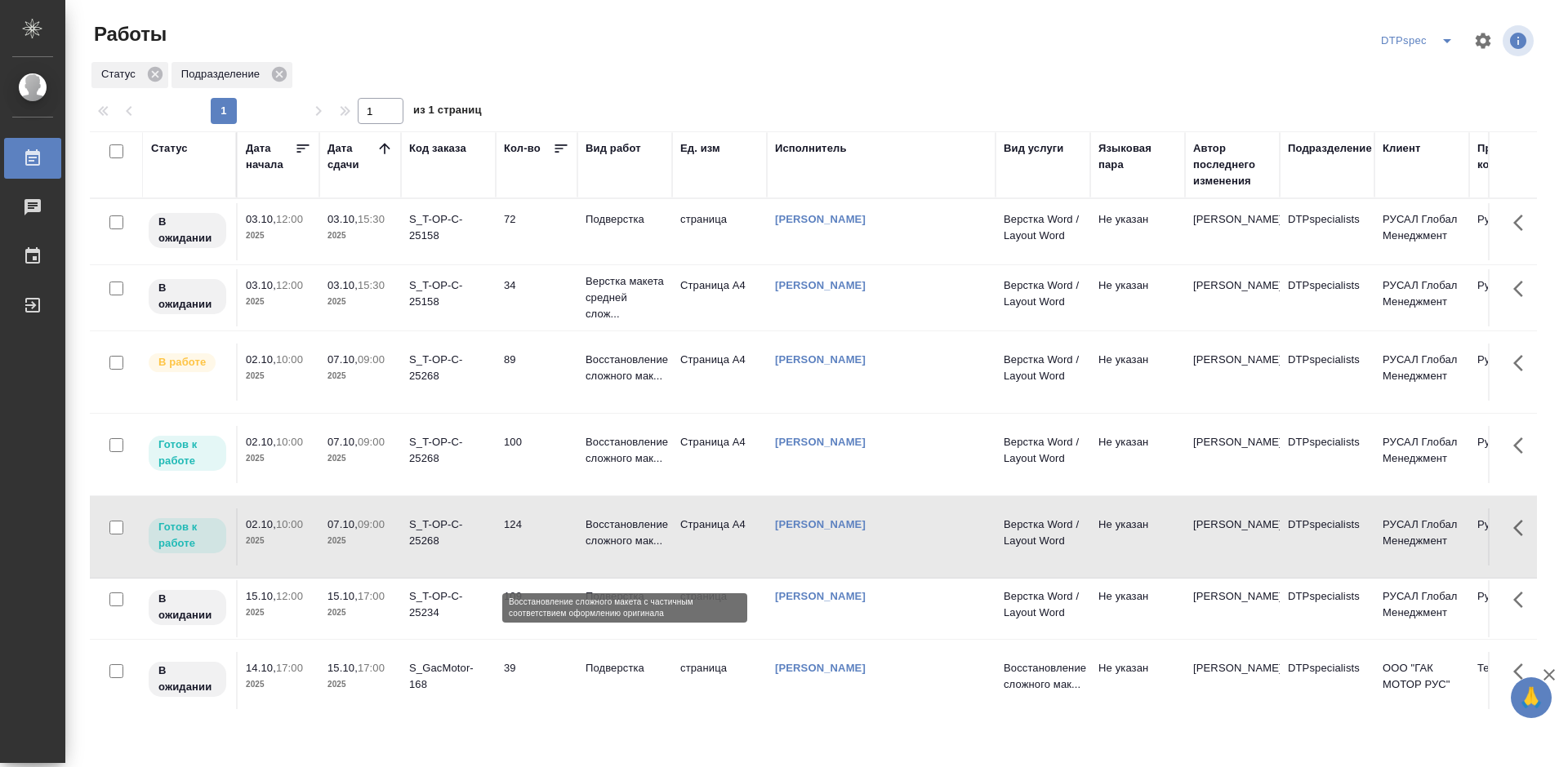
click at [614, 550] on p "Восстановление сложного мак..." at bounding box center [625, 532] width 78 height 32
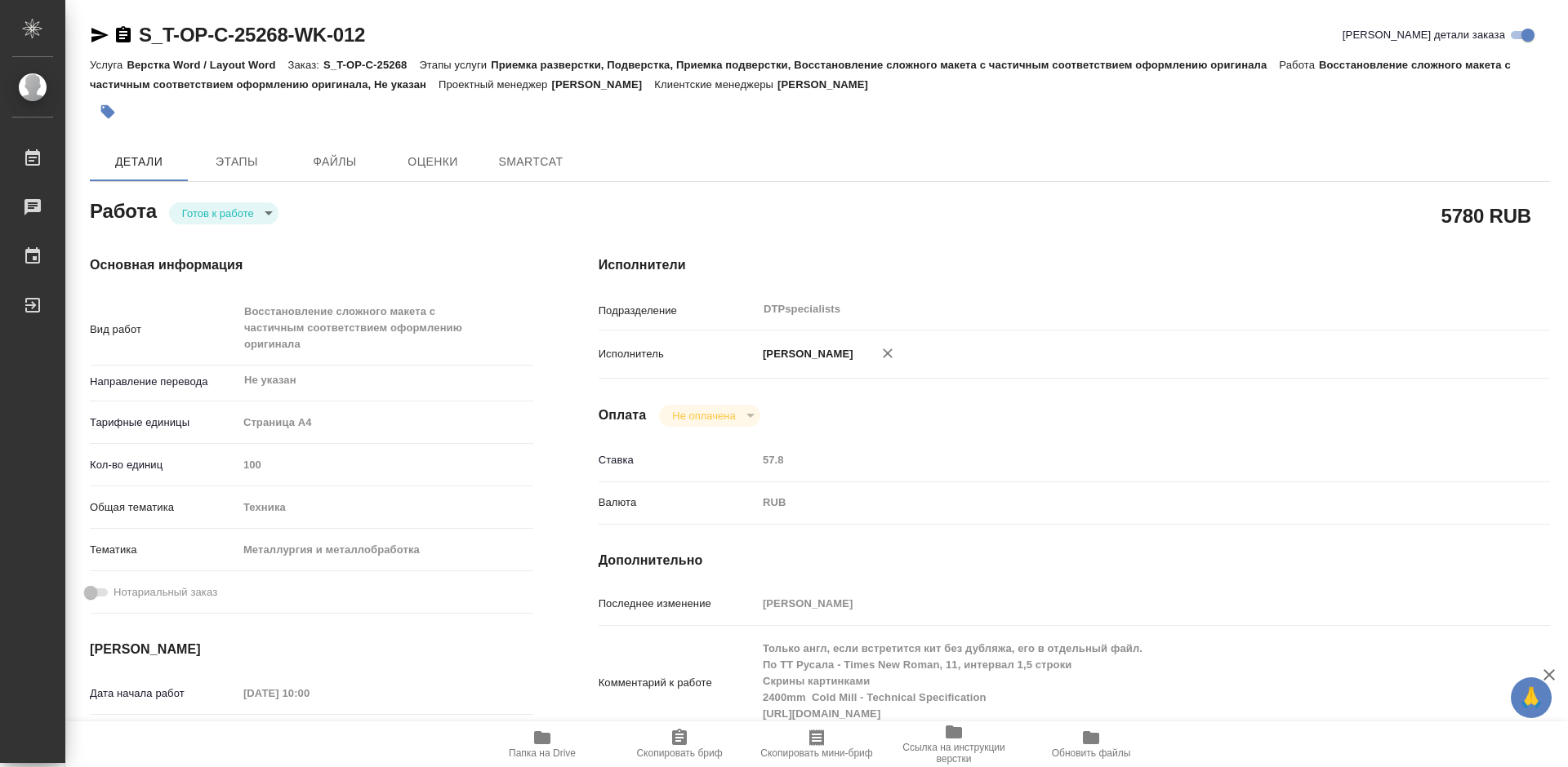
type textarea "x"
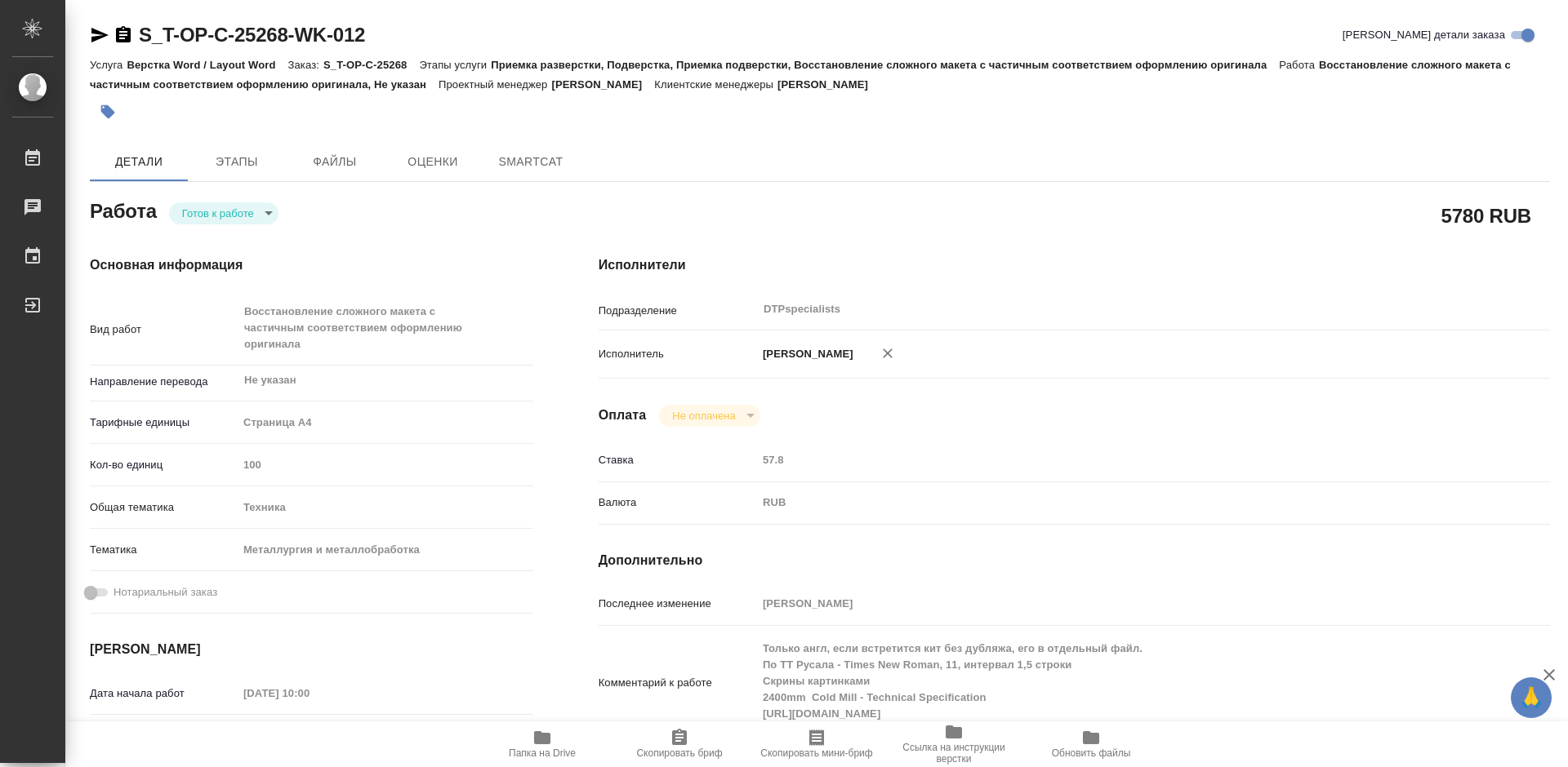
type textarea "x"
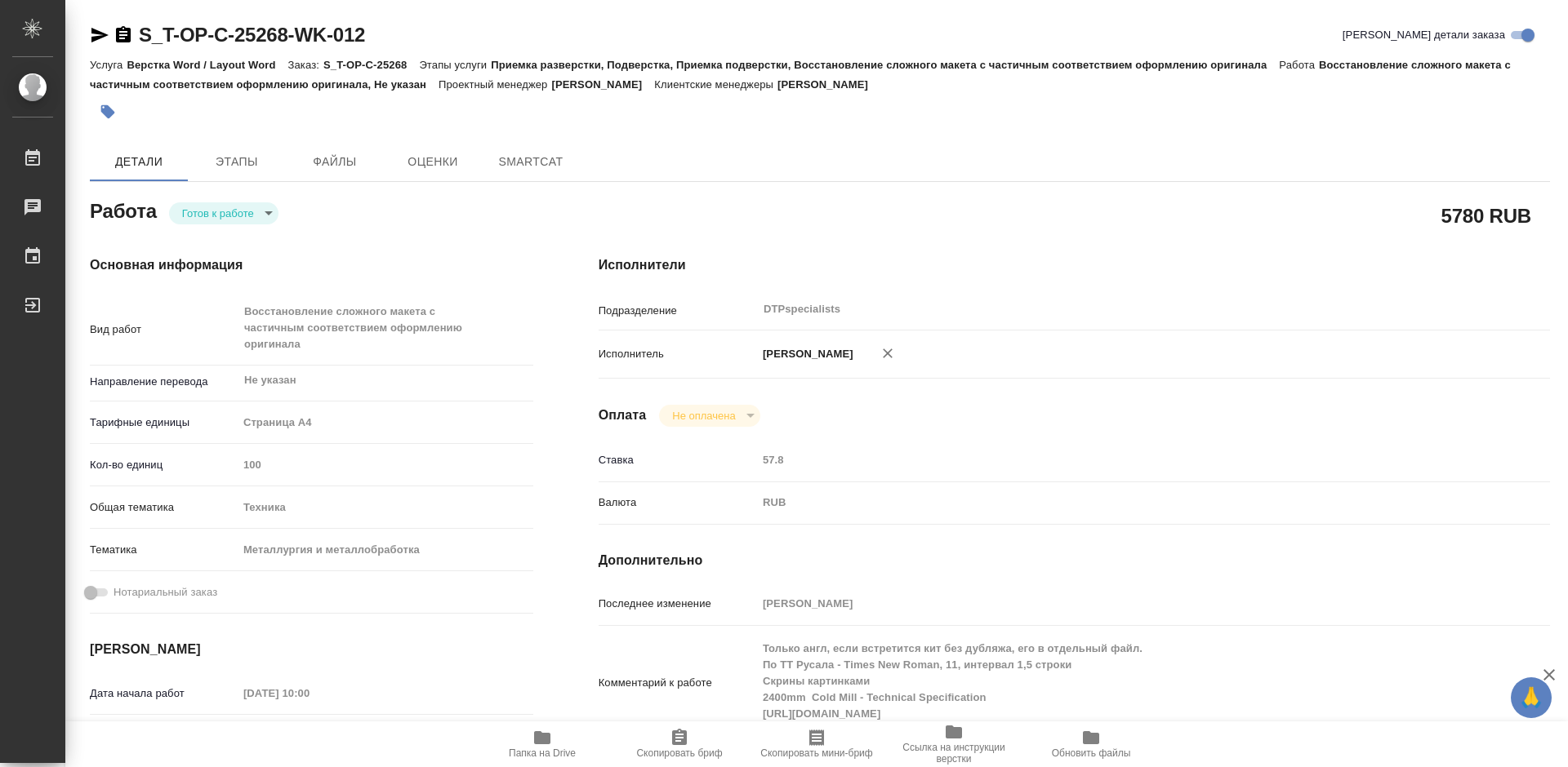
type textarea "x"
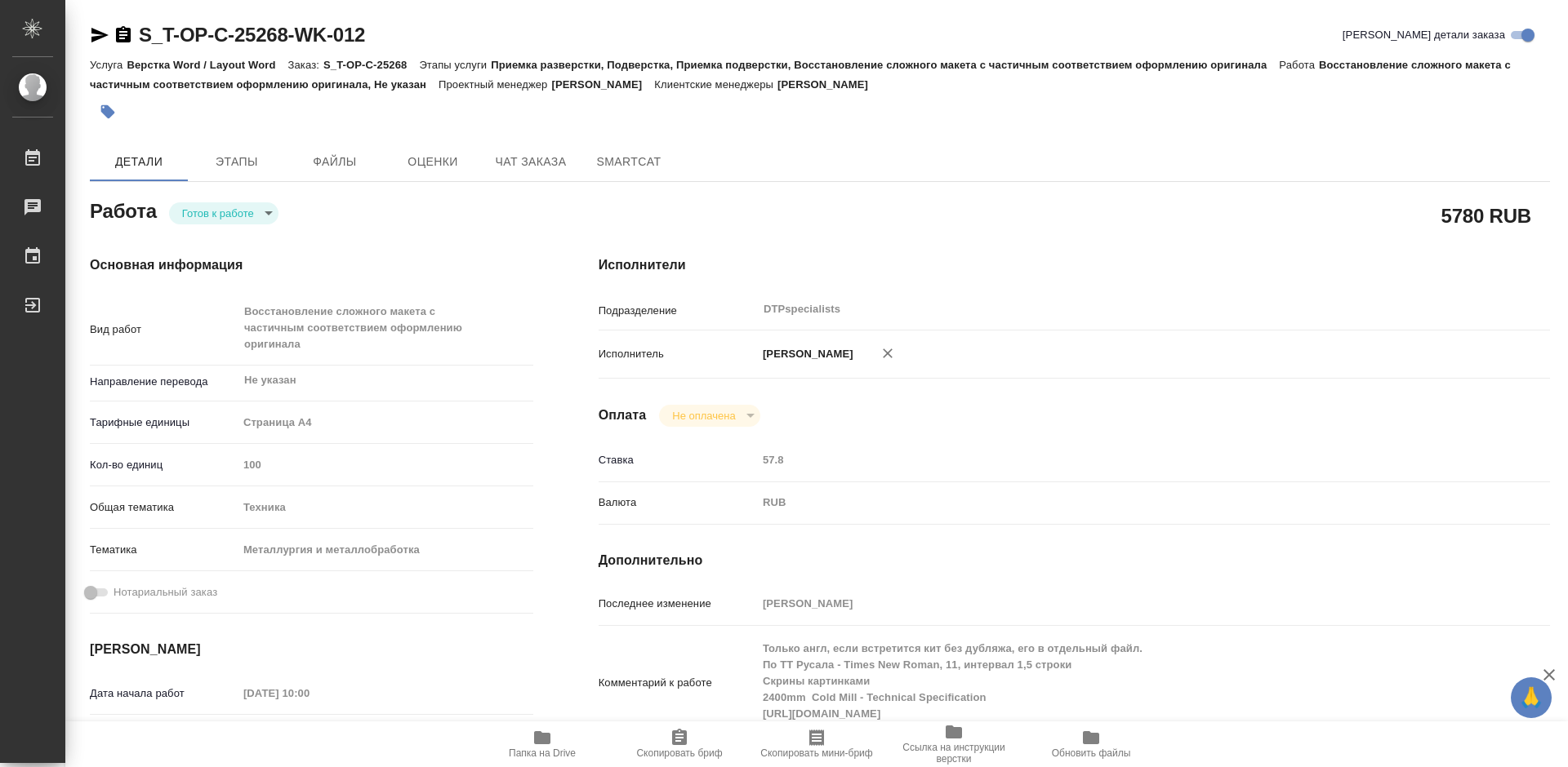
type textarea "x"
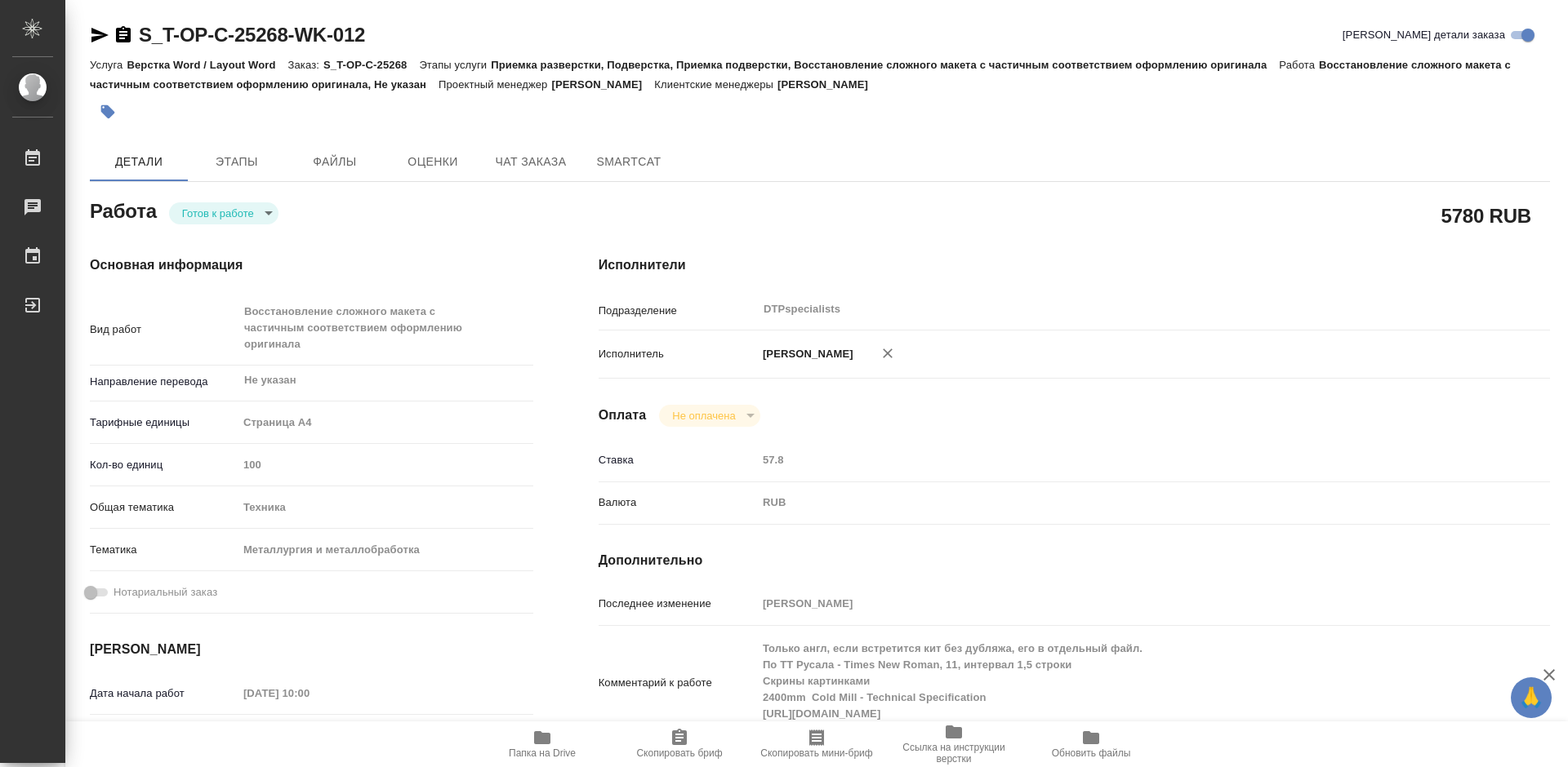
type textarea "x"
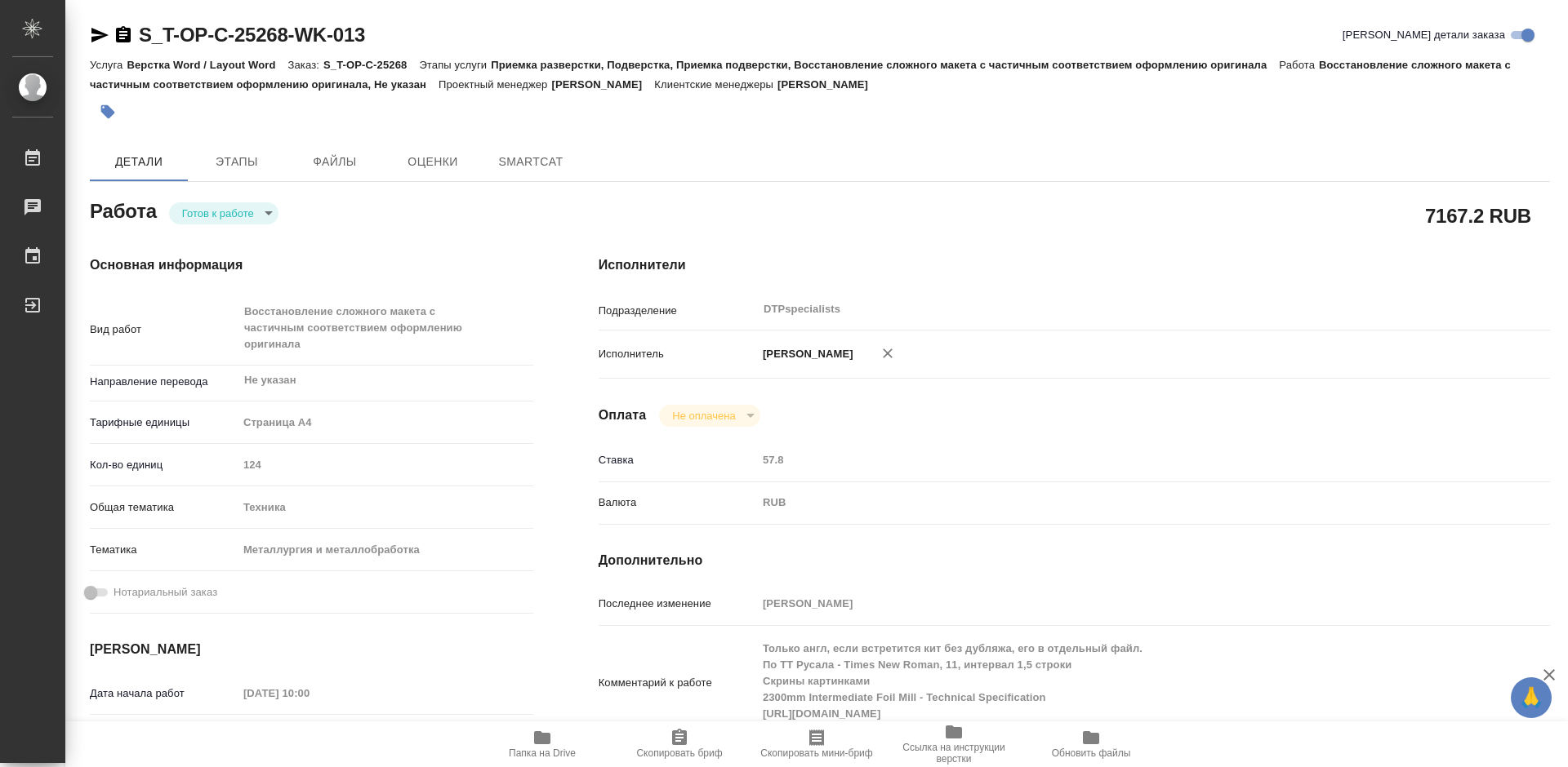
type textarea "x"
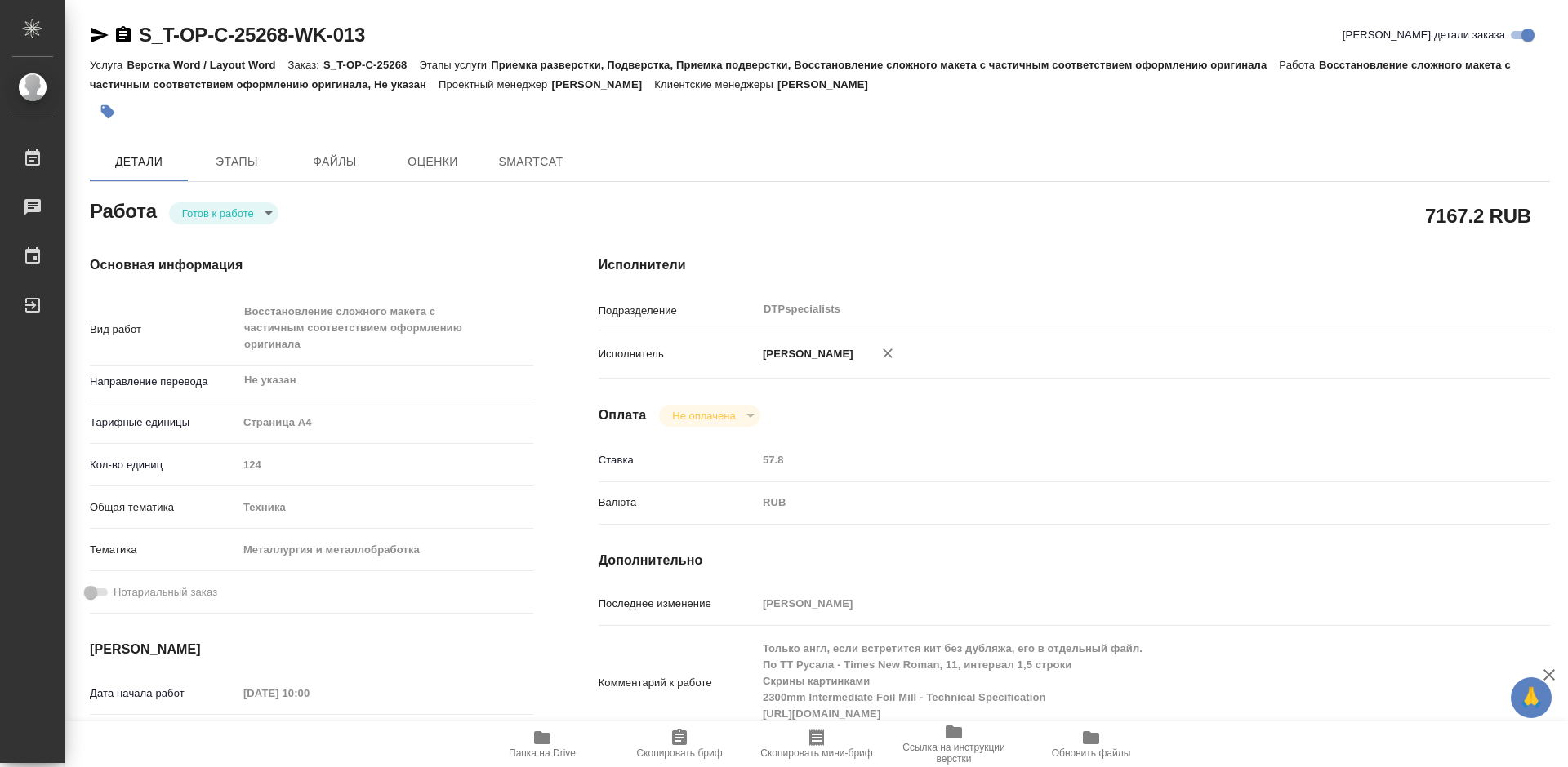
type textarea "x"
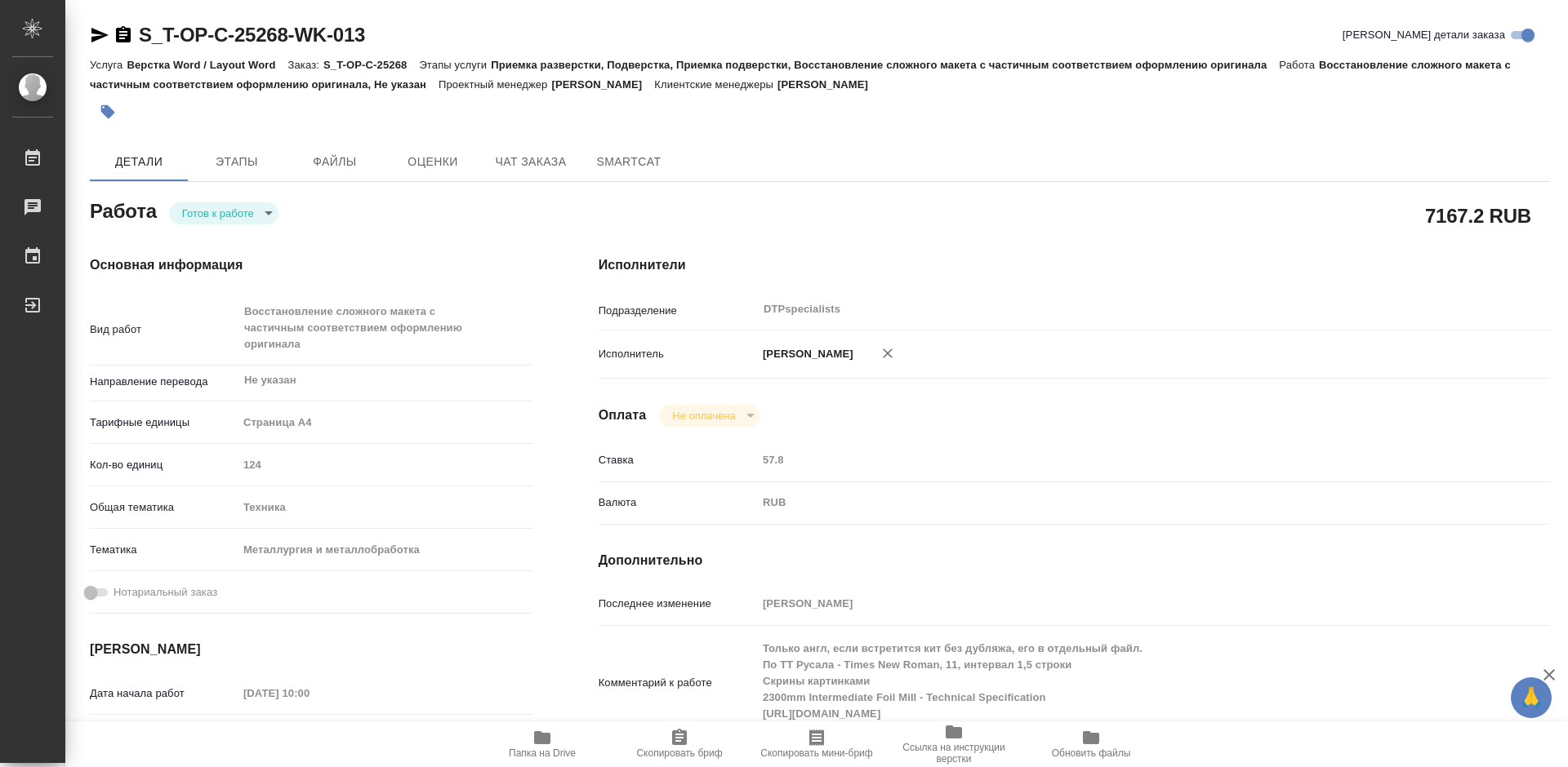
type textarea "x"
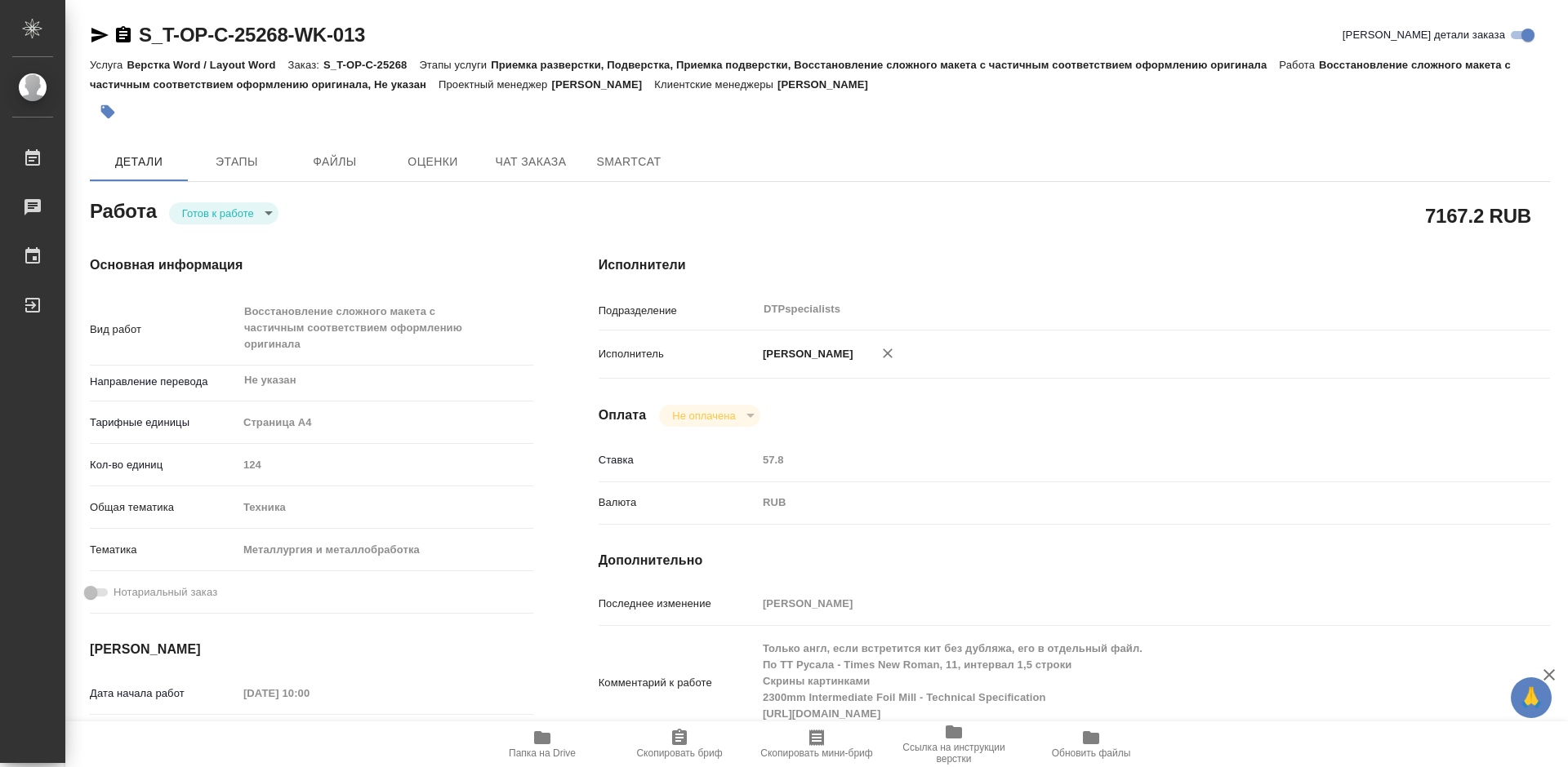
type textarea "x"
